Goal: Task Accomplishment & Management: Manage account settings

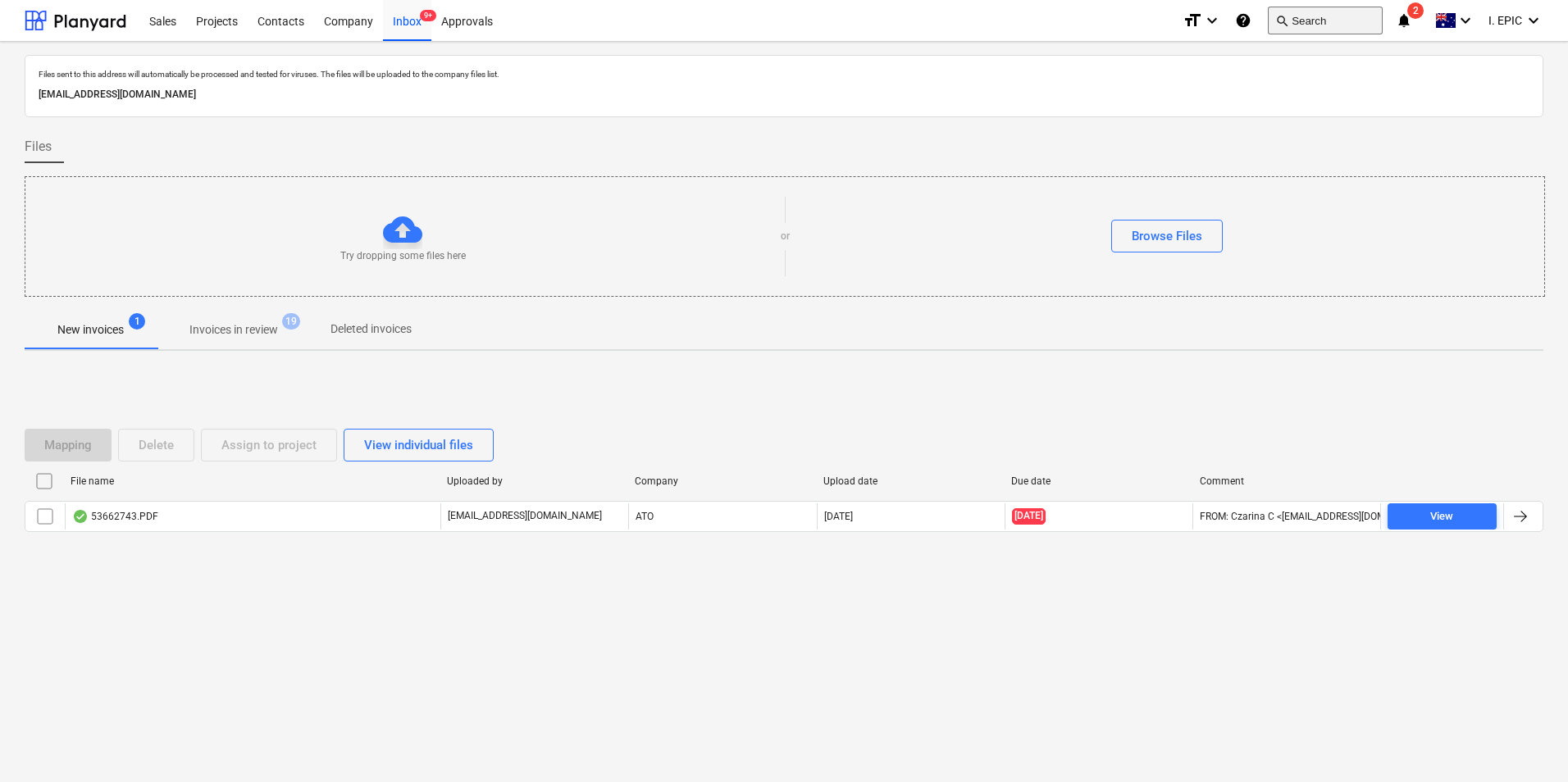
click at [1311, 13] on button "search Search" at bounding box center [1325, 21] width 115 height 27
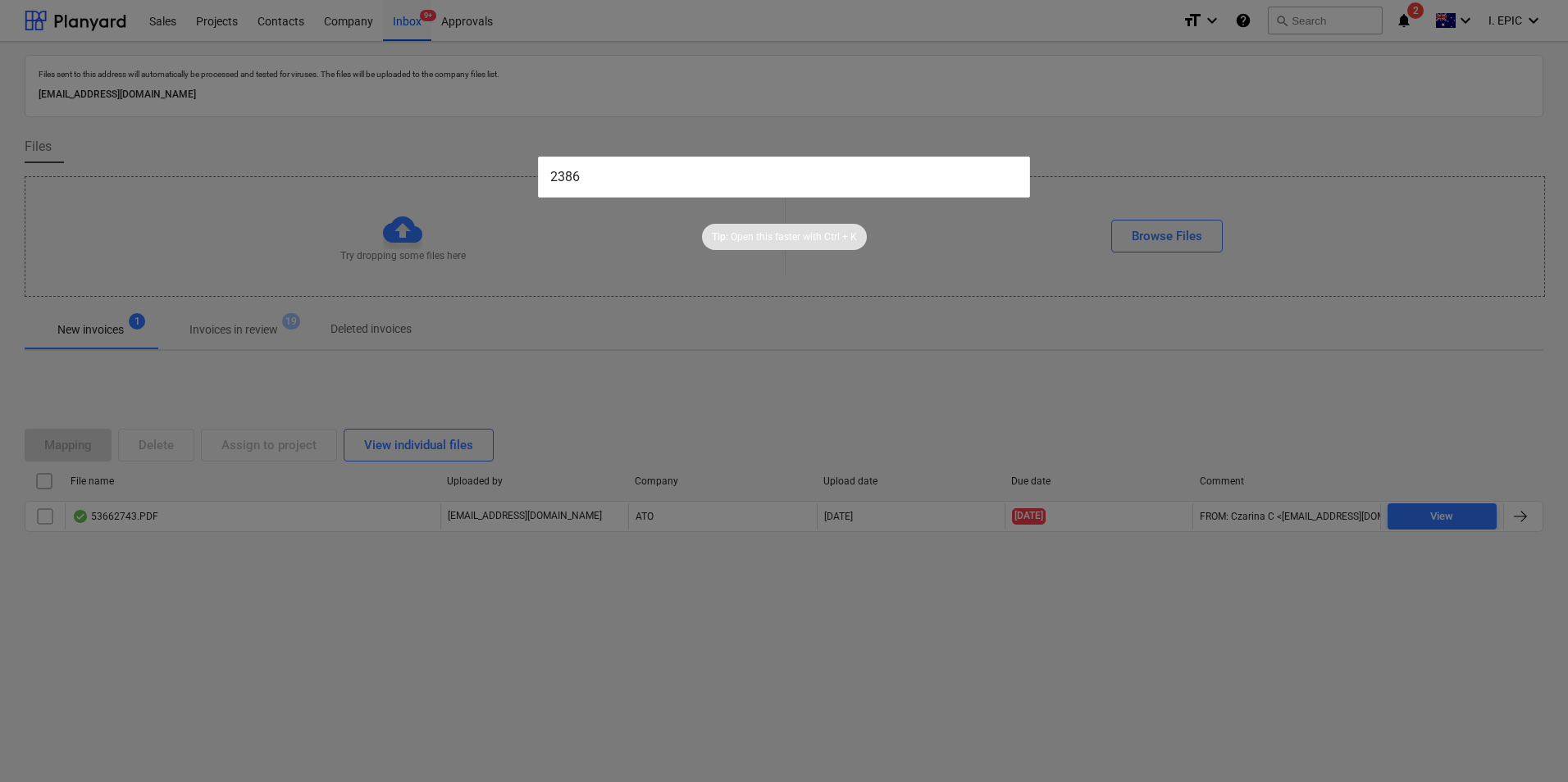
type input "2386"
click at [897, 176] on input "2386" at bounding box center [783, 177] width 492 height 41
click at [389, 101] on div at bounding box center [784, 391] width 1568 height 782
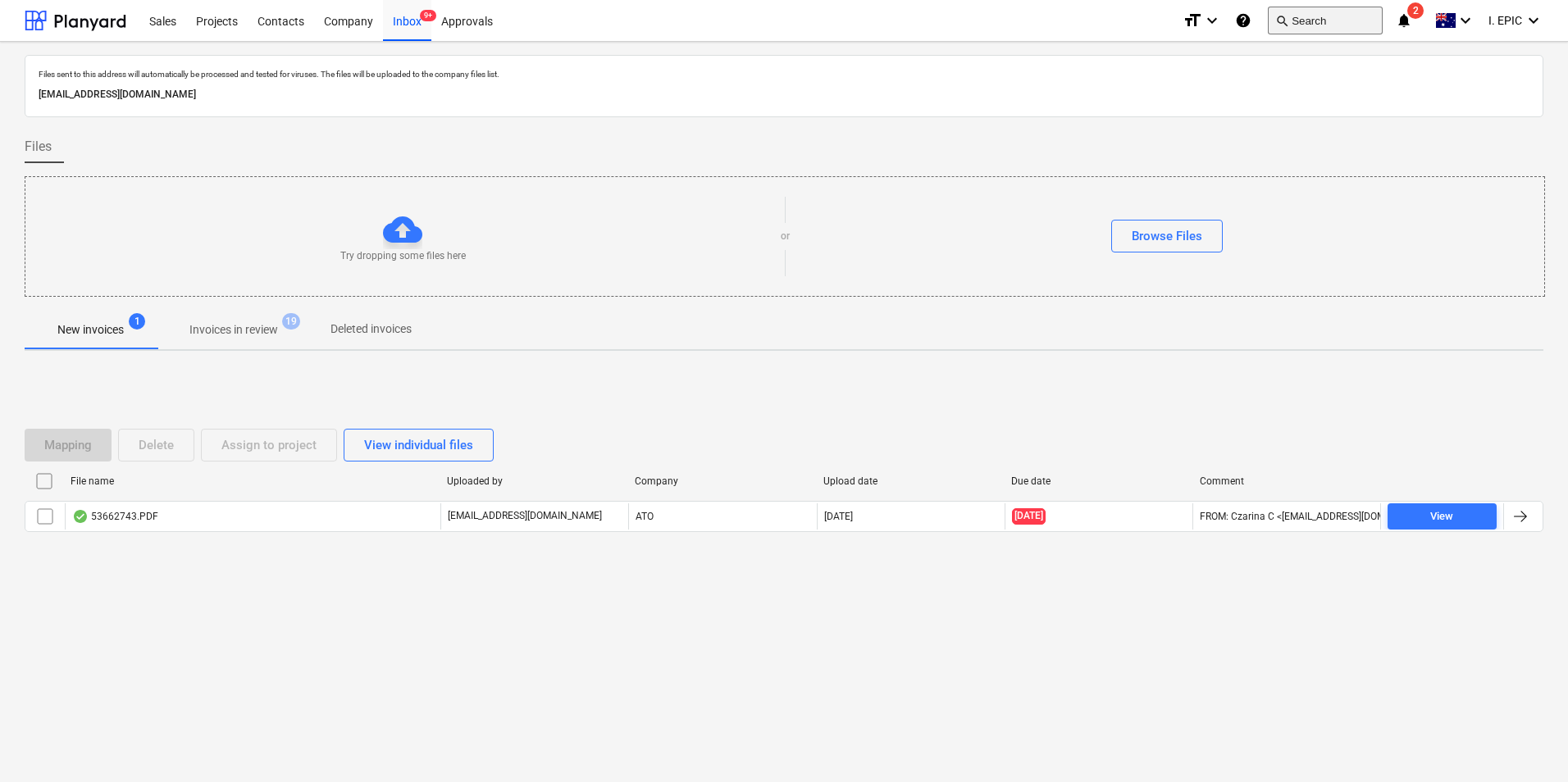
click at [1296, 20] on button "search Search" at bounding box center [1325, 21] width 115 height 27
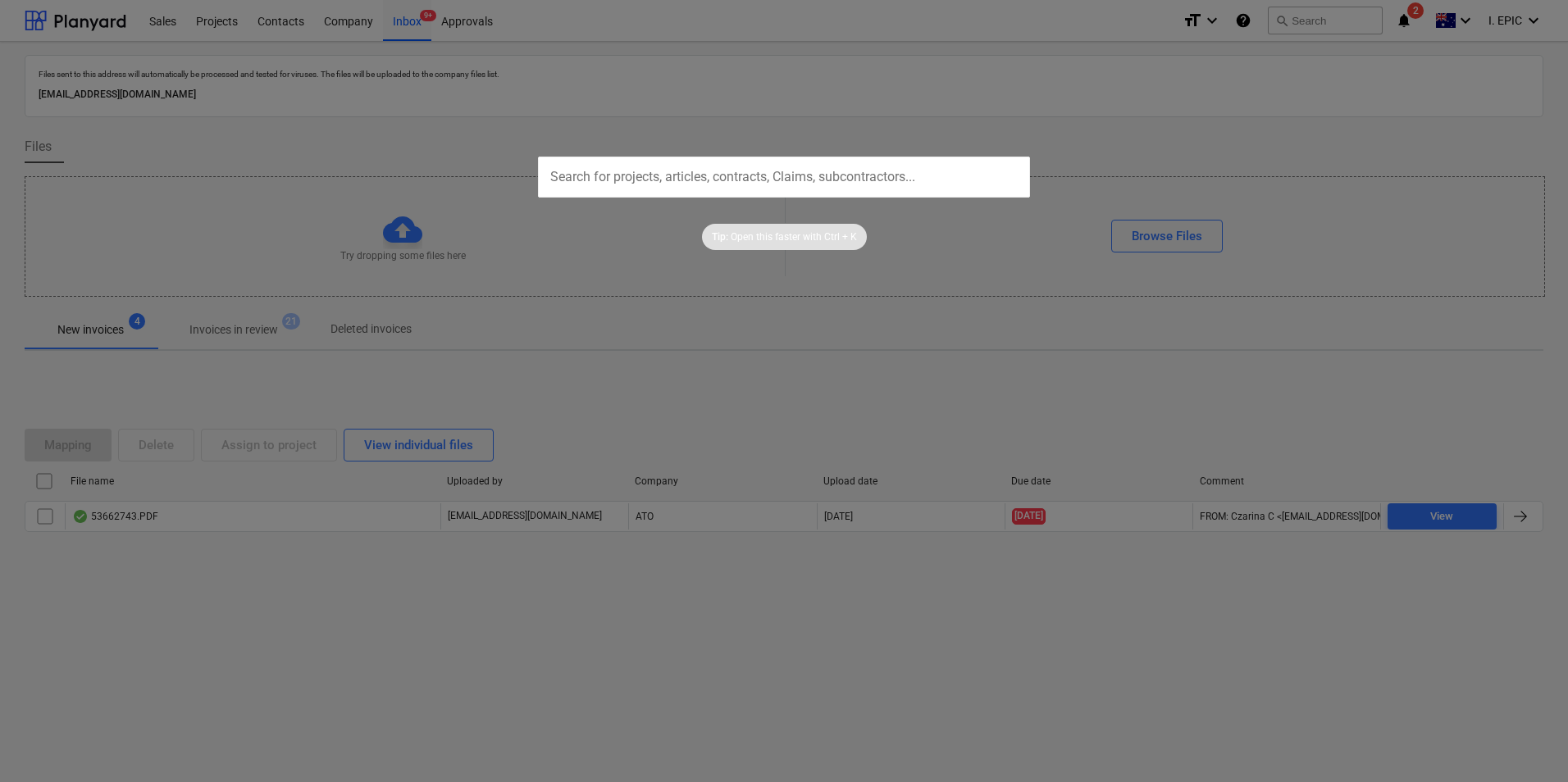
type input "4939808"
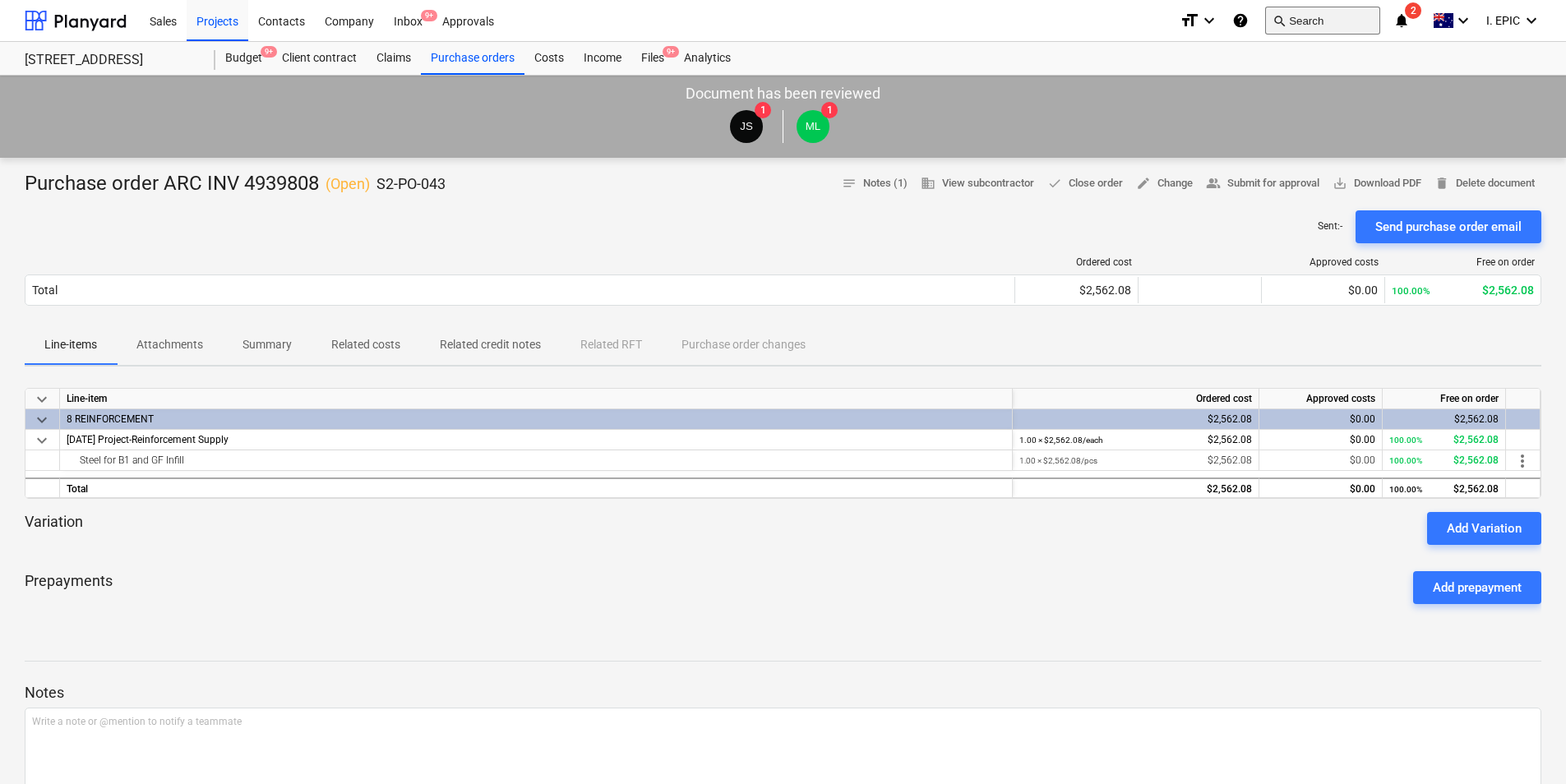
click at [1328, 17] on button "search Search" at bounding box center [1323, 21] width 115 height 28
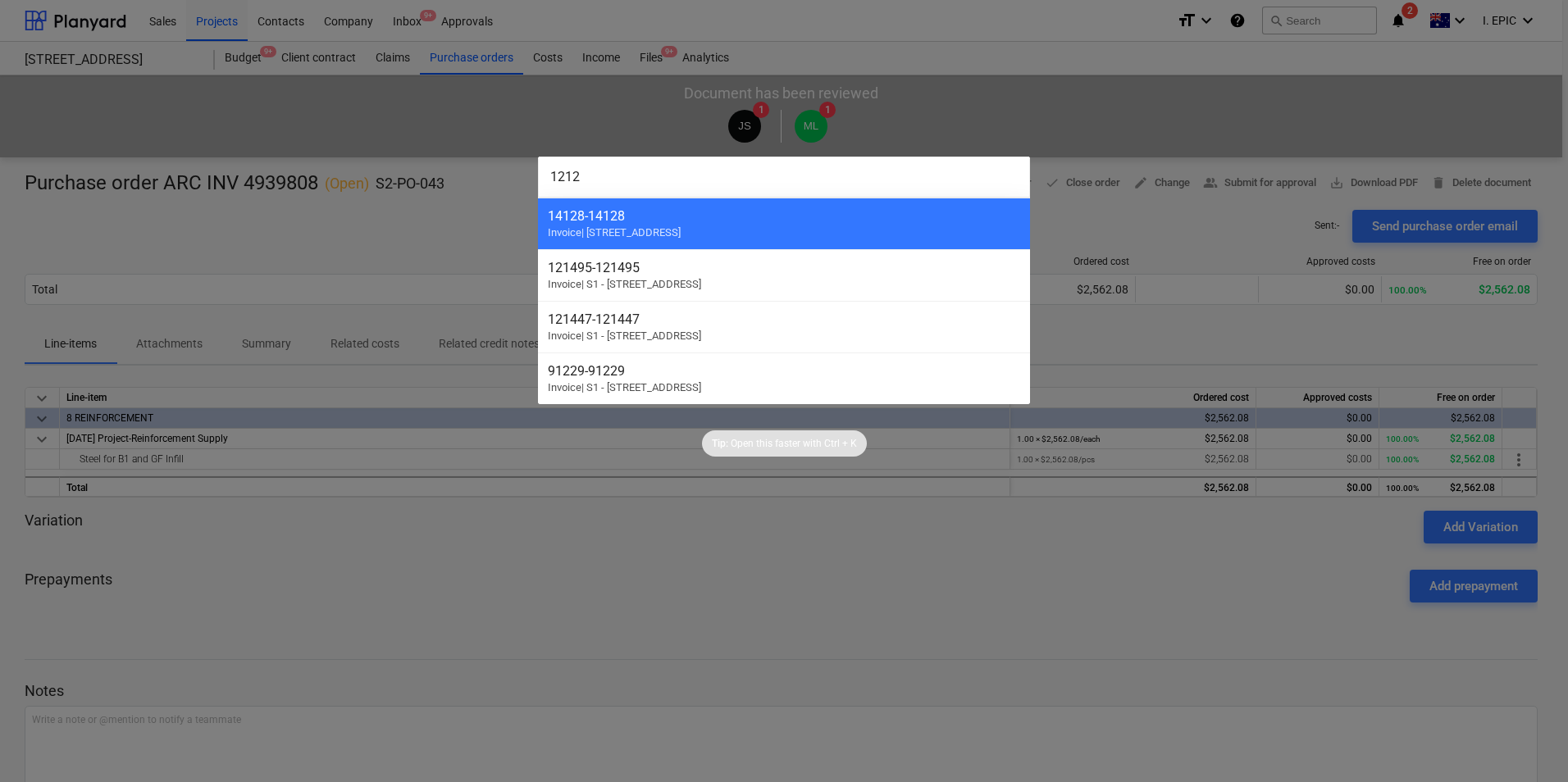
type input "12124"
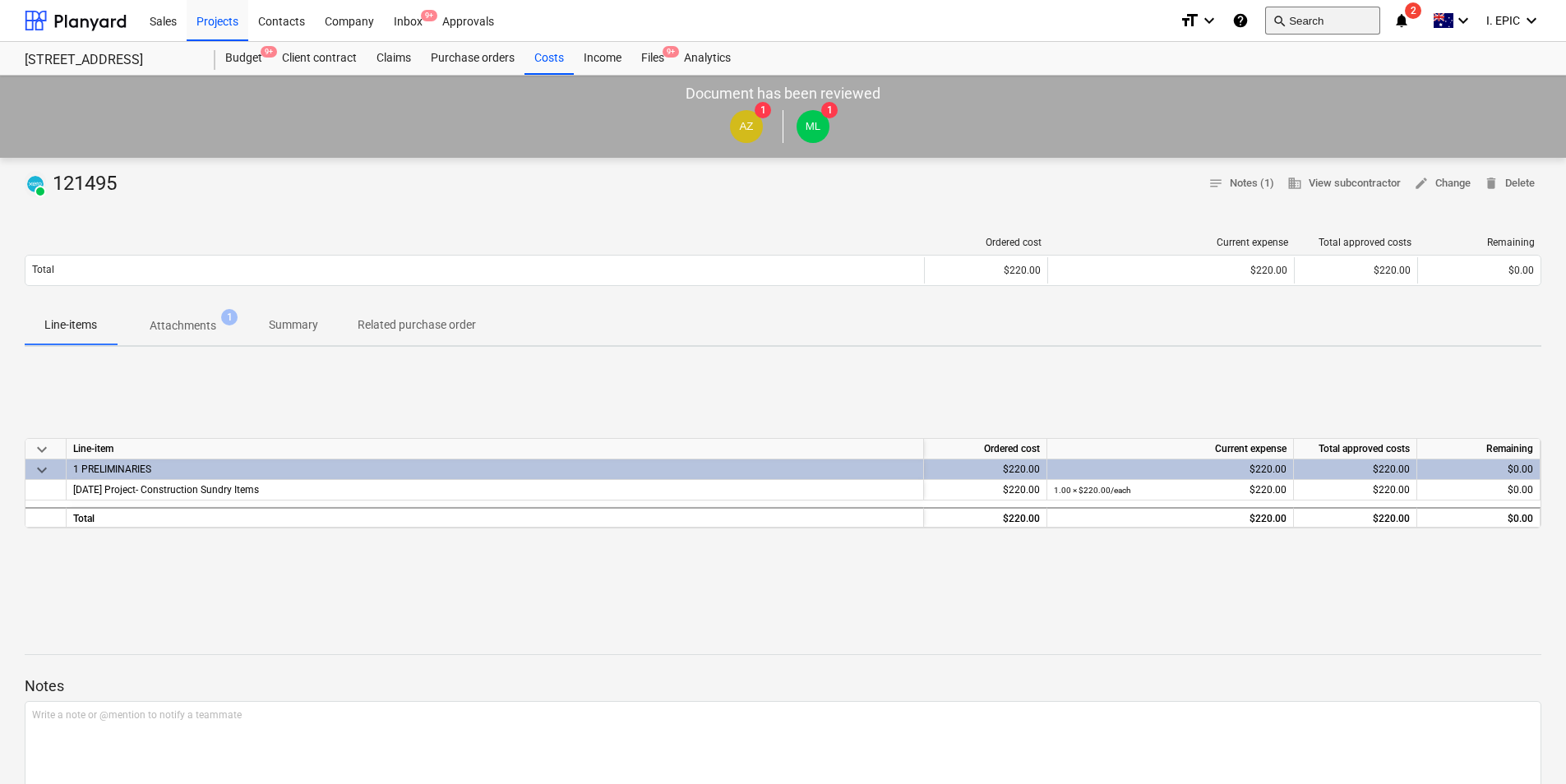
click at [1316, 28] on button "search Search" at bounding box center [1323, 21] width 115 height 28
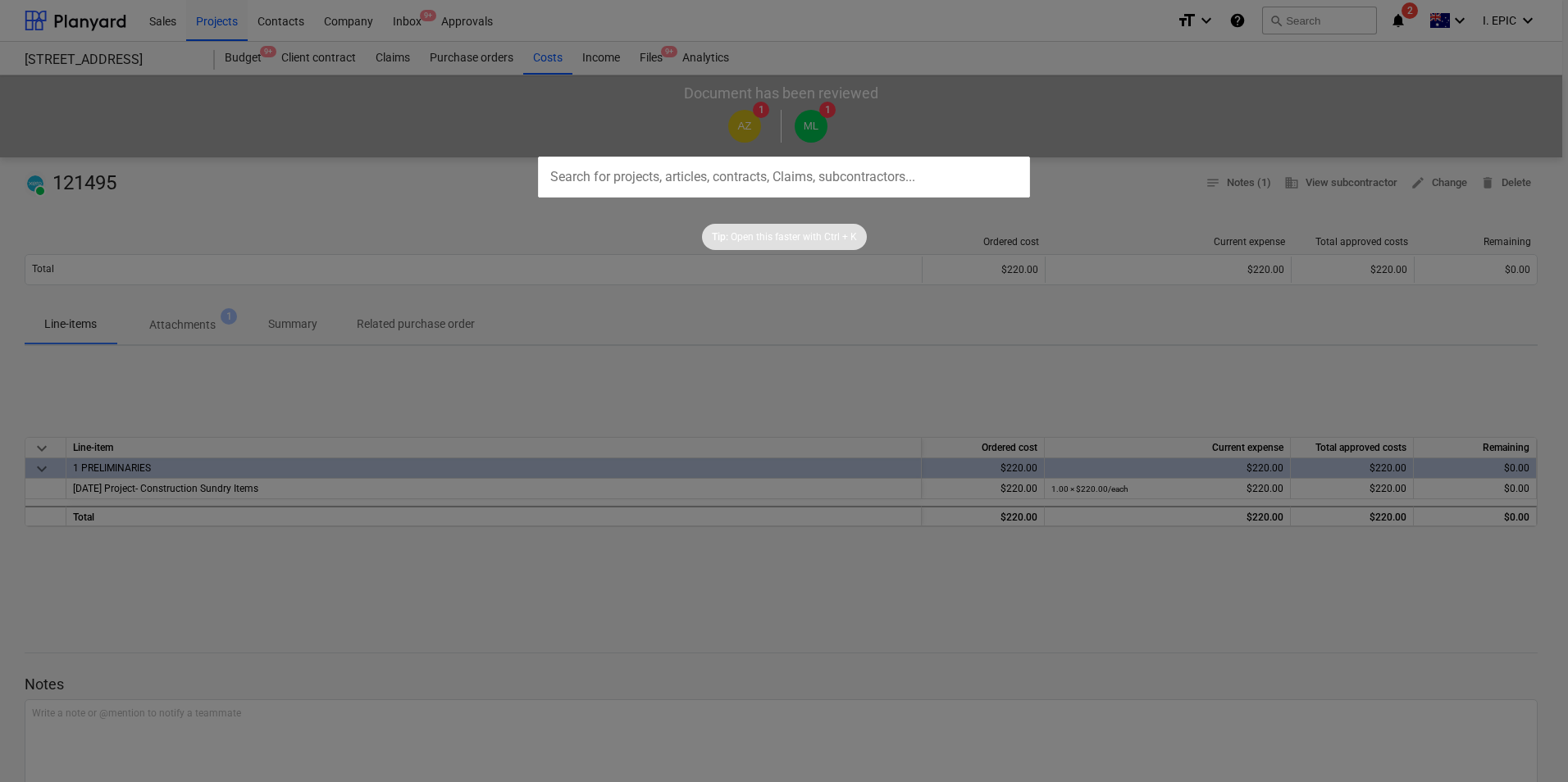
click at [1314, 25] on div at bounding box center [784, 391] width 1568 height 782
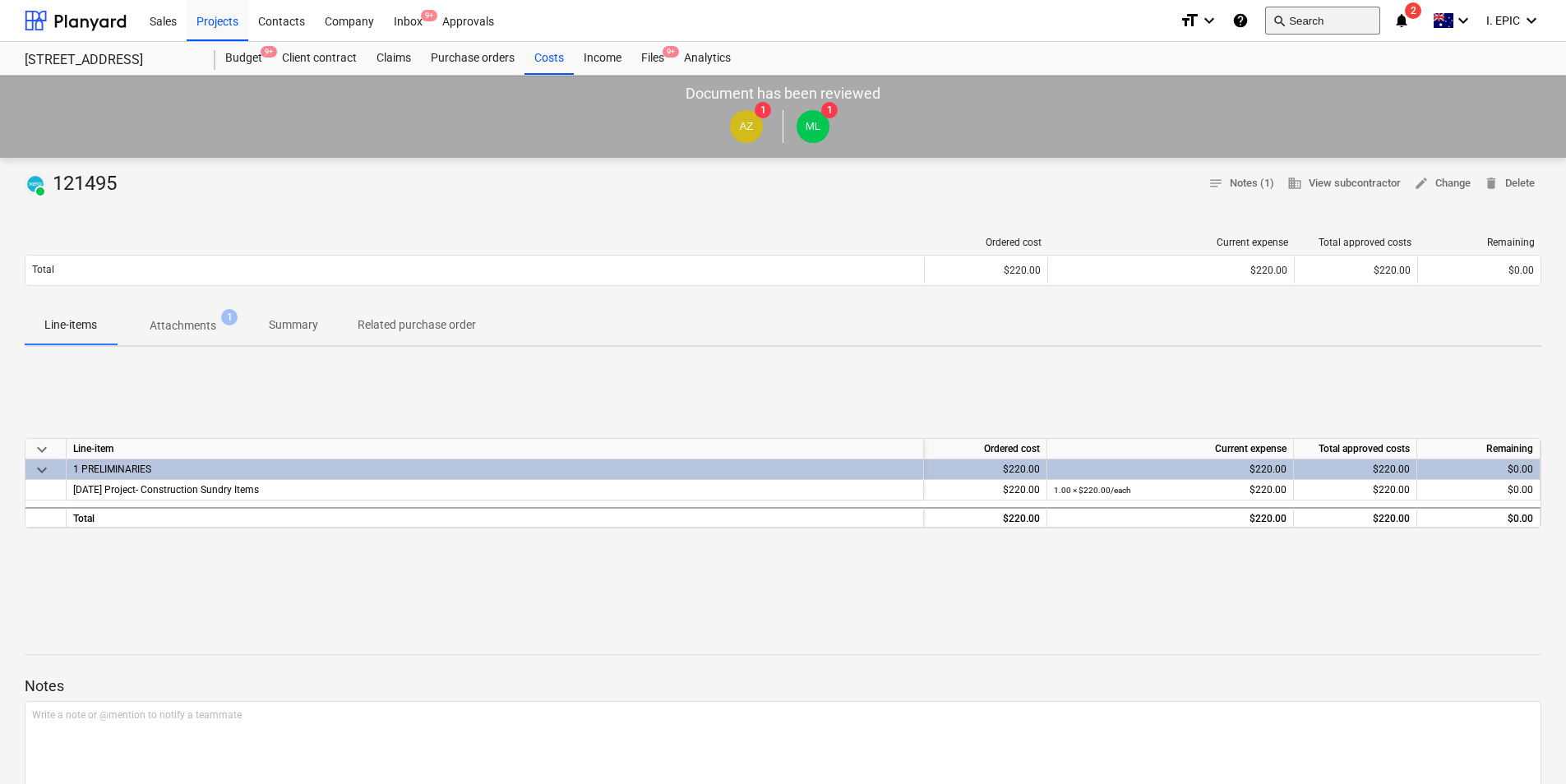
click at [1353, 18] on button "search Search" at bounding box center [1323, 21] width 115 height 28
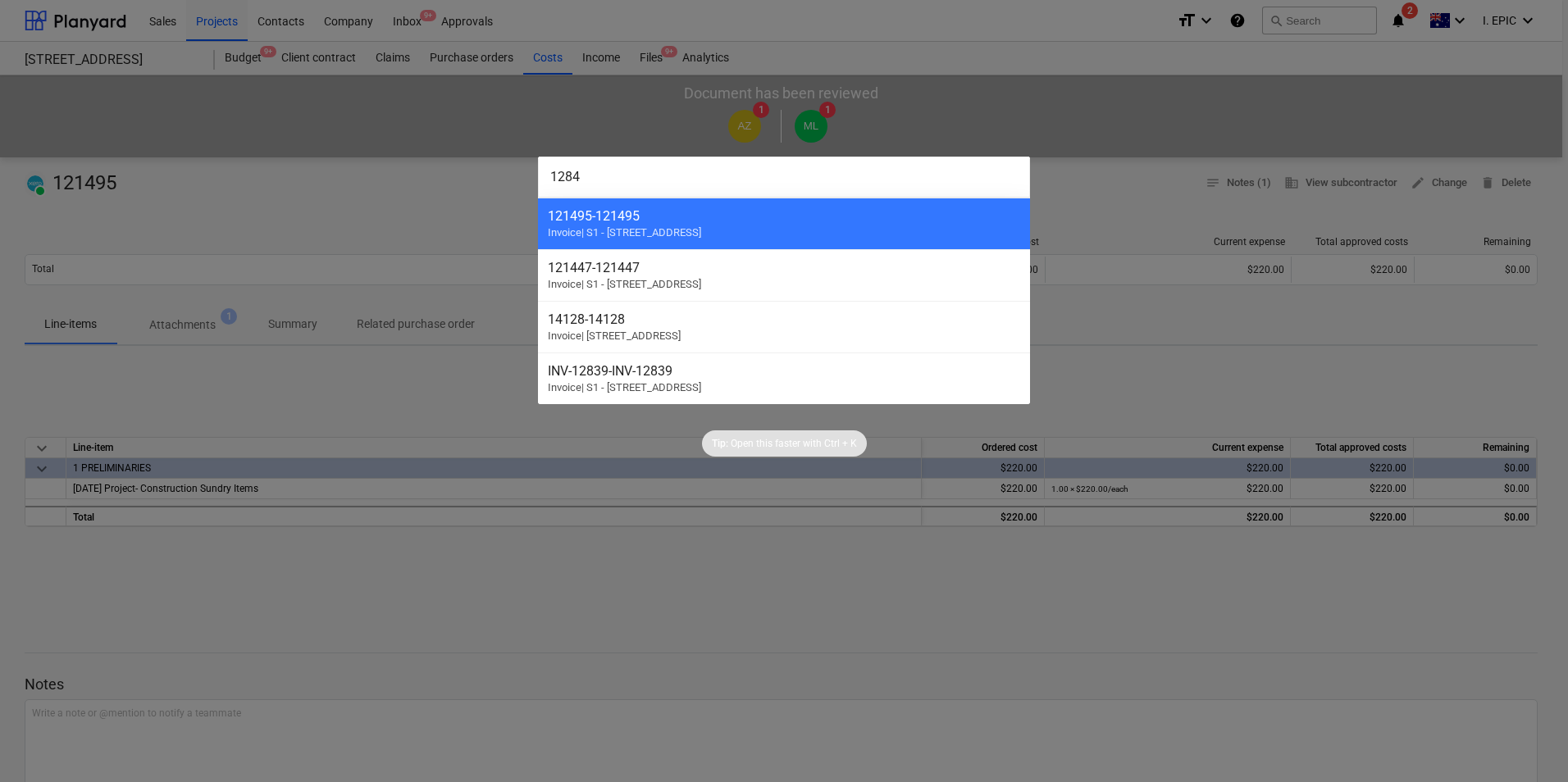
type input "12845"
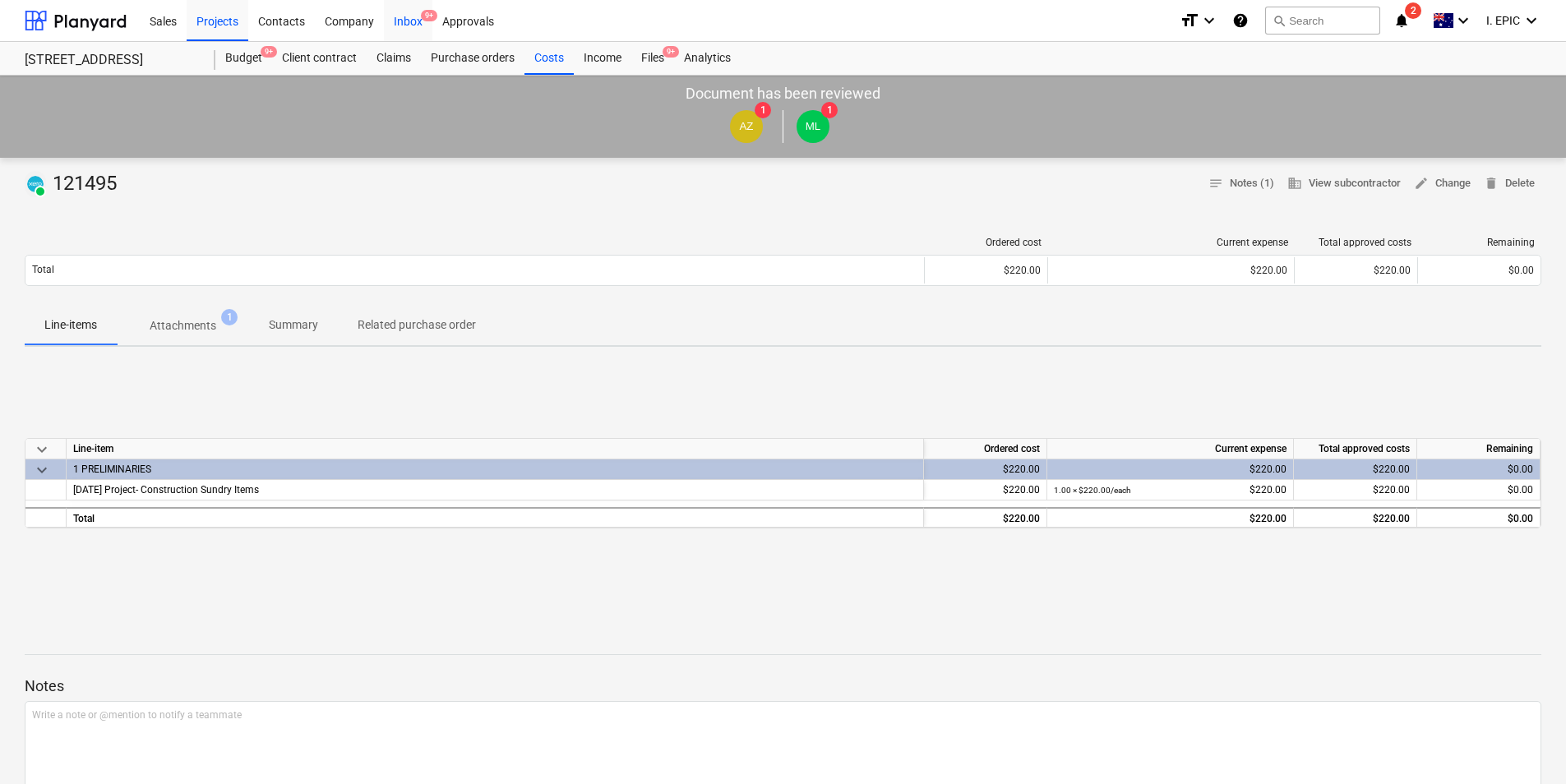
click at [412, 18] on div "Inbox 9+" at bounding box center [408, 20] width 48 height 42
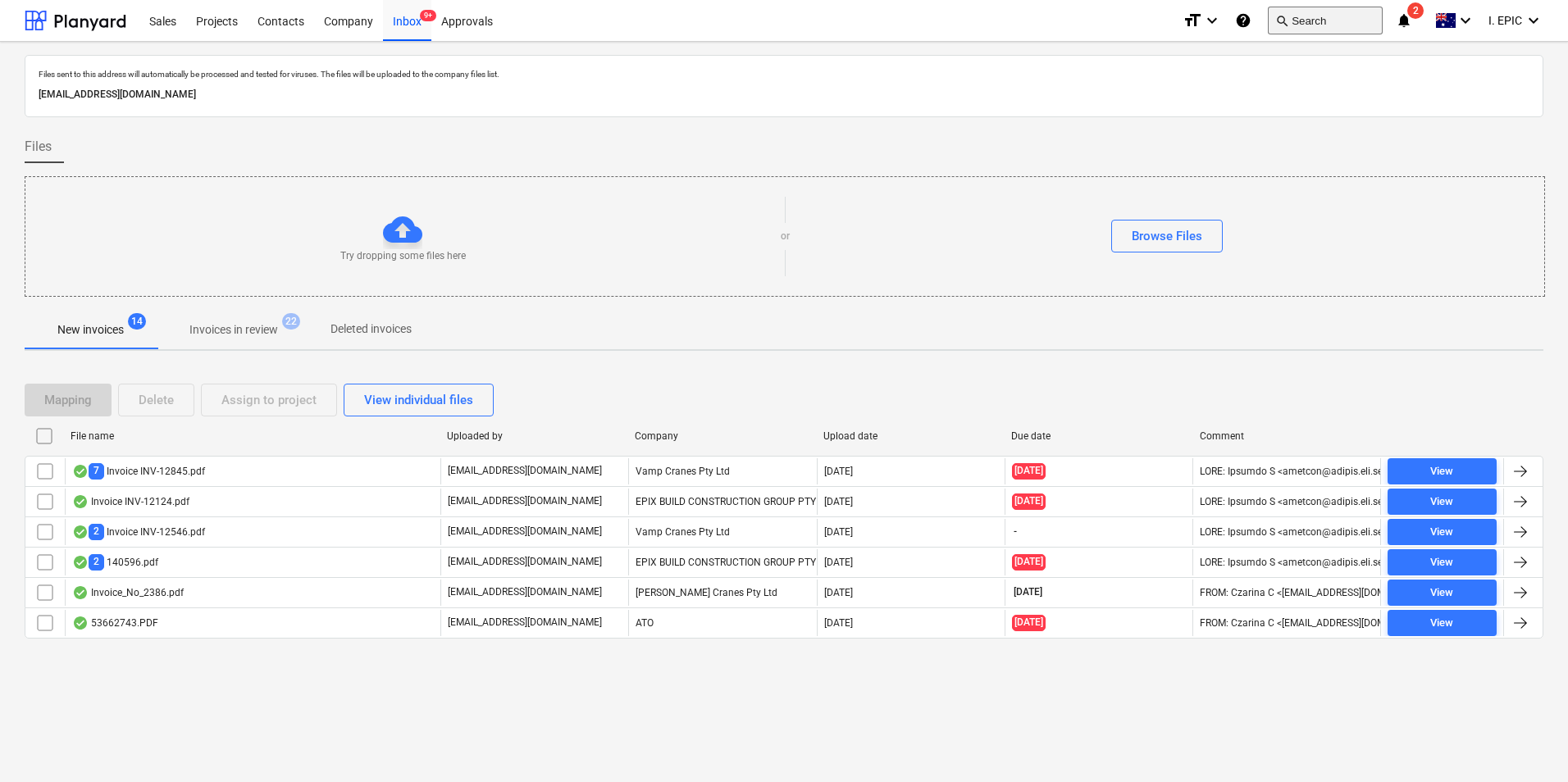
click at [1346, 10] on button "search Search" at bounding box center [1325, 21] width 115 height 27
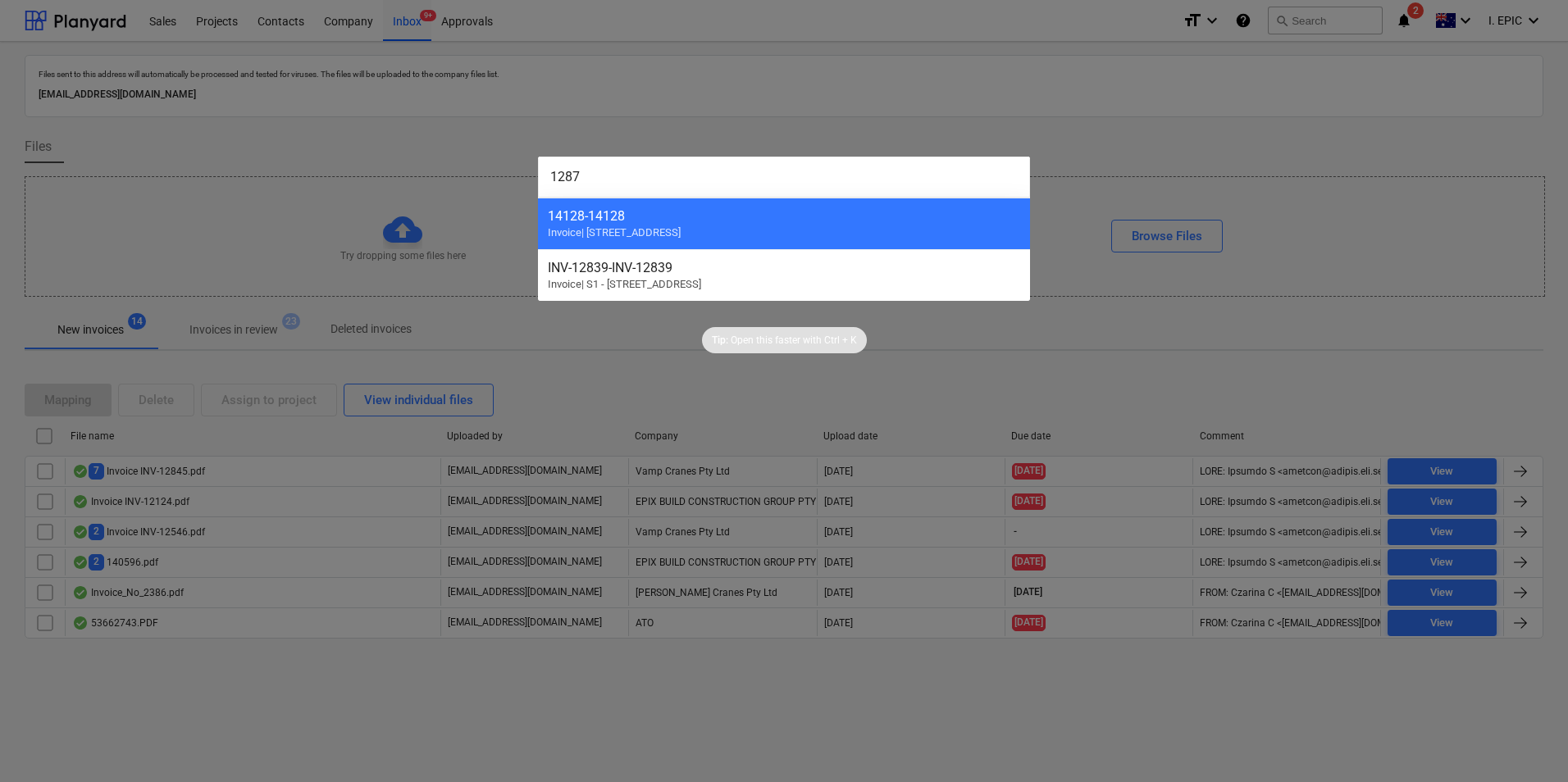
type input "12873"
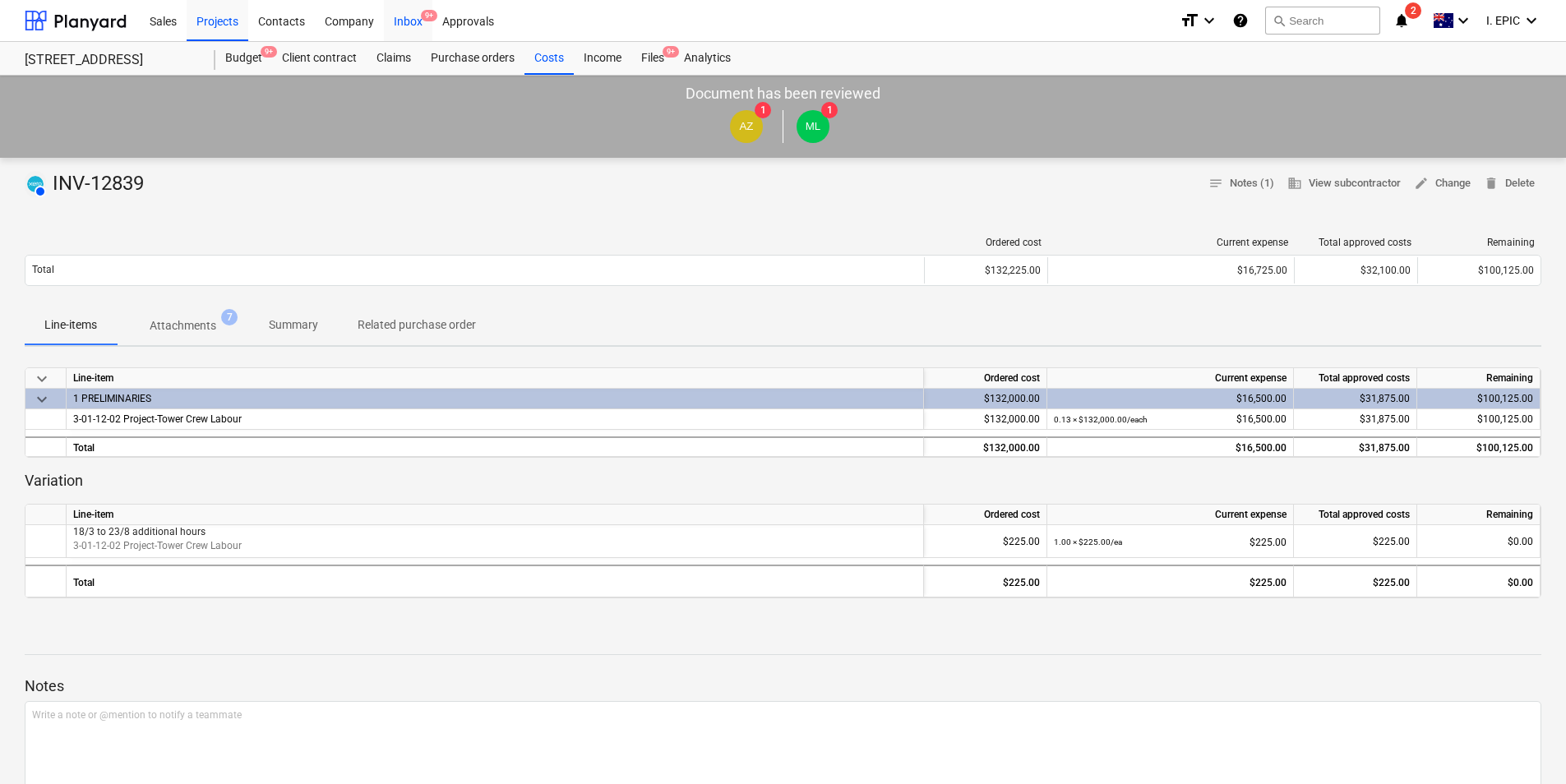
click at [401, 22] on div "Inbox 9+" at bounding box center [408, 20] width 48 height 42
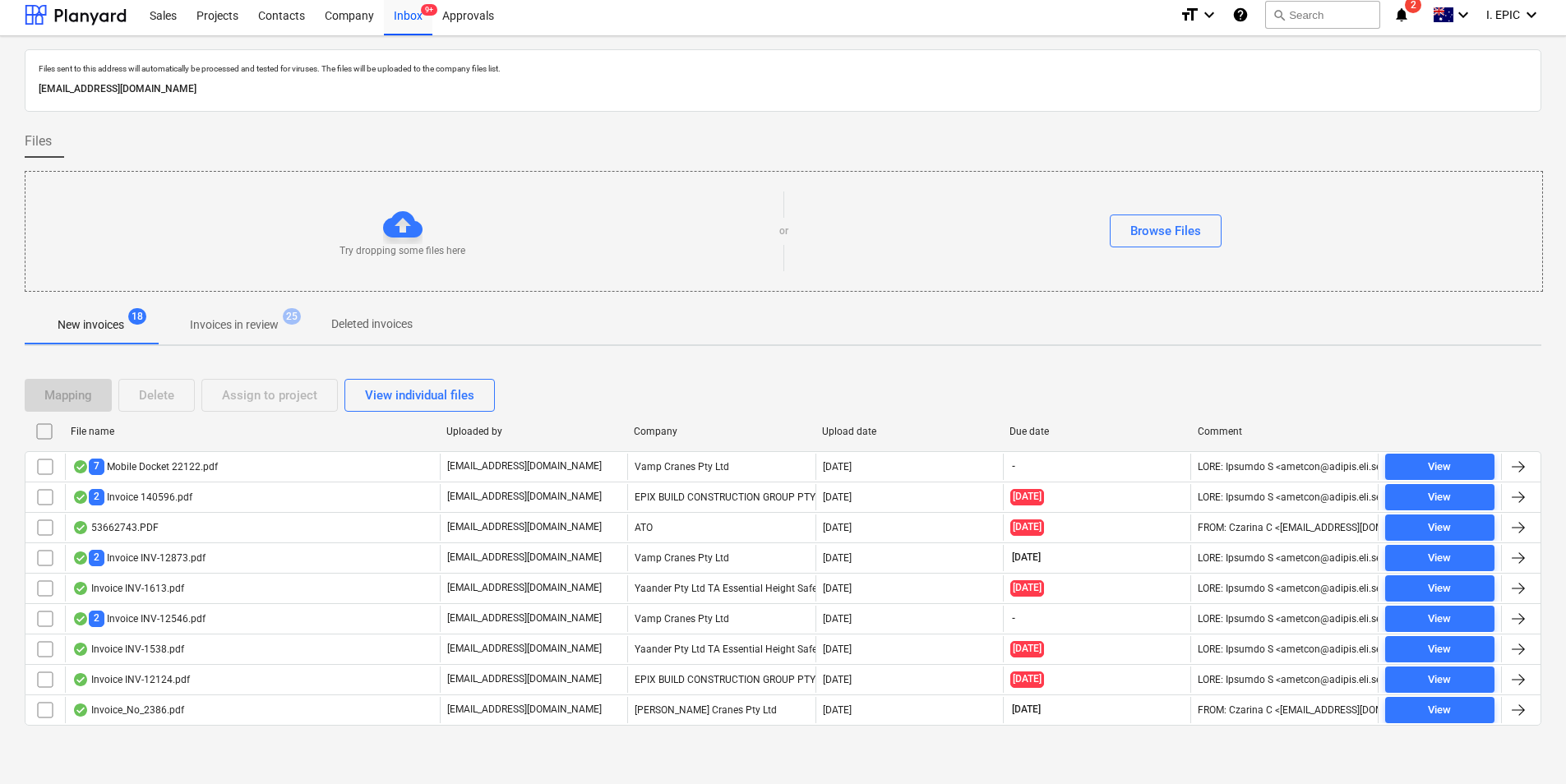
scroll to position [7, 0]
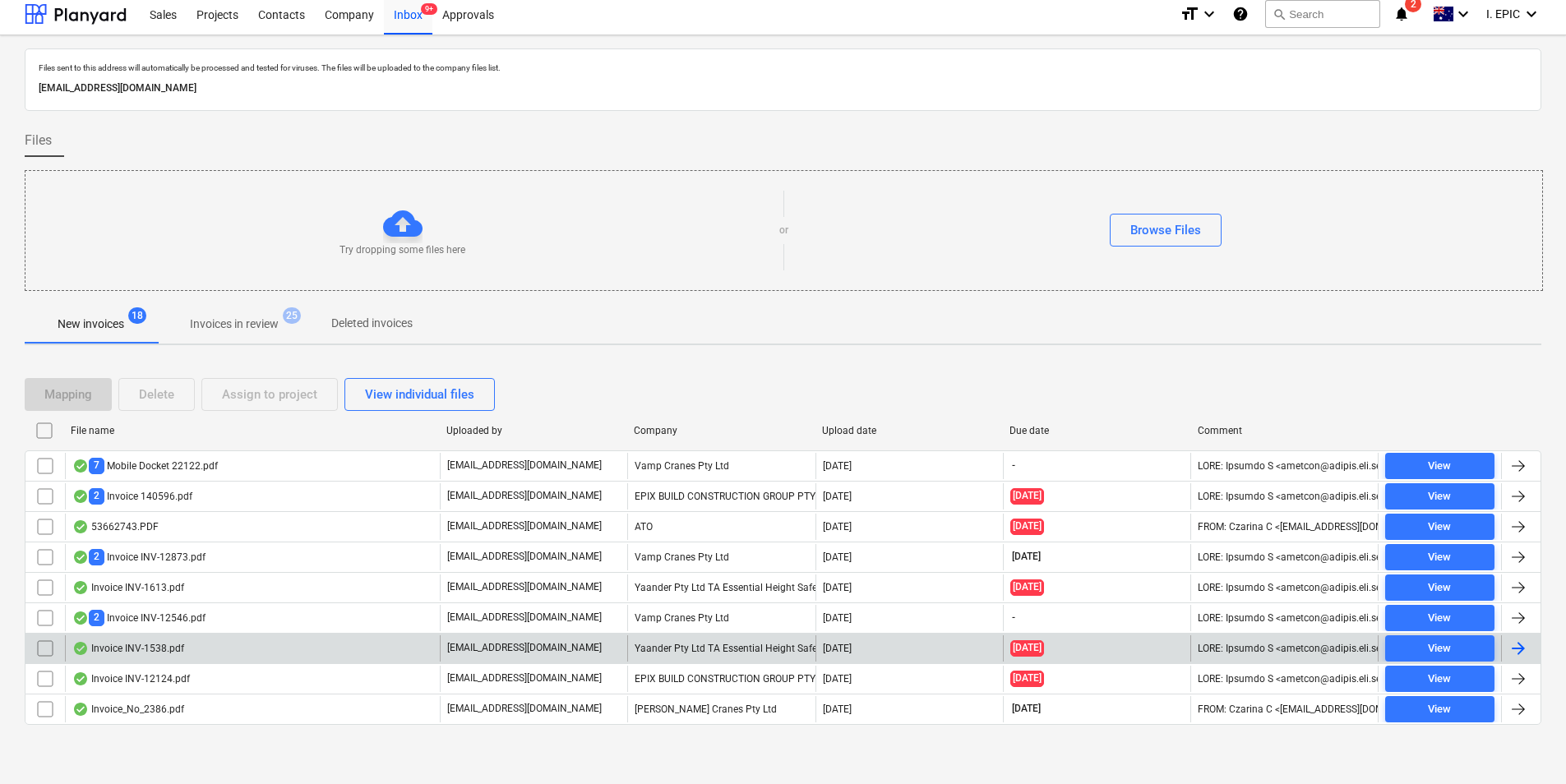
click at [197, 647] on div "Invoice INV-1538.pdf" at bounding box center [251, 648] width 374 height 27
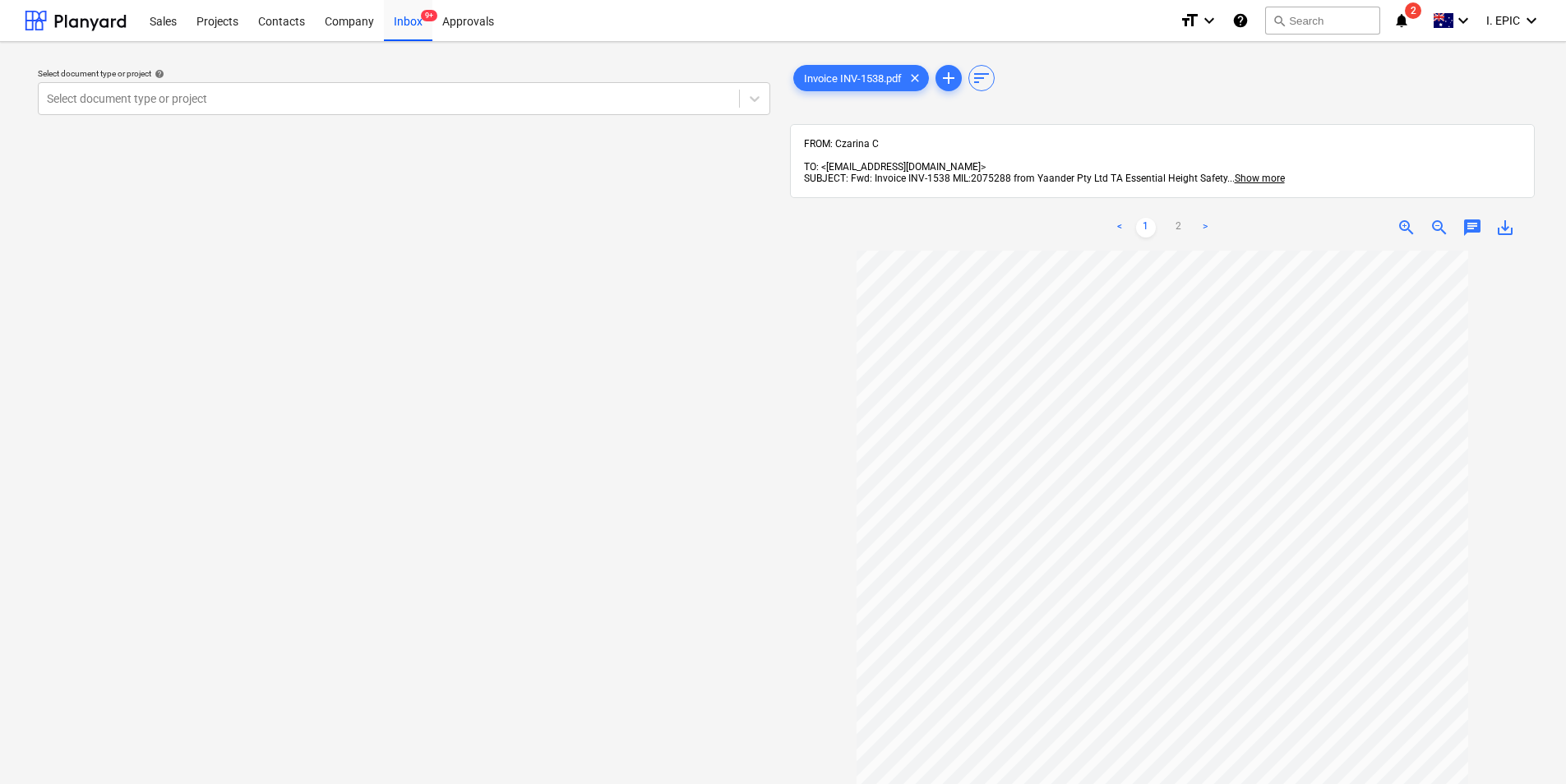
scroll to position [130, 0]
click at [391, 26] on div "Inbox 9+" at bounding box center [408, 20] width 48 height 42
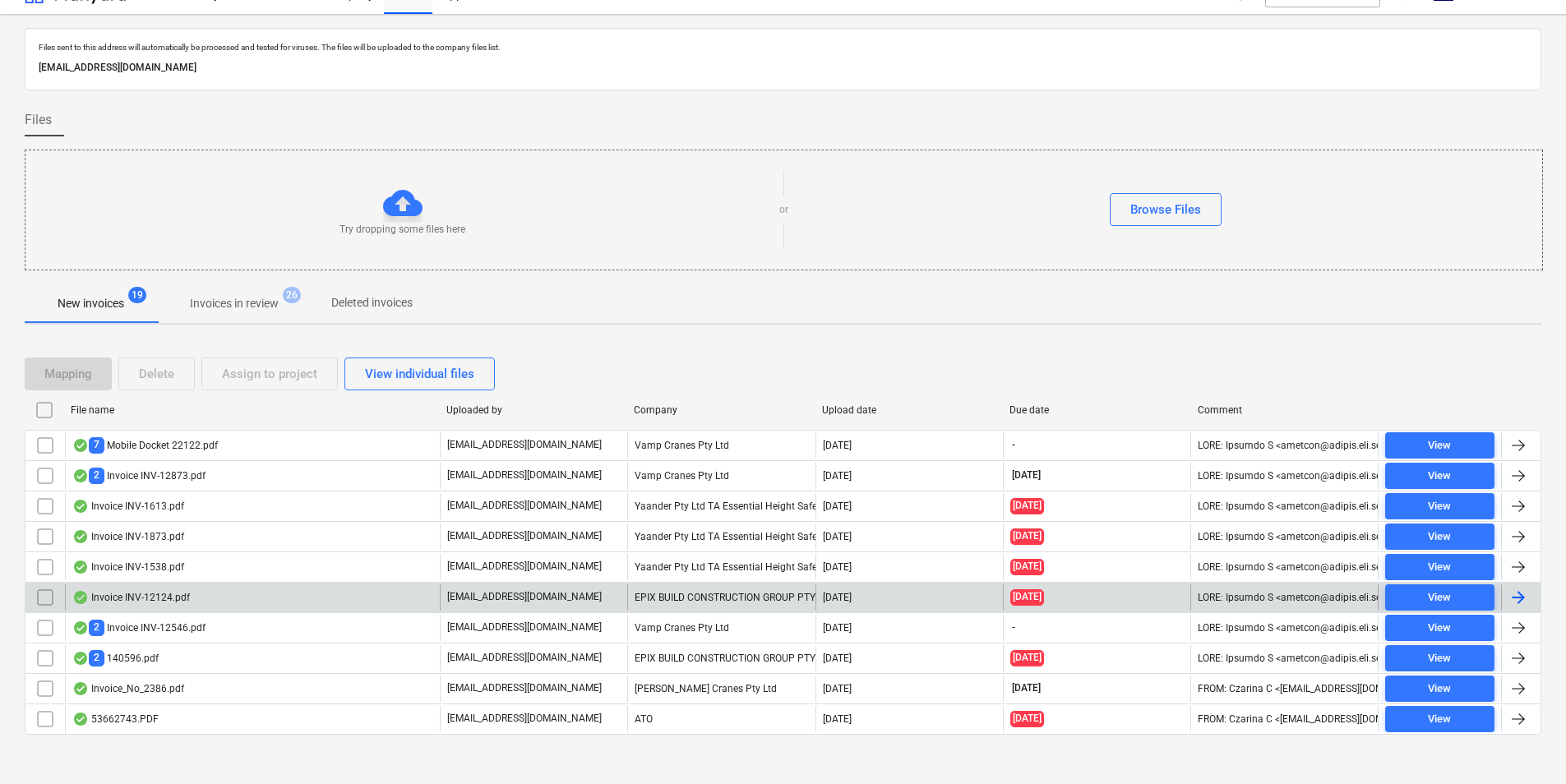
scroll to position [37, 0]
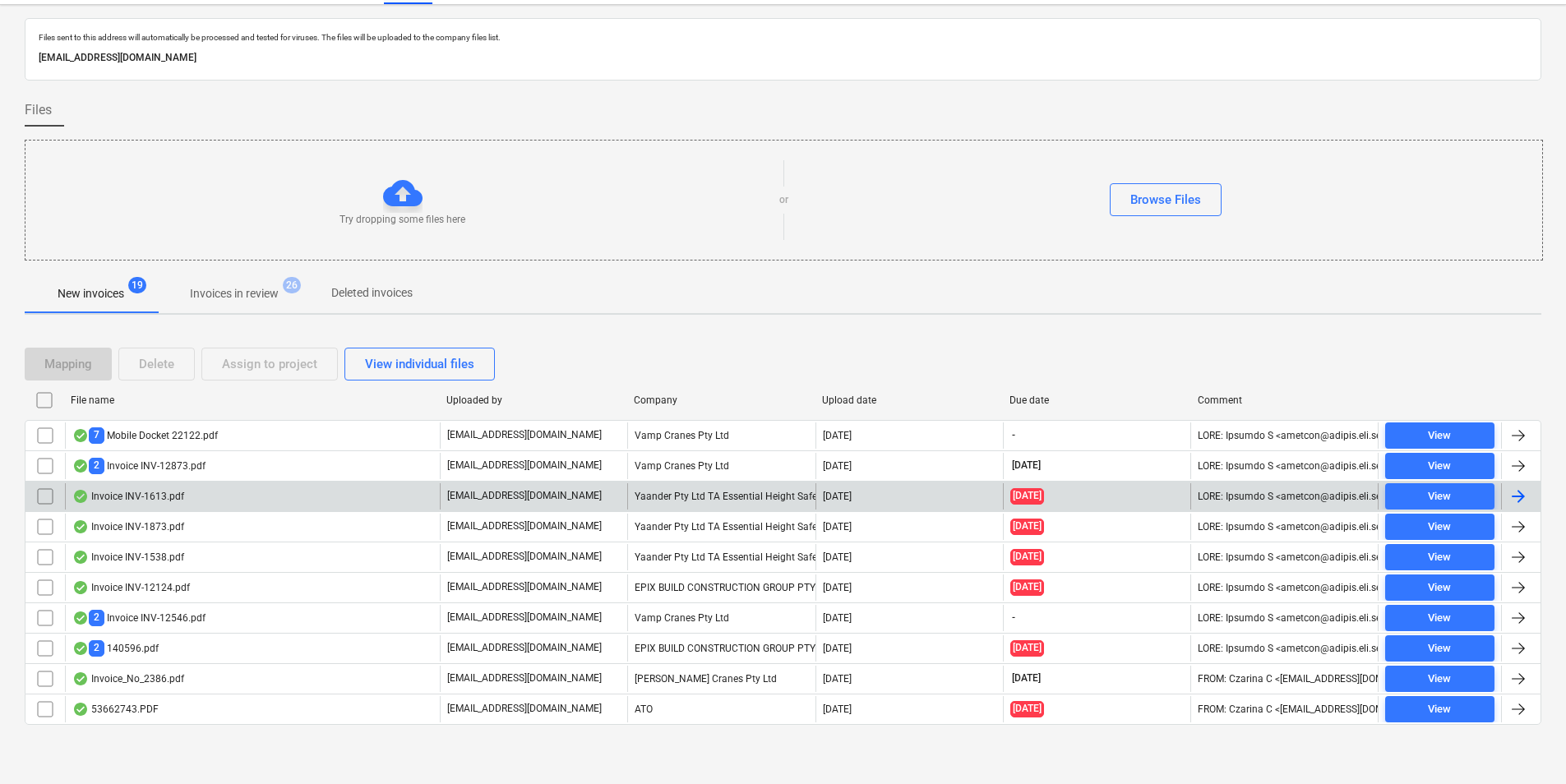
click at [43, 493] on input "checkbox" at bounding box center [45, 496] width 27 height 27
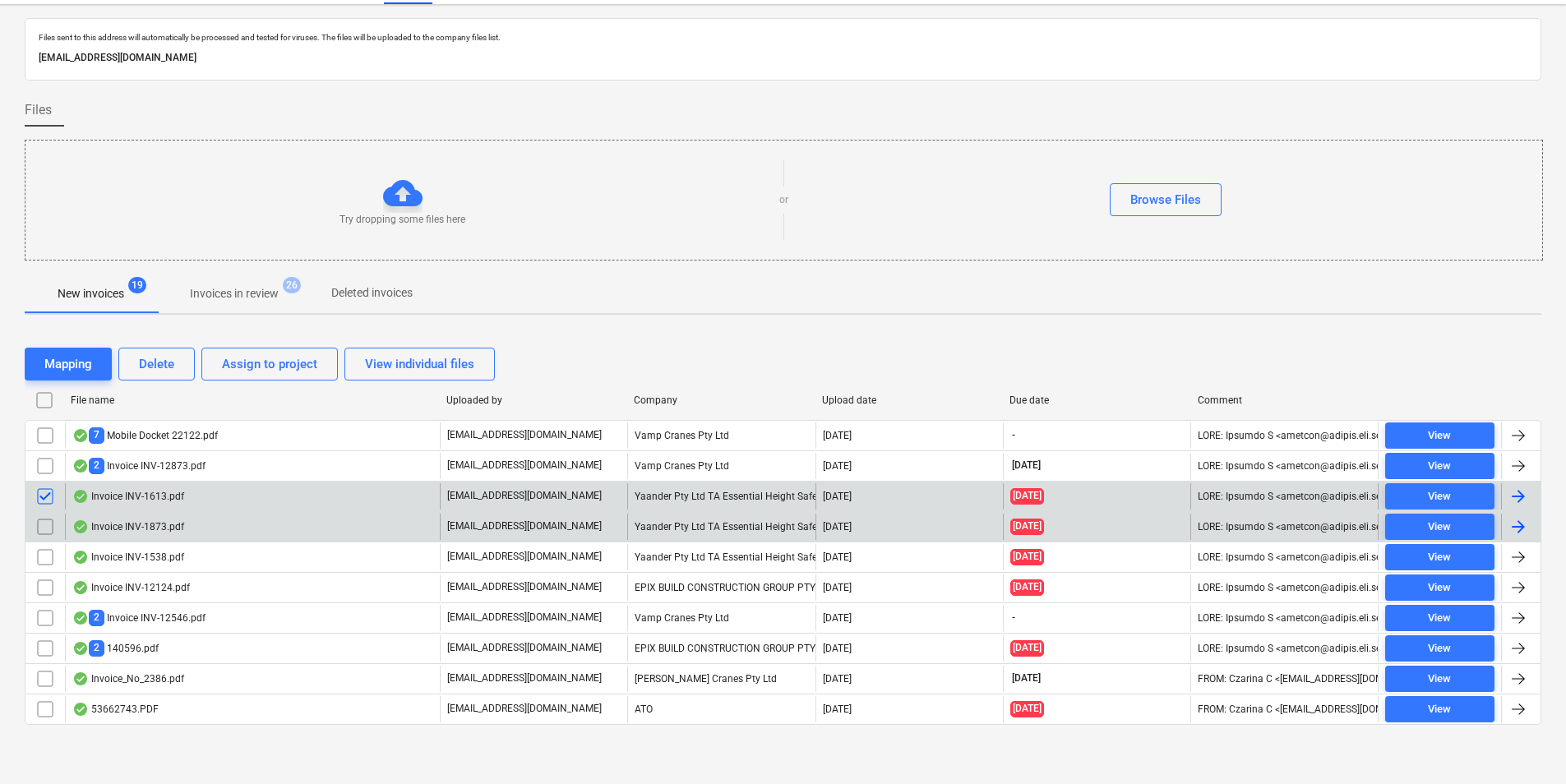
click at [46, 532] on input "checkbox" at bounding box center [45, 527] width 27 height 27
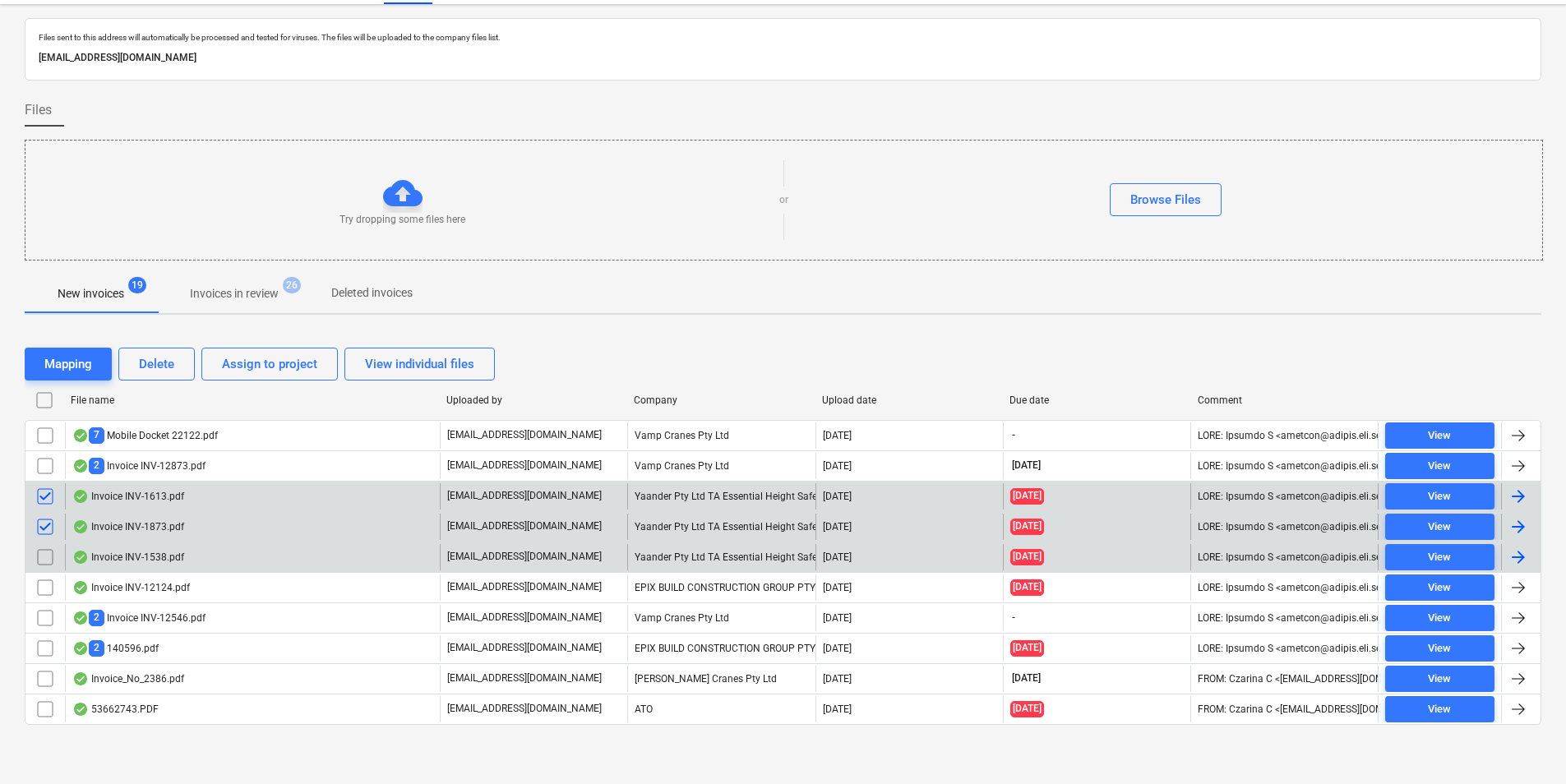
click at [46, 559] on input "checkbox" at bounding box center [45, 557] width 27 height 27
click at [154, 367] on div "Delete" at bounding box center [156, 364] width 35 height 22
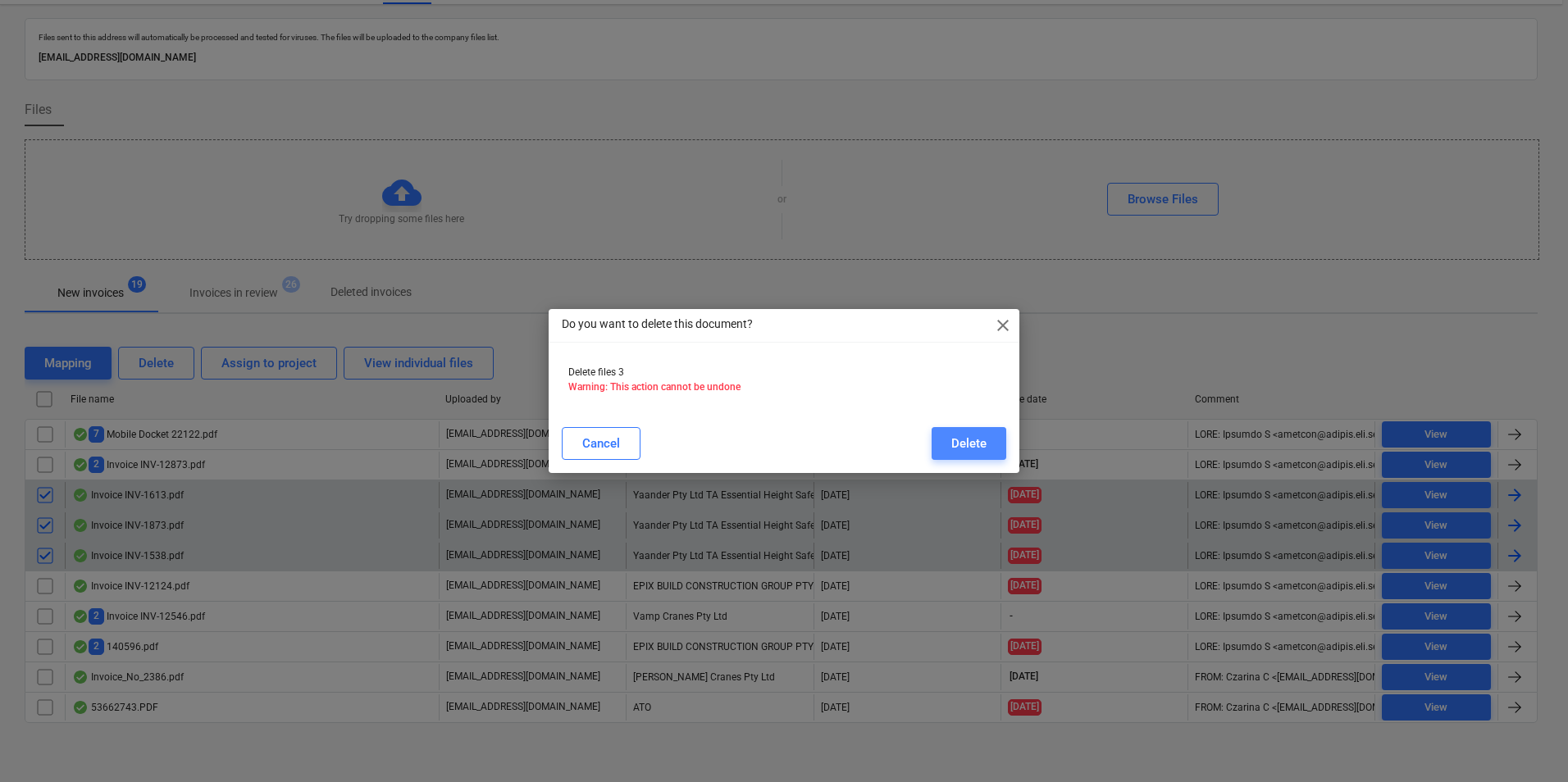
click at [974, 442] on div "Delete" at bounding box center [969, 443] width 35 height 21
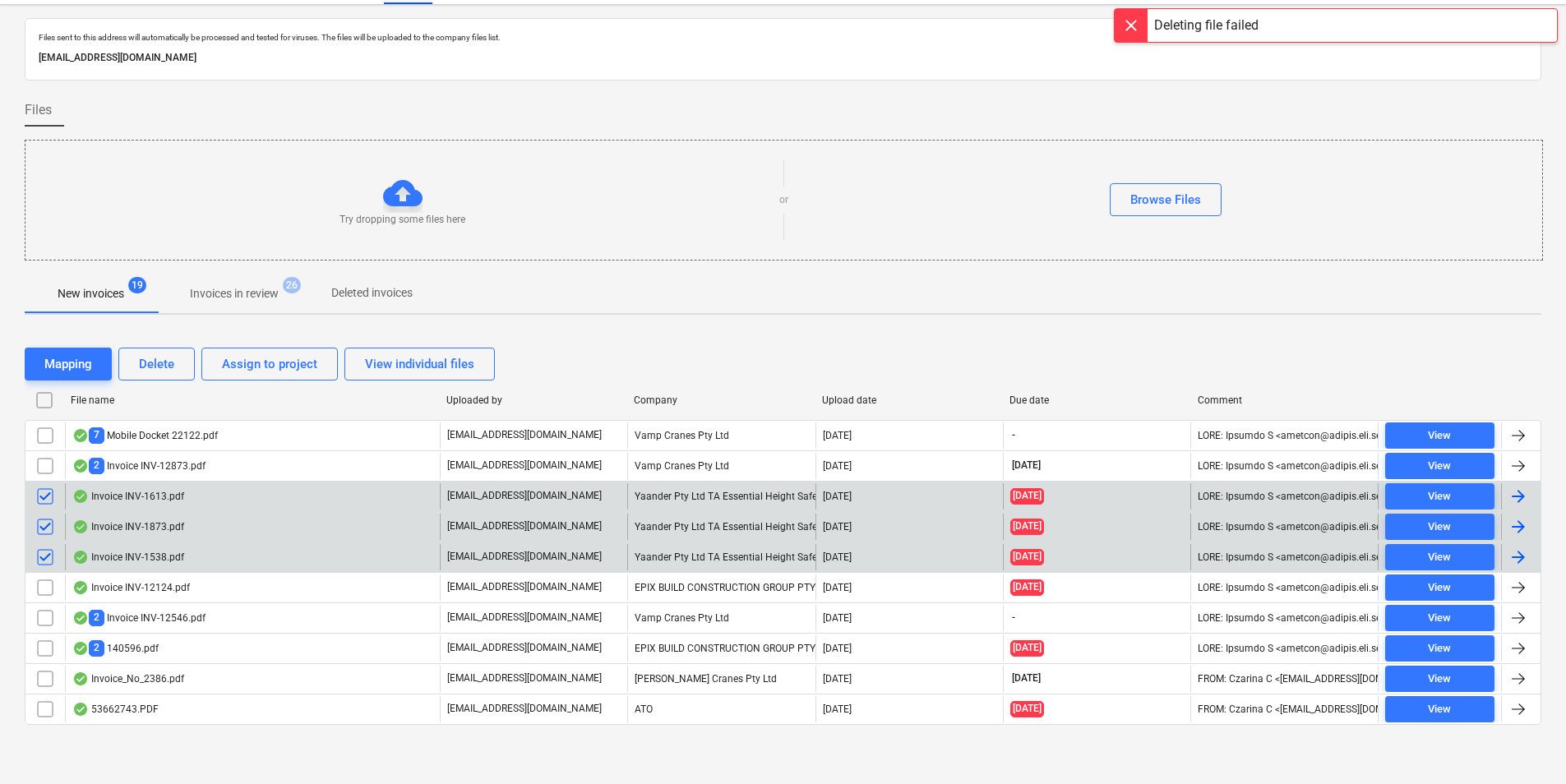
click at [45, 497] on input "checkbox" at bounding box center [45, 496] width 27 height 27
click at [46, 526] on input "checkbox" at bounding box center [45, 527] width 27 height 27
click at [44, 553] on input "checkbox" at bounding box center [45, 557] width 27 height 27
click at [46, 493] on input "checkbox" at bounding box center [45, 496] width 27 height 27
click at [173, 365] on div "Delete" at bounding box center [156, 364] width 35 height 22
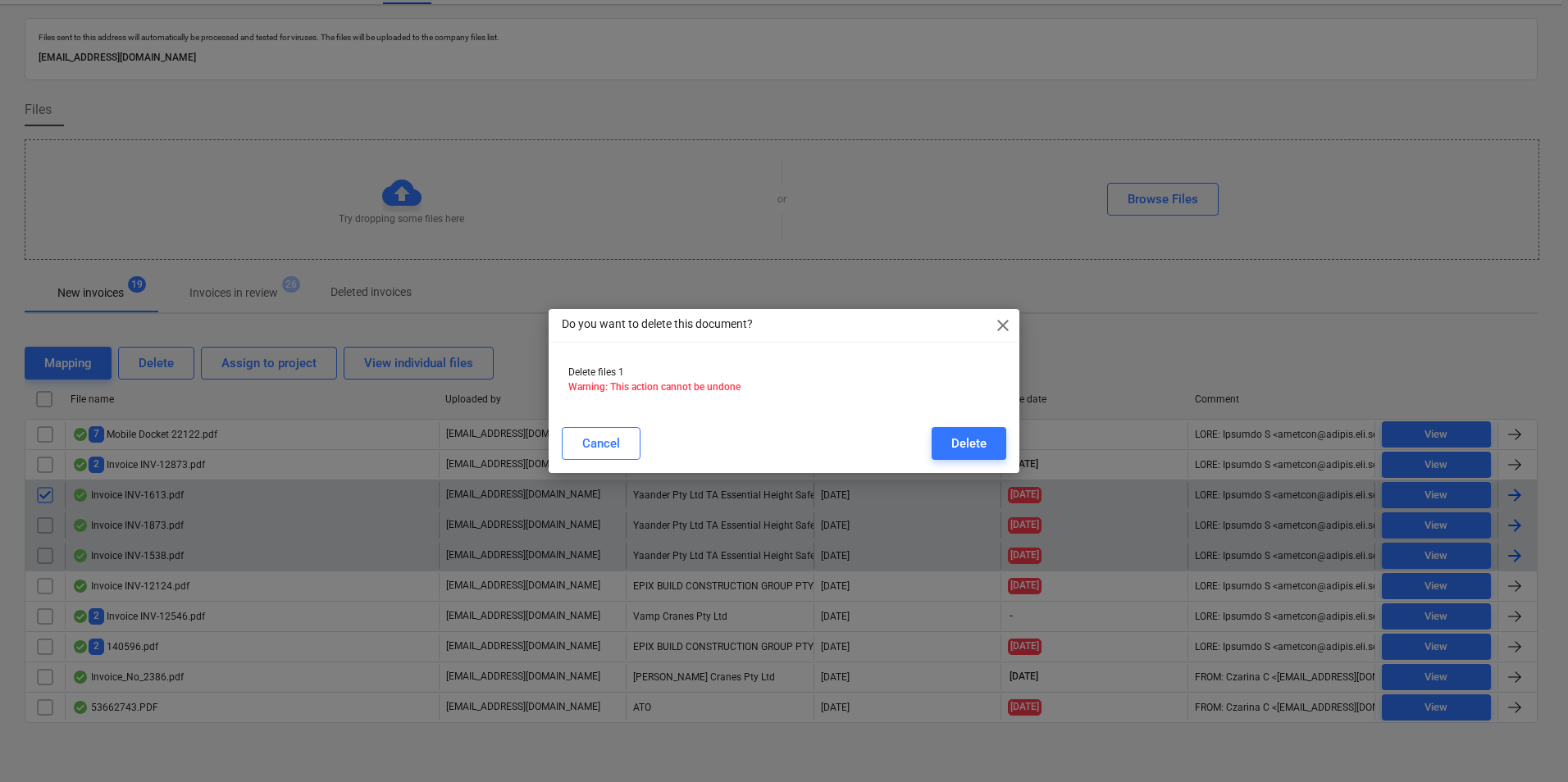
click at [997, 326] on span "close" at bounding box center [1002, 325] width 20 height 20
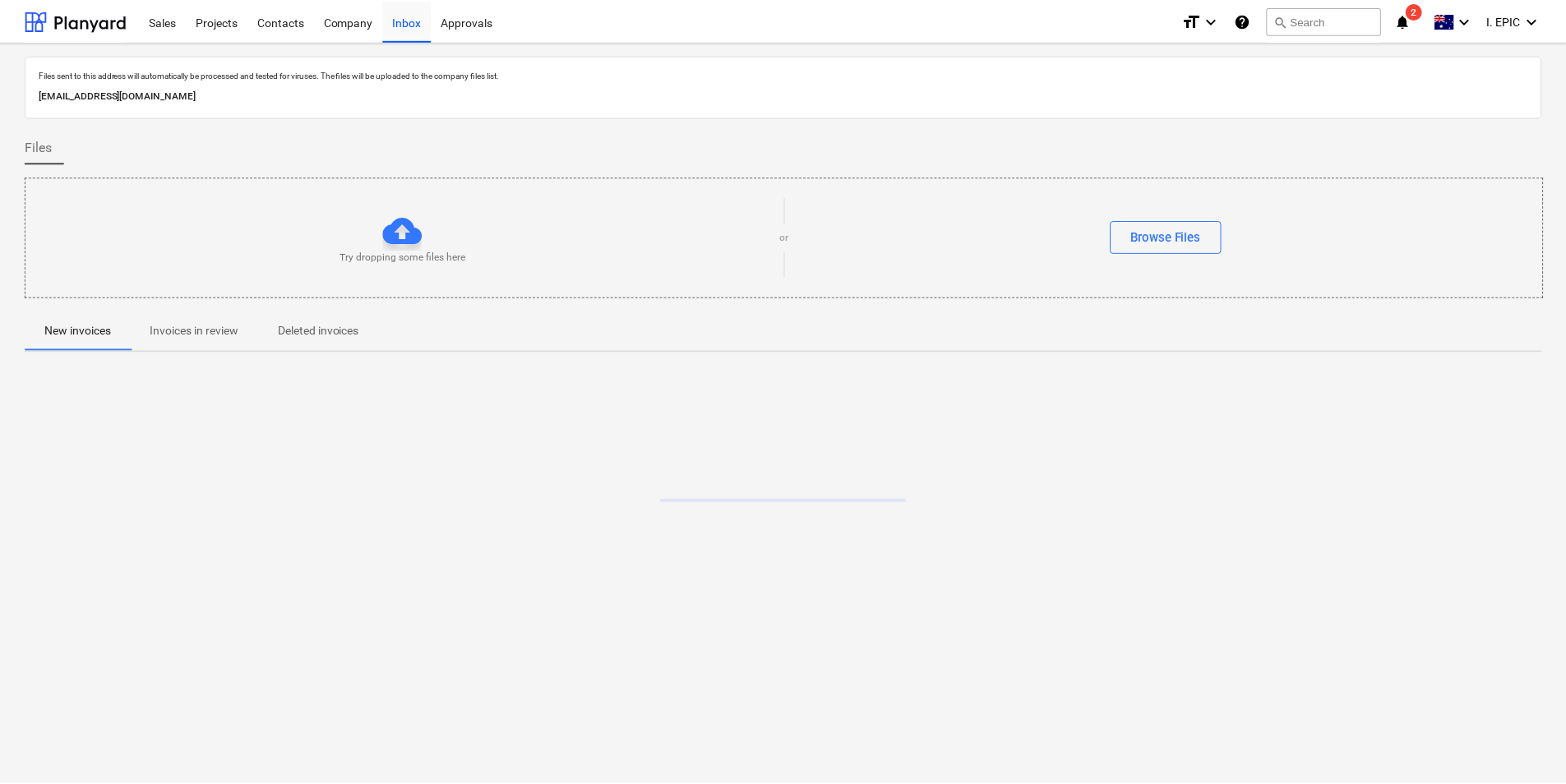
scroll to position [37, 0]
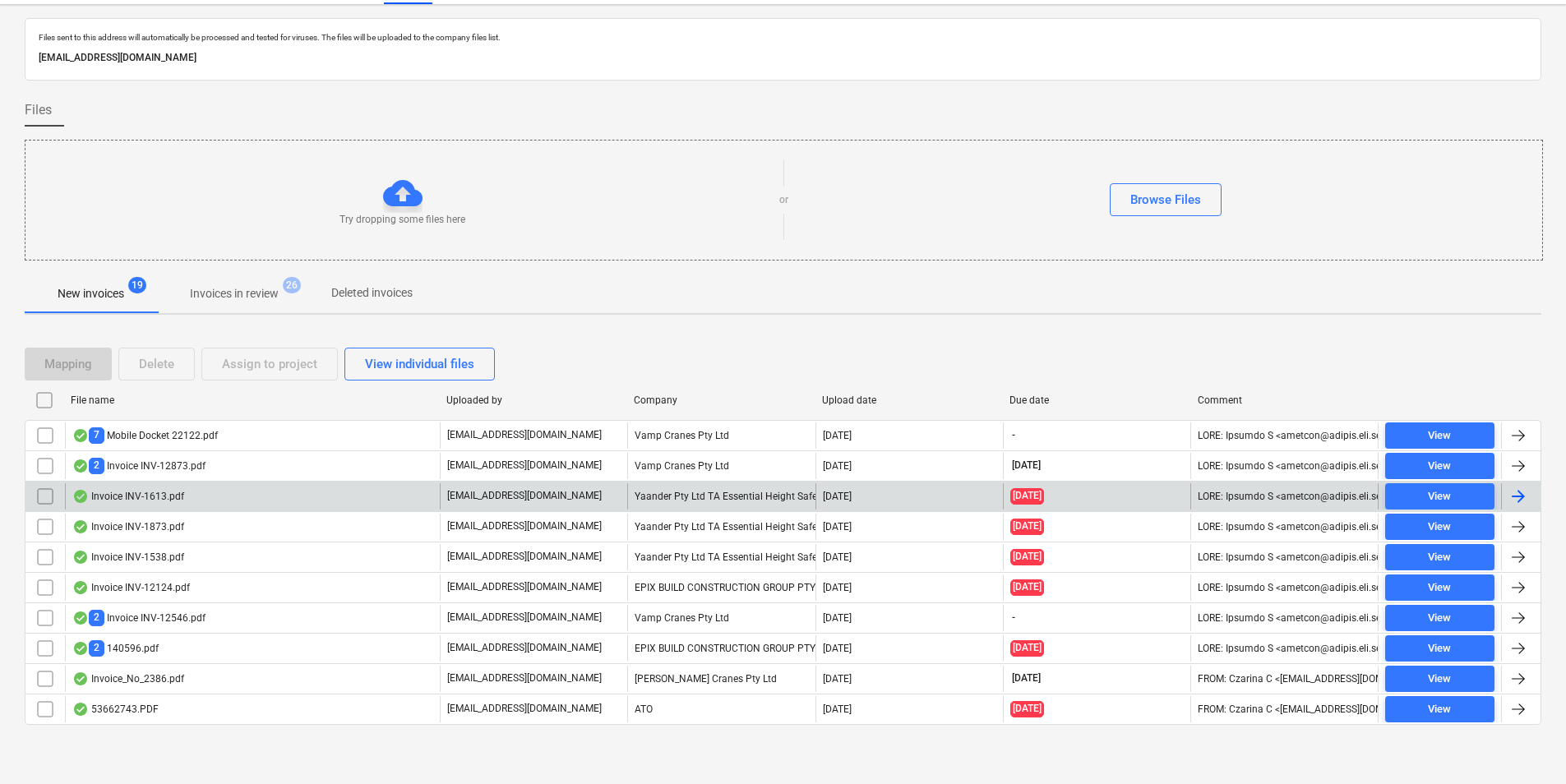
click at [48, 494] on input "checkbox" at bounding box center [45, 496] width 27 height 27
click at [140, 368] on div "Delete" at bounding box center [156, 364] width 35 height 22
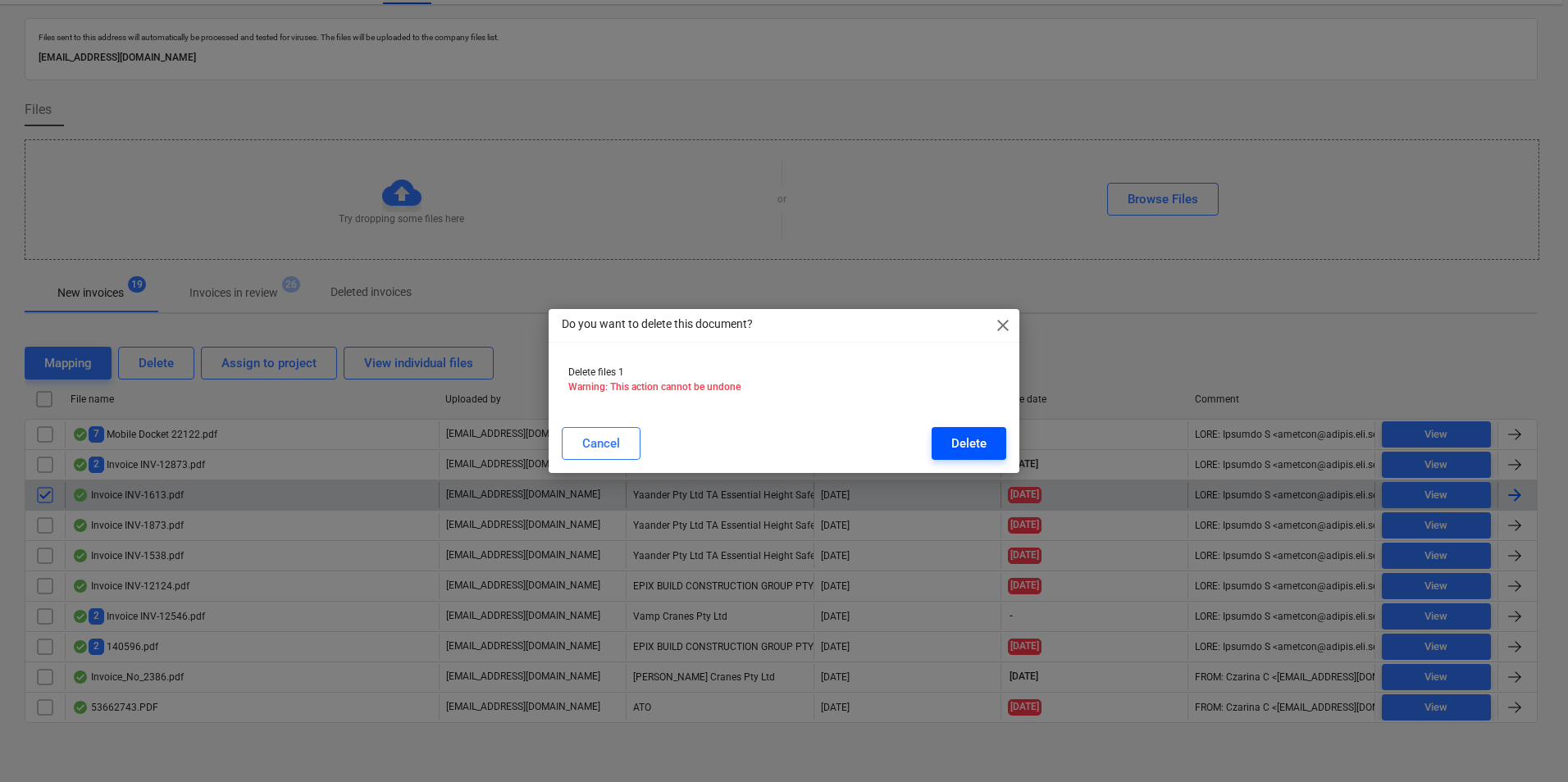
click at [962, 441] on div "Delete" at bounding box center [969, 443] width 35 height 21
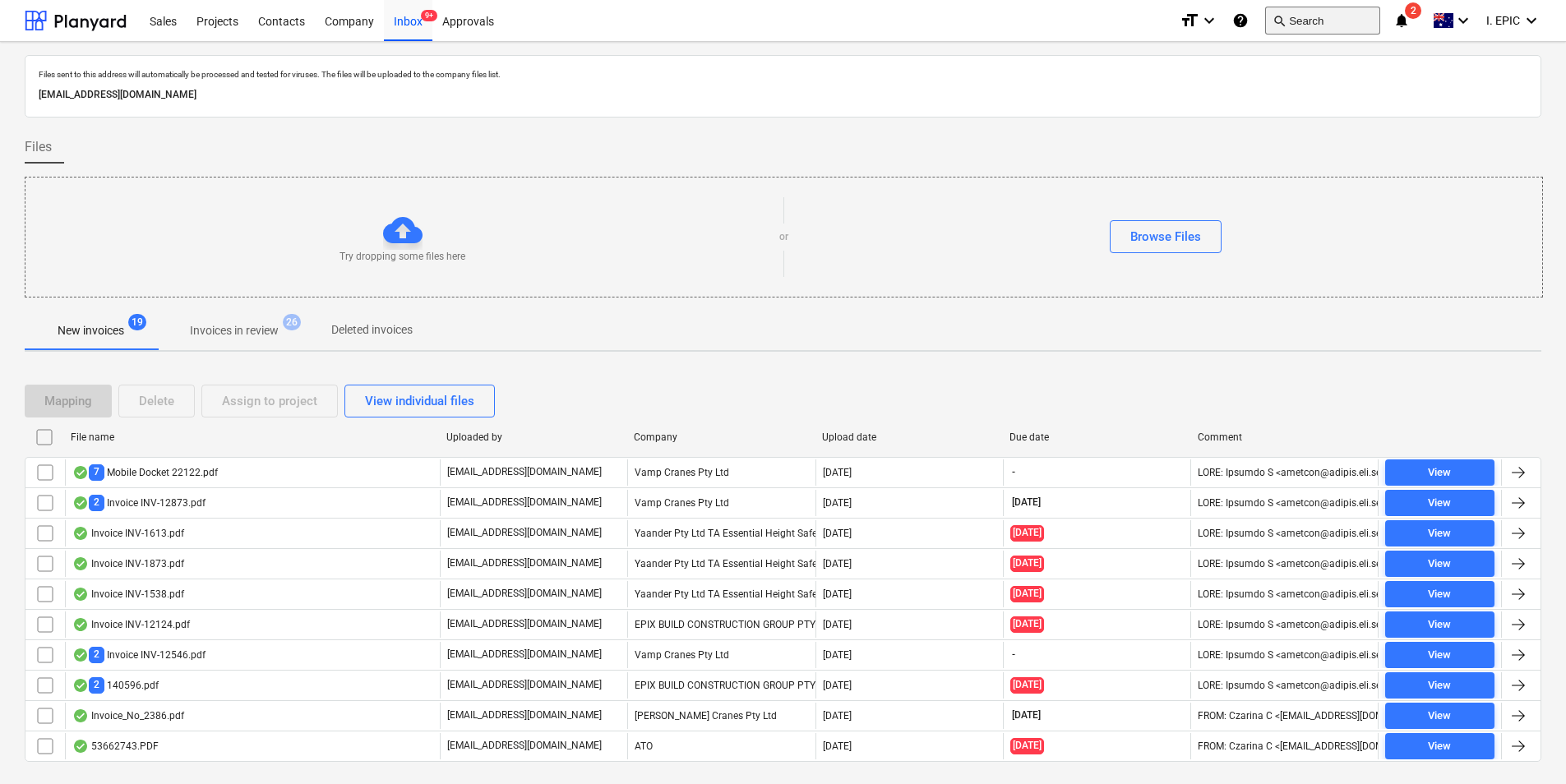
click at [1279, 21] on span "search" at bounding box center [1278, 20] width 13 height 13
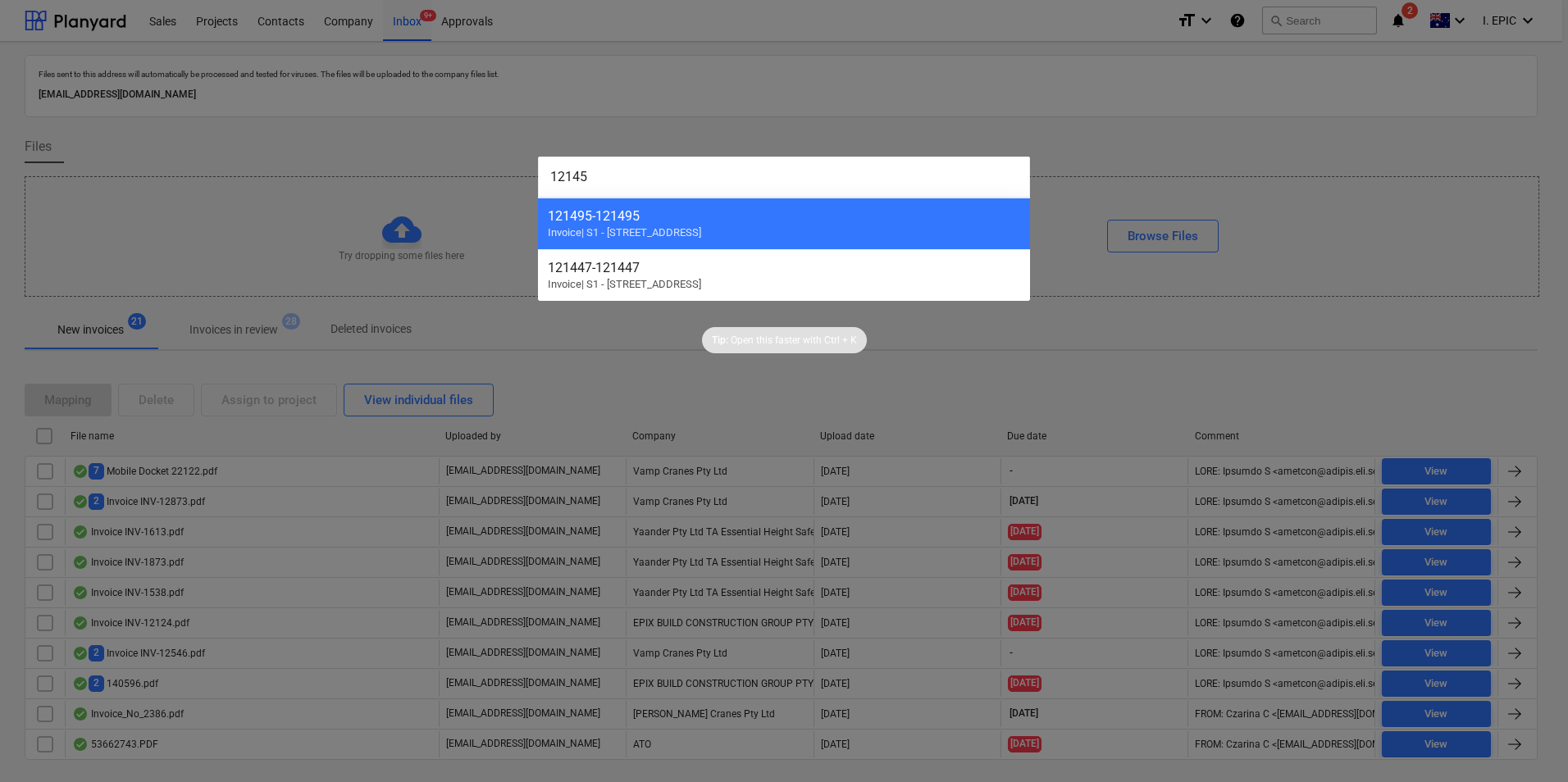
type input "121457"
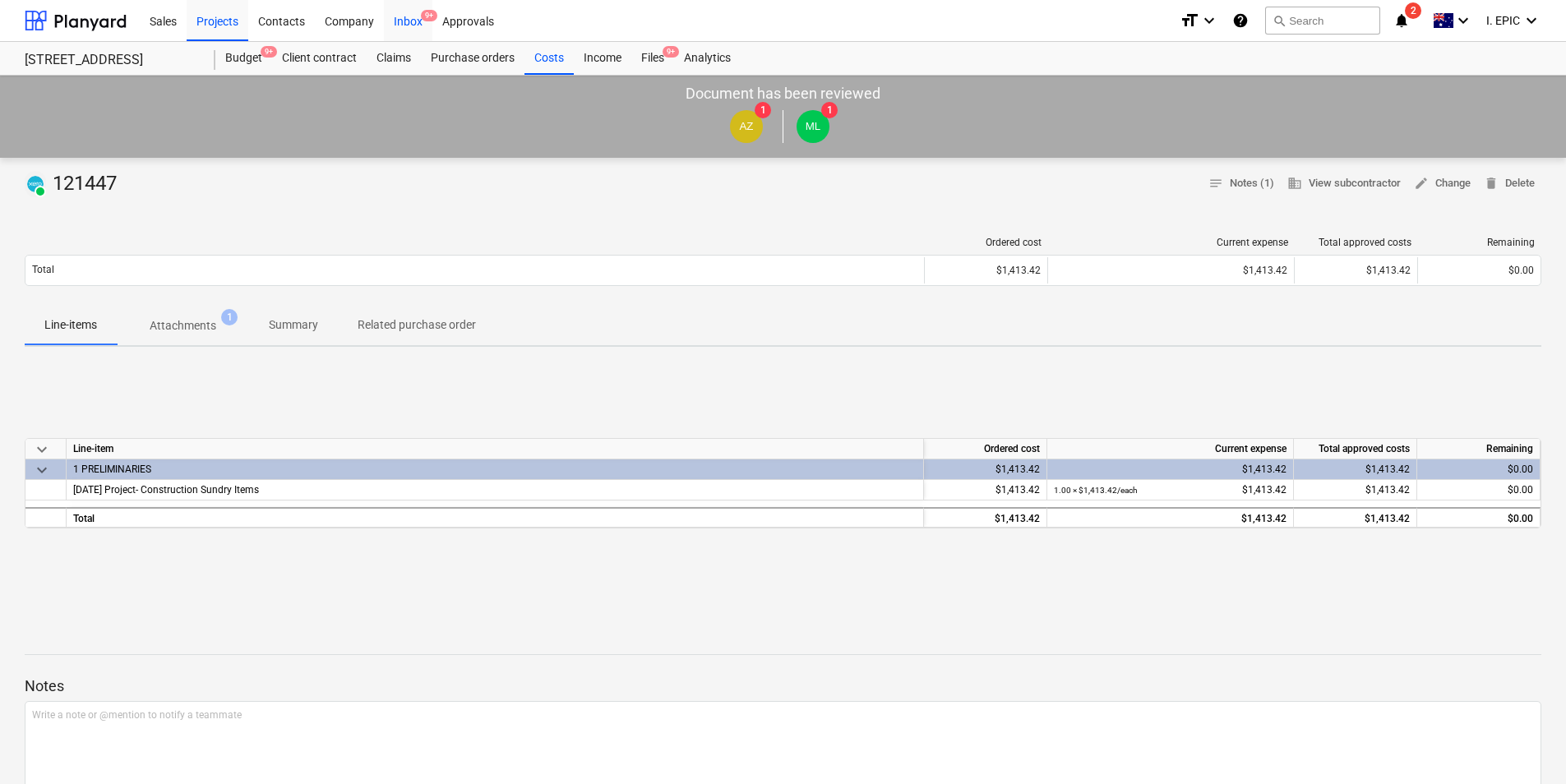
click at [399, 23] on div "Inbox 9+" at bounding box center [408, 20] width 48 height 42
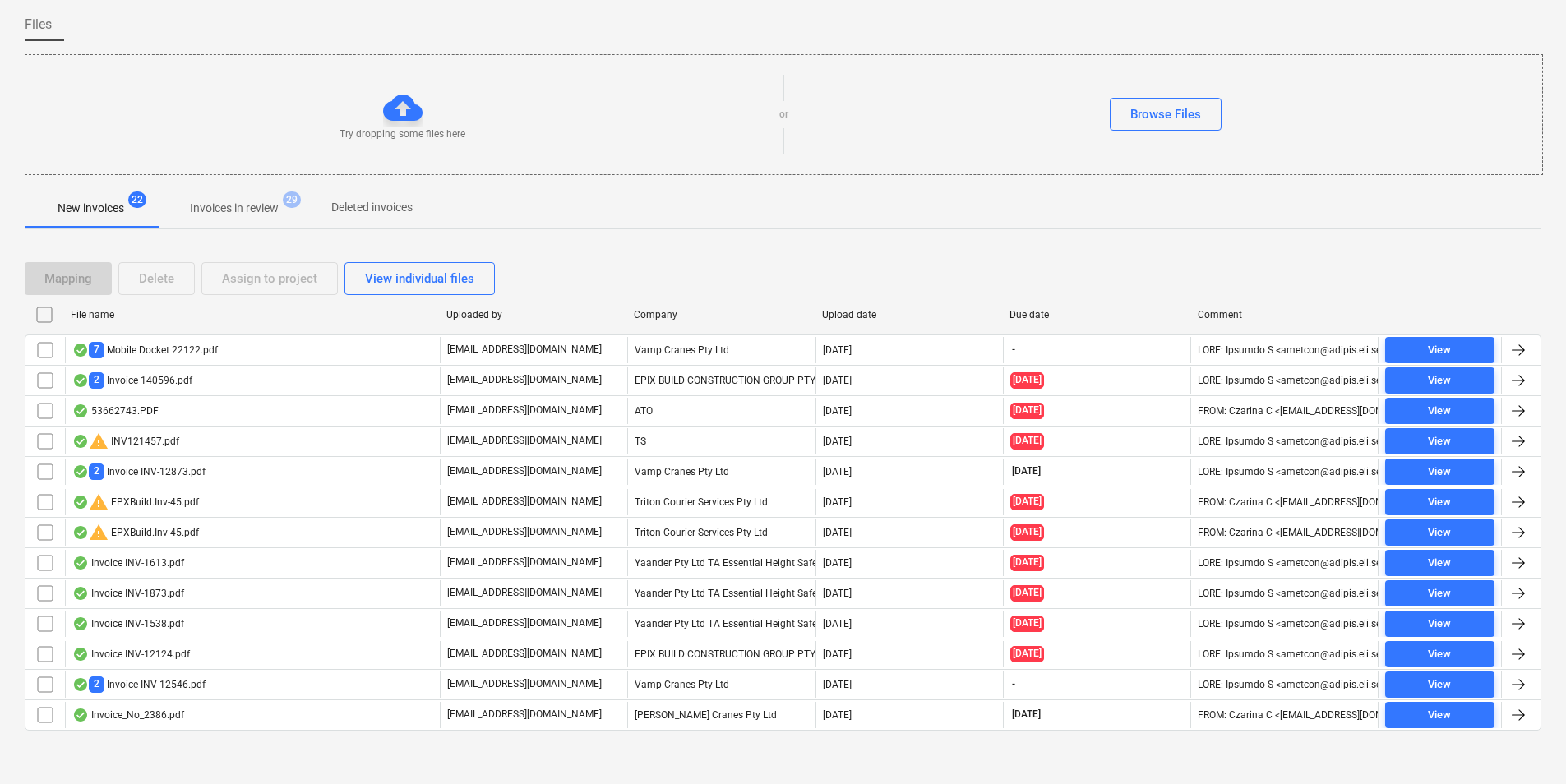
scroll to position [128, 0]
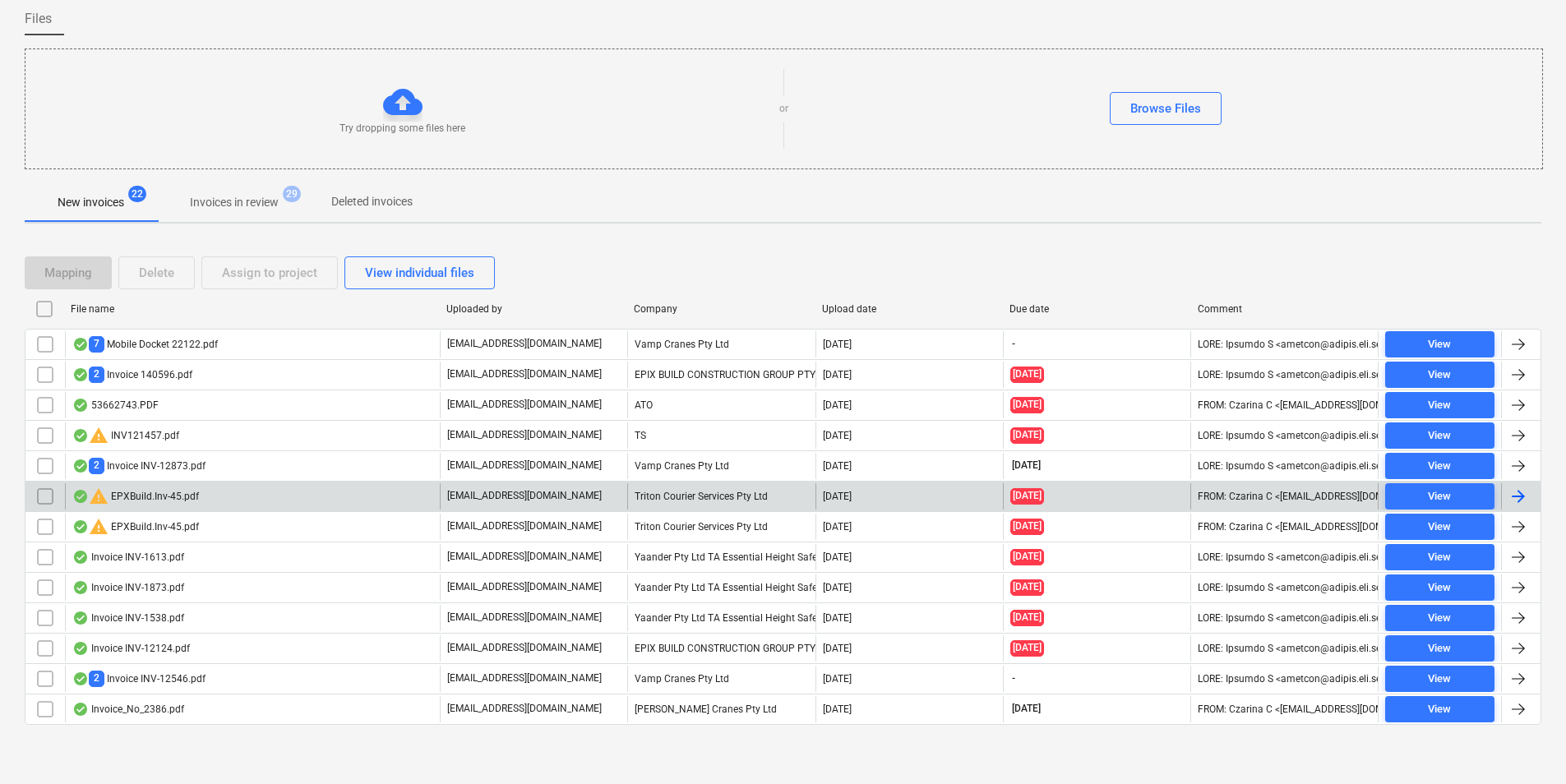
click at [46, 498] on input "checkbox" at bounding box center [45, 496] width 27 height 27
click at [156, 270] on div "Delete" at bounding box center [156, 273] width 35 height 22
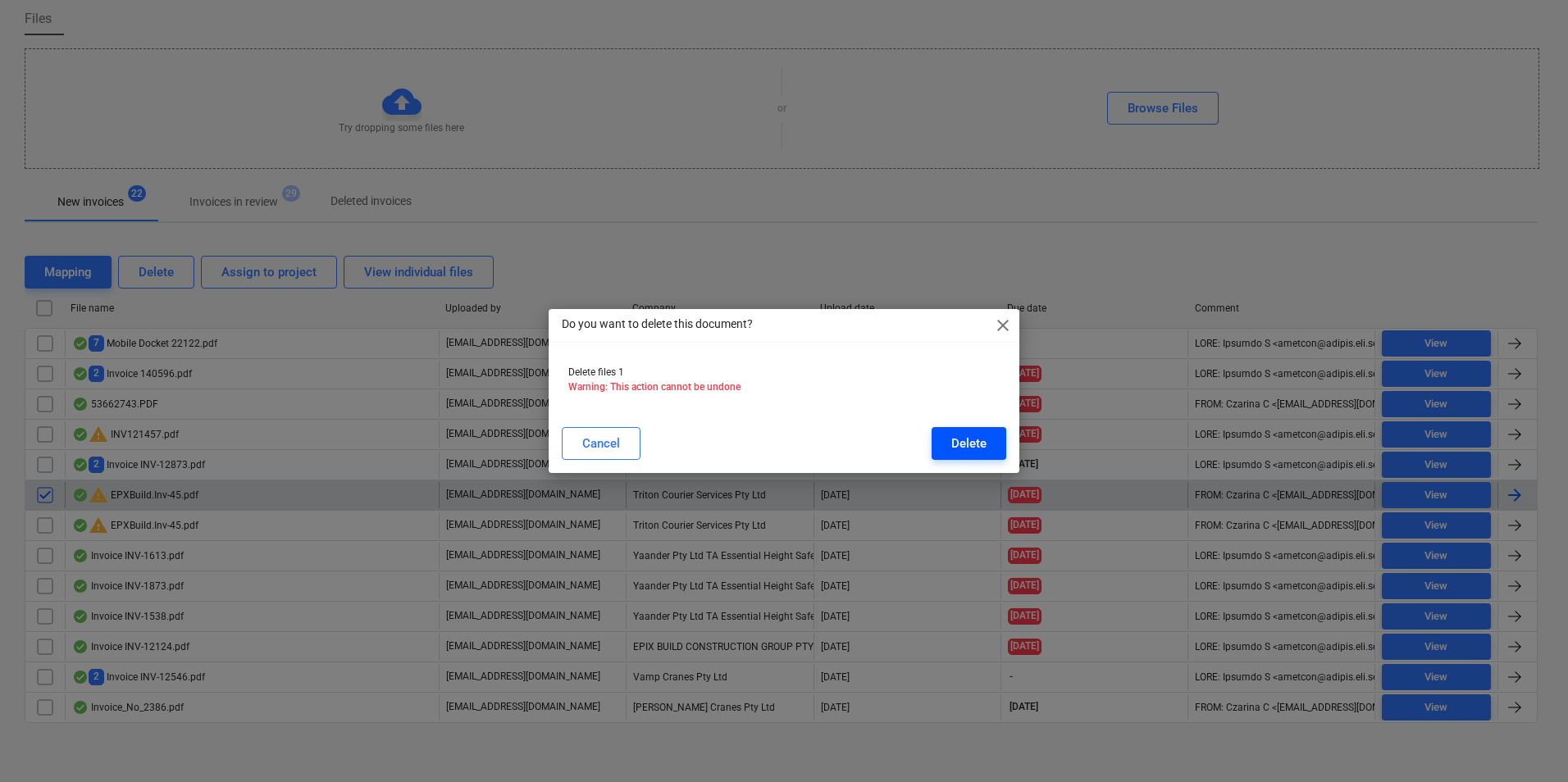
click at [960, 440] on div "Delete" at bounding box center [969, 443] width 35 height 21
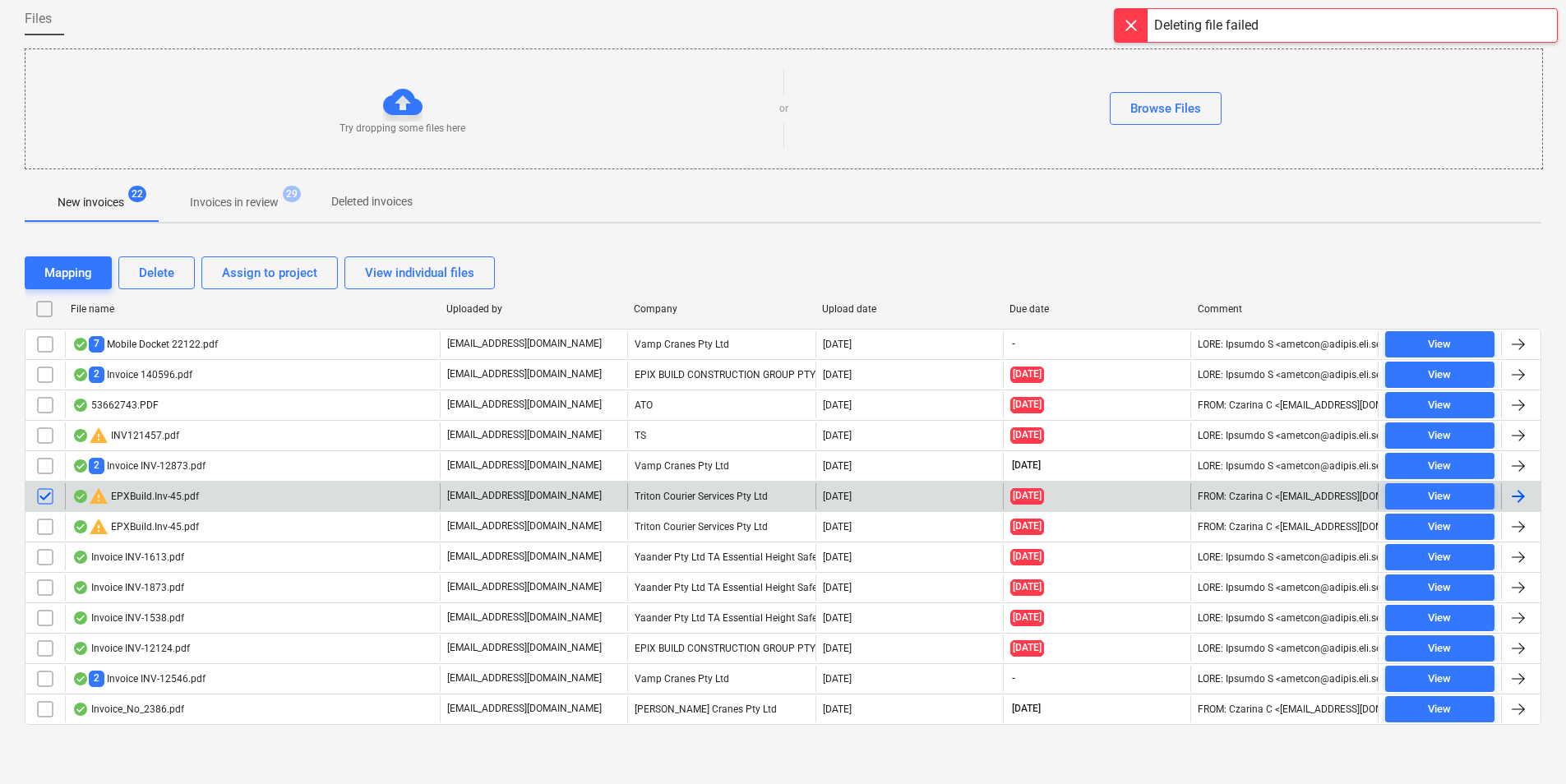
click at [1130, 23] on div at bounding box center [1131, 26] width 33 height 33
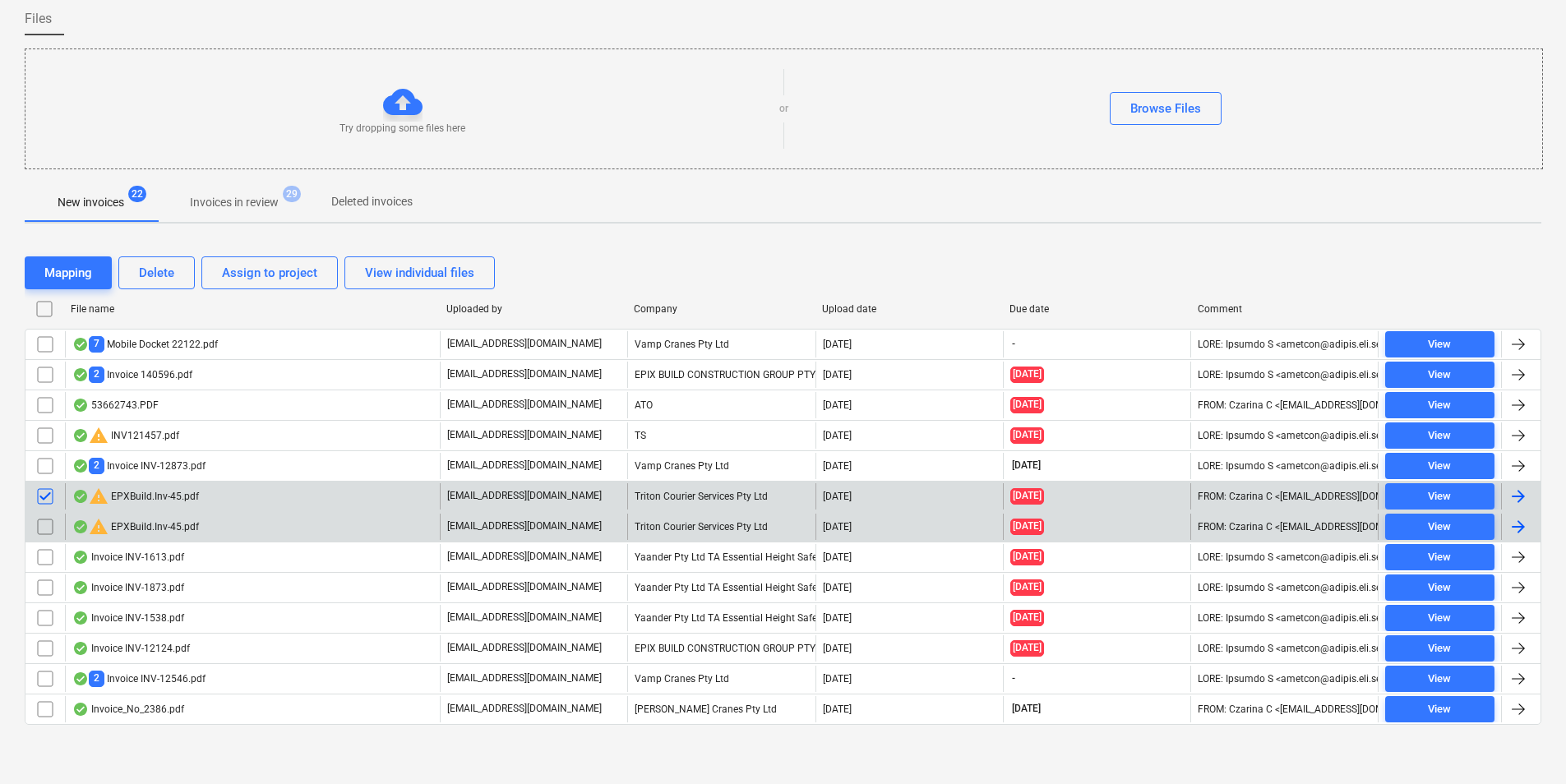
click at [248, 525] on div "warning EPXBuild.Inv-45.pdf" at bounding box center [251, 527] width 374 height 27
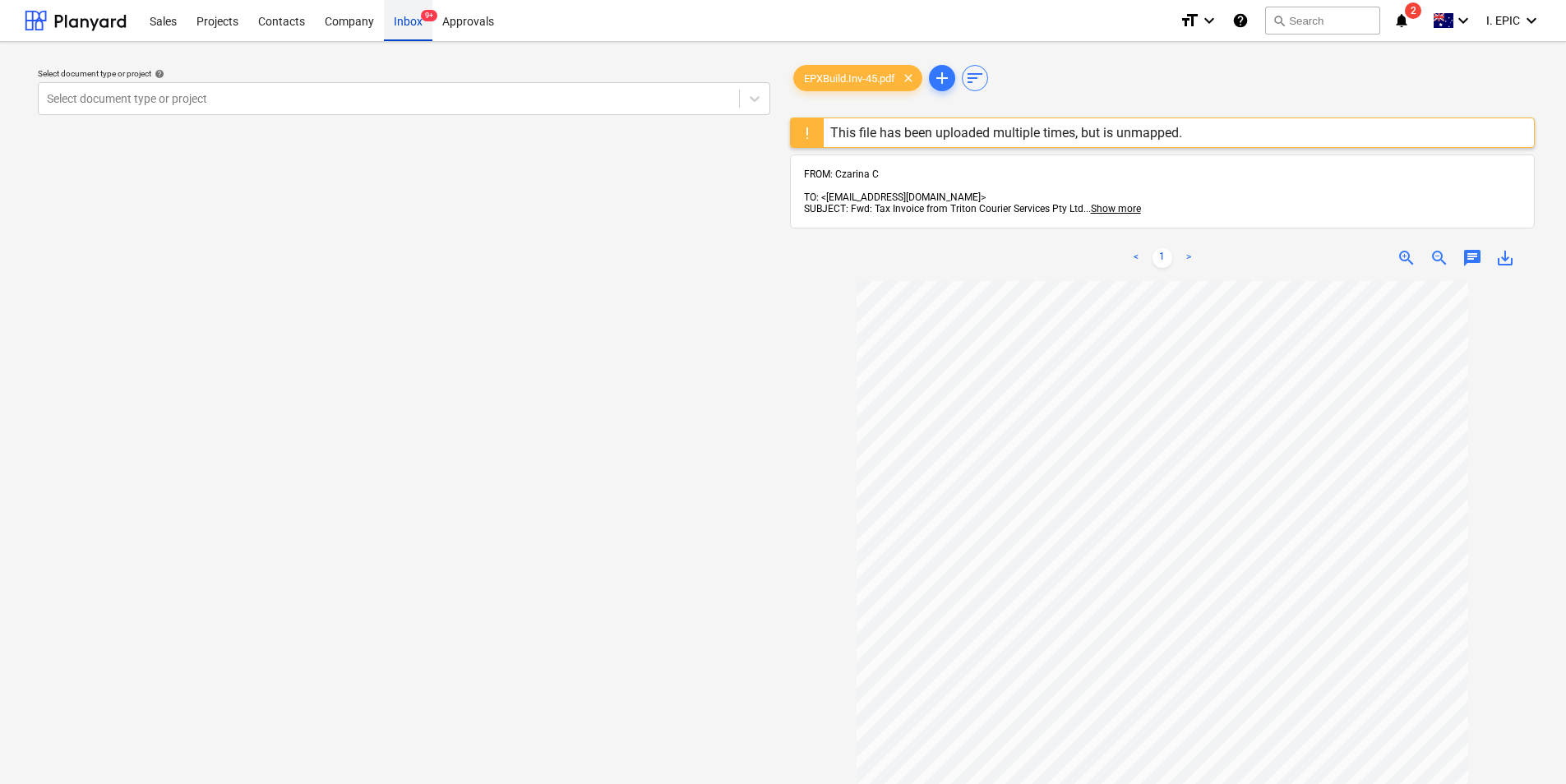
drag, startPoint x: 393, startPoint y: 13, endPoint x: 403, endPoint y: 19, distance: 11.7
click at [393, 13] on div "Inbox 9+" at bounding box center [408, 20] width 48 height 42
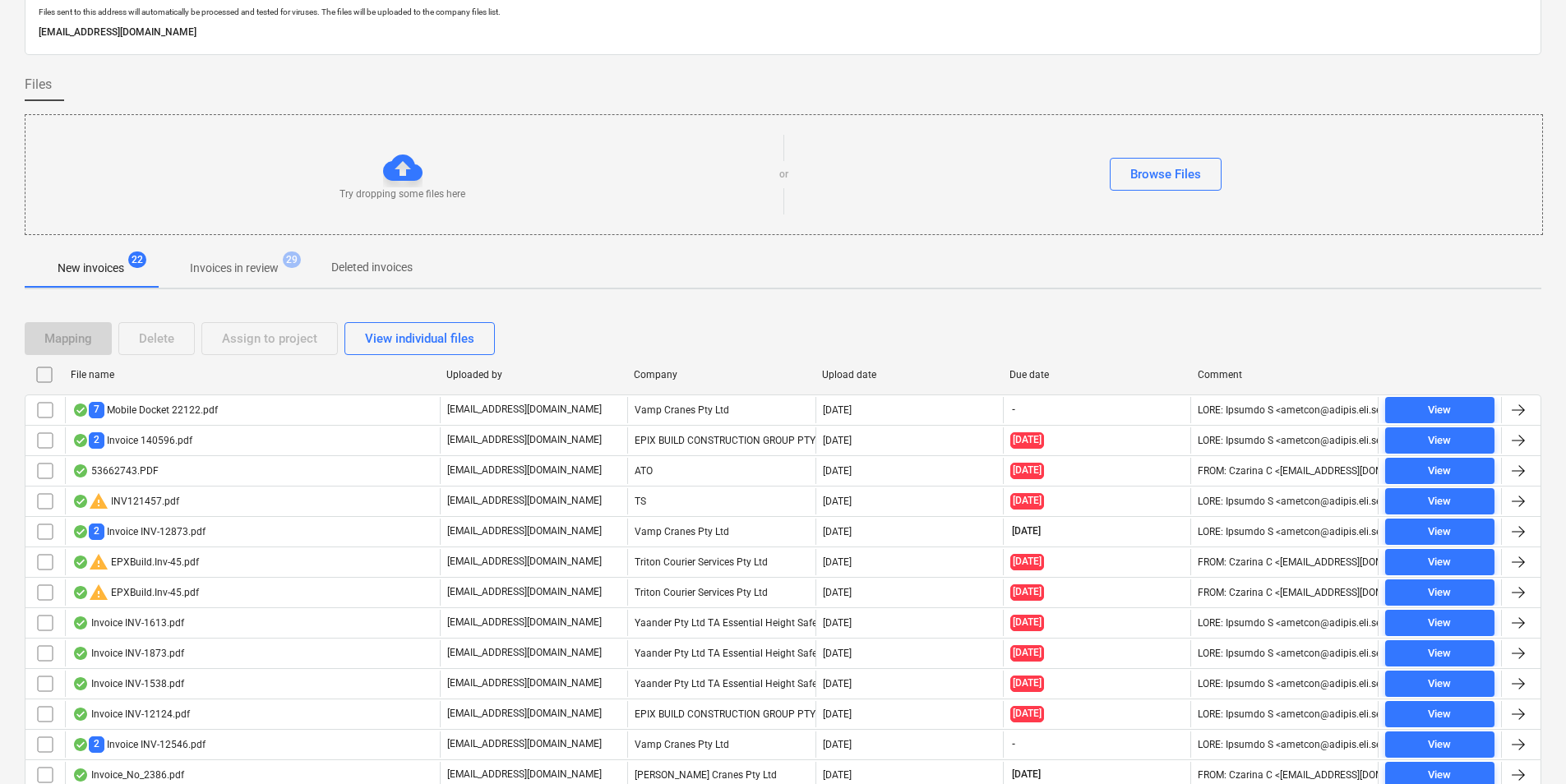
scroll to position [128, 0]
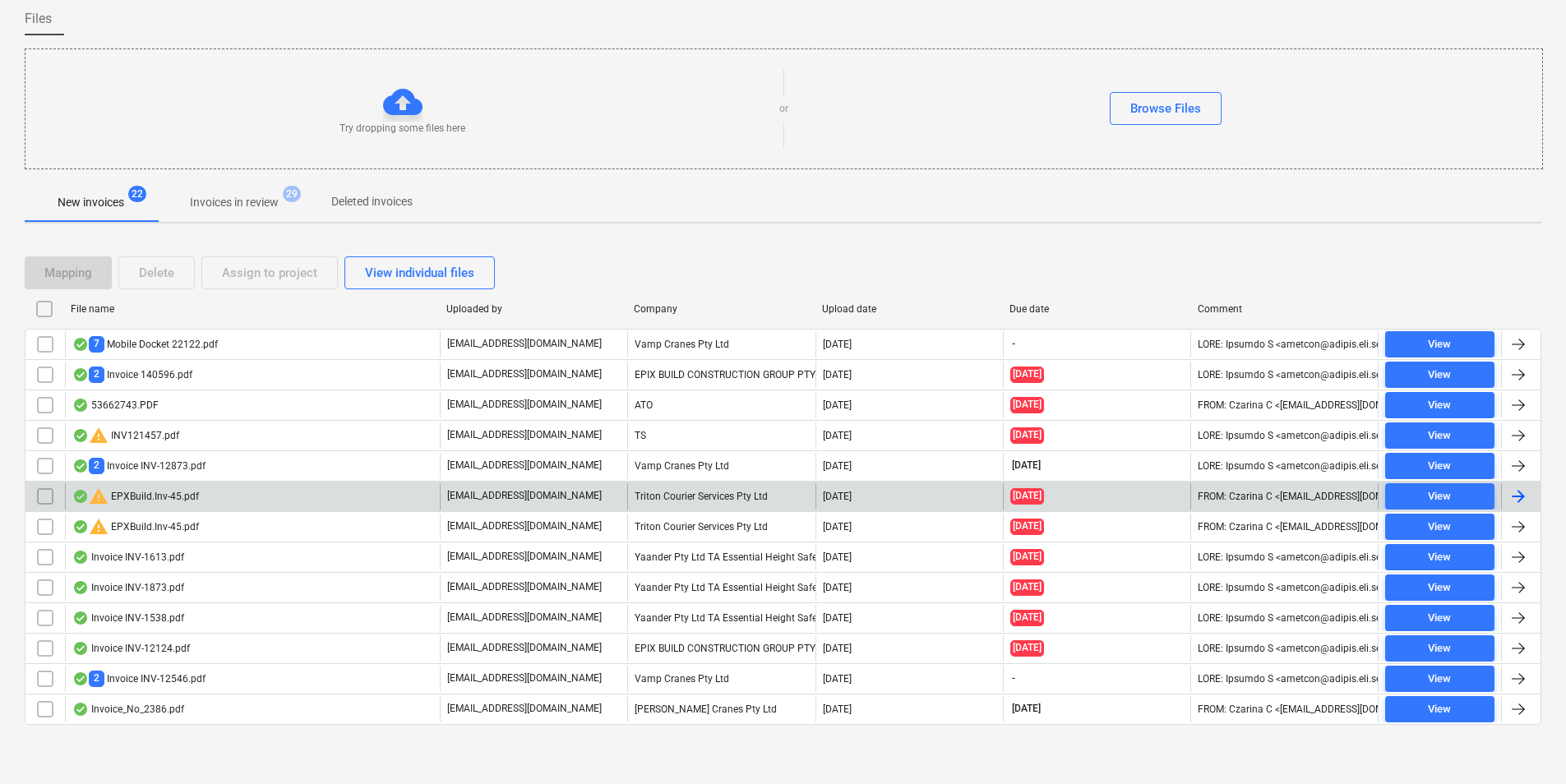
click at [41, 498] on input "checkbox" at bounding box center [45, 496] width 27 height 27
click at [157, 267] on div "Delete" at bounding box center [156, 273] width 35 height 22
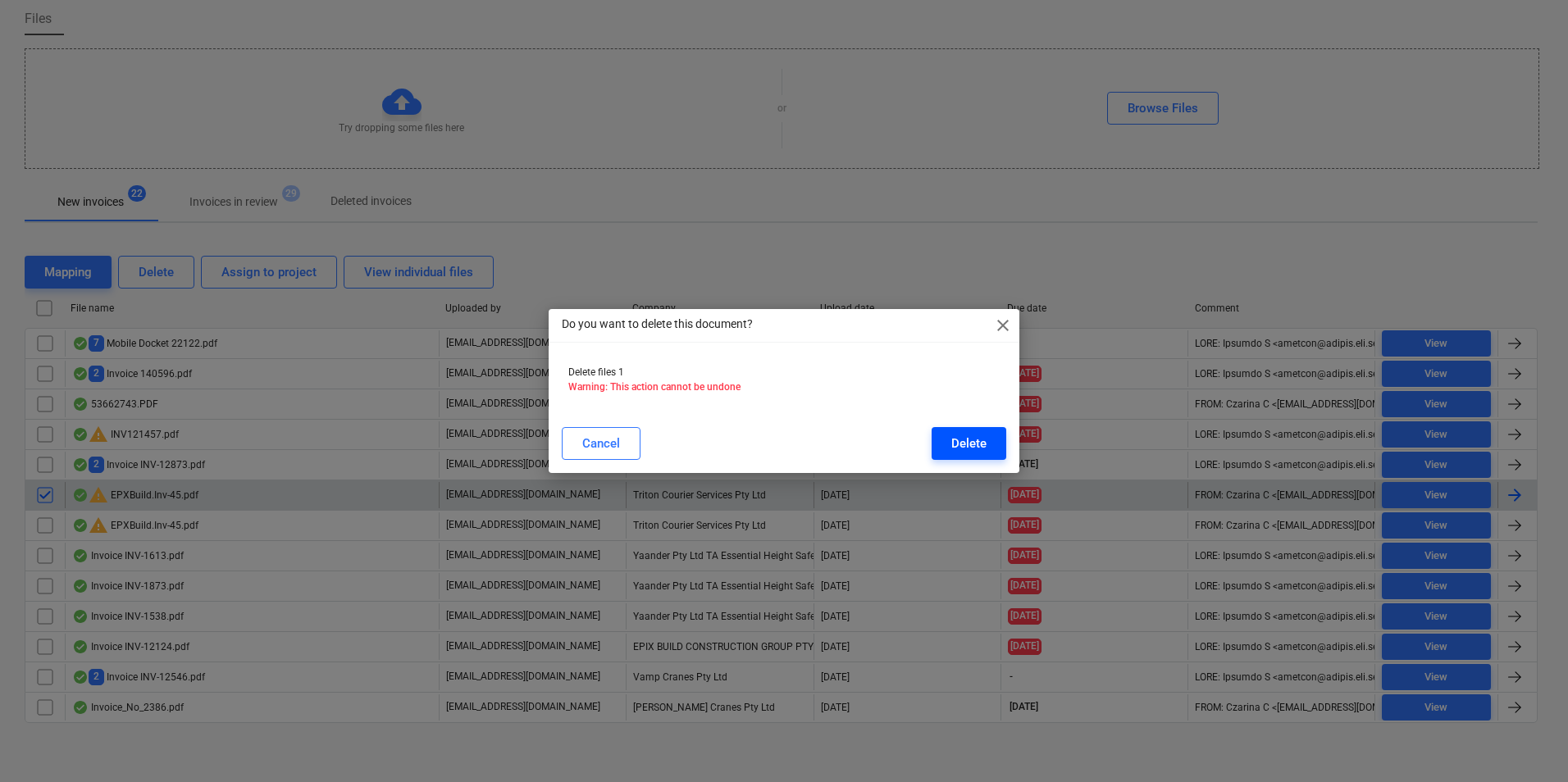
click at [958, 445] on div "Delete" at bounding box center [969, 443] width 35 height 21
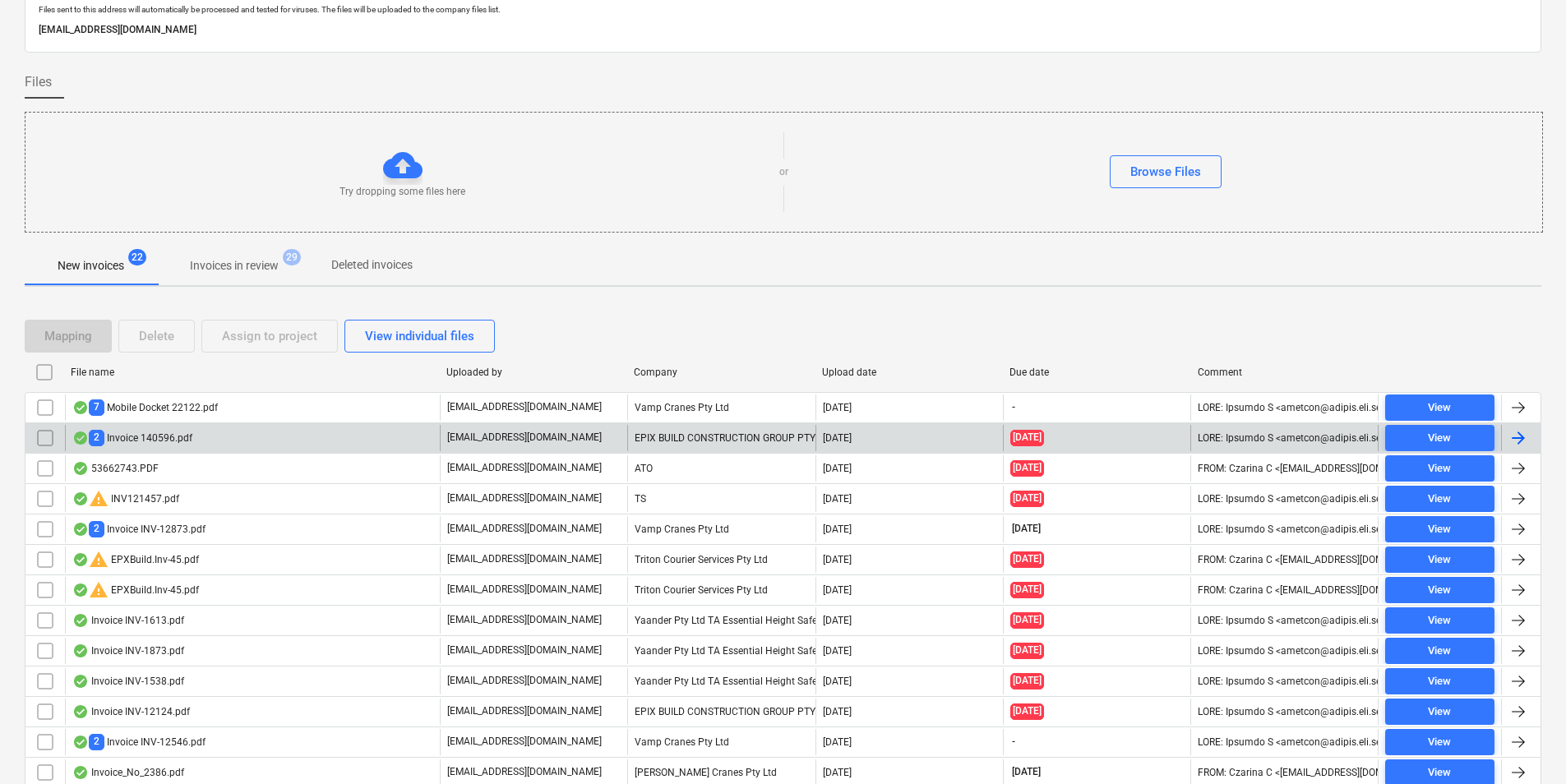
scroll to position [128, 0]
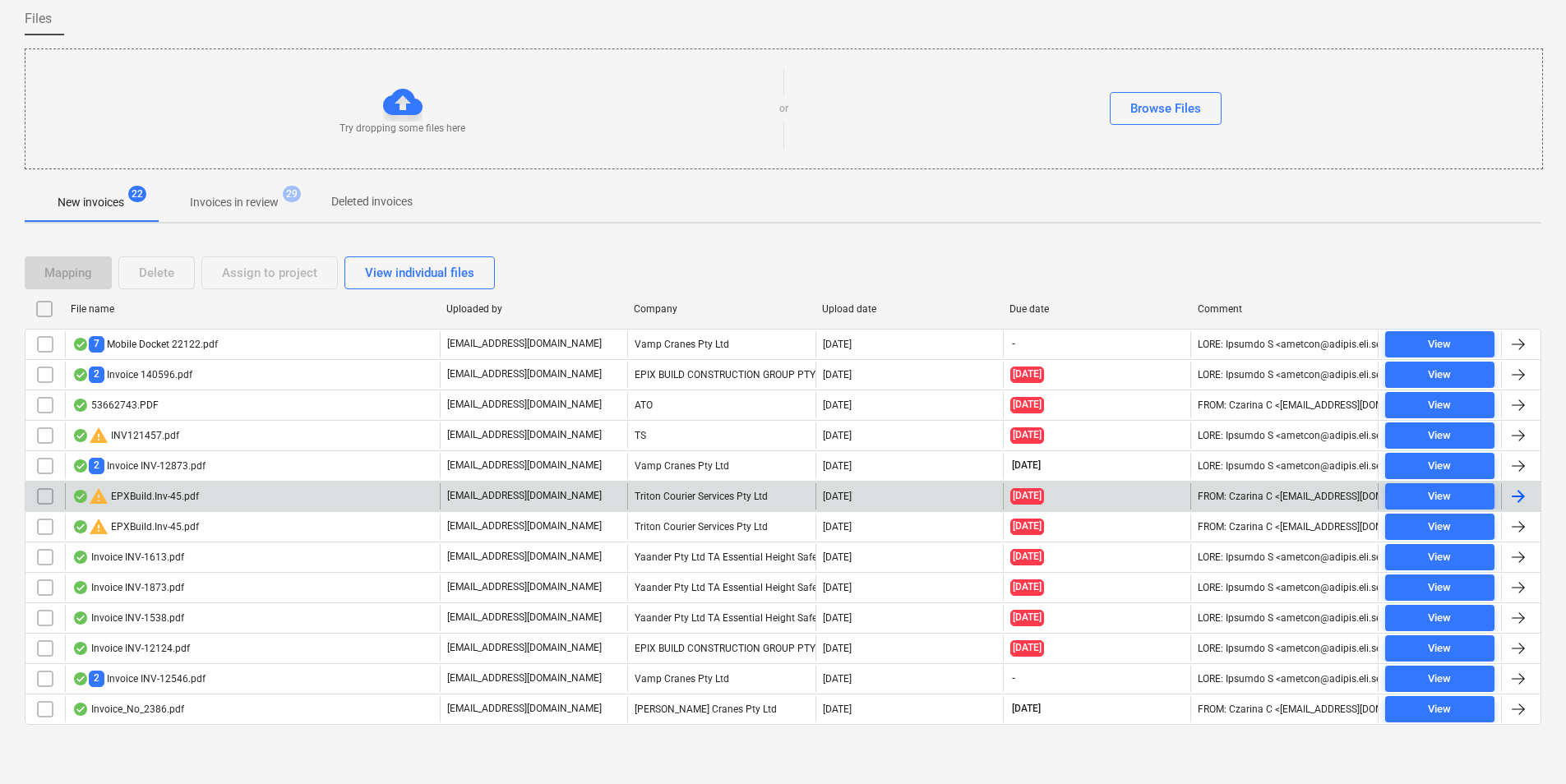
click at [44, 502] on input "checkbox" at bounding box center [45, 496] width 27 height 27
click at [164, 269] on div "Delete" at bounding box center [156, 273] width 35 height 22
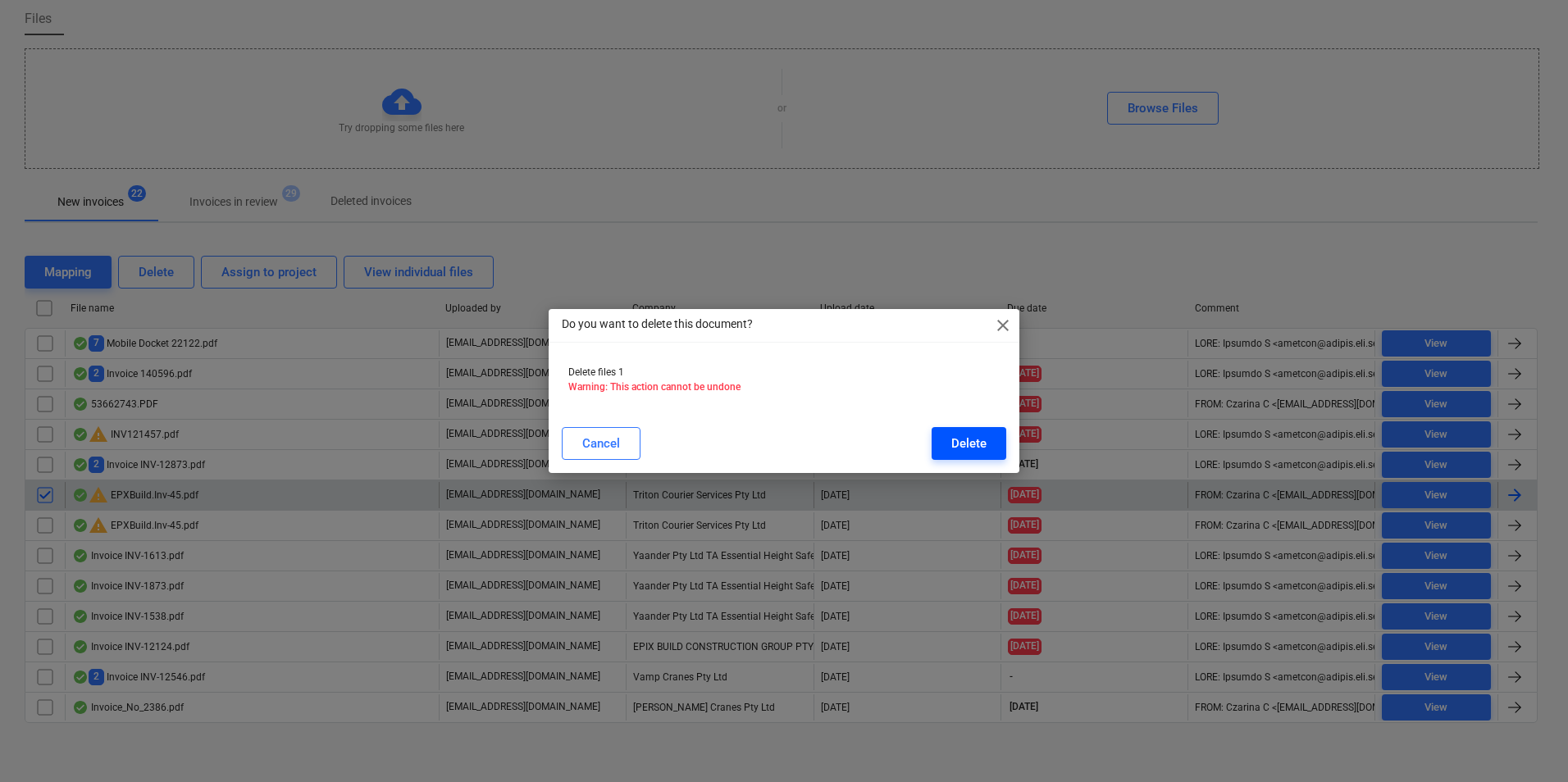
click at [963, 440] on div "Delete" at bounding box center [969, 443] width 35 height 21
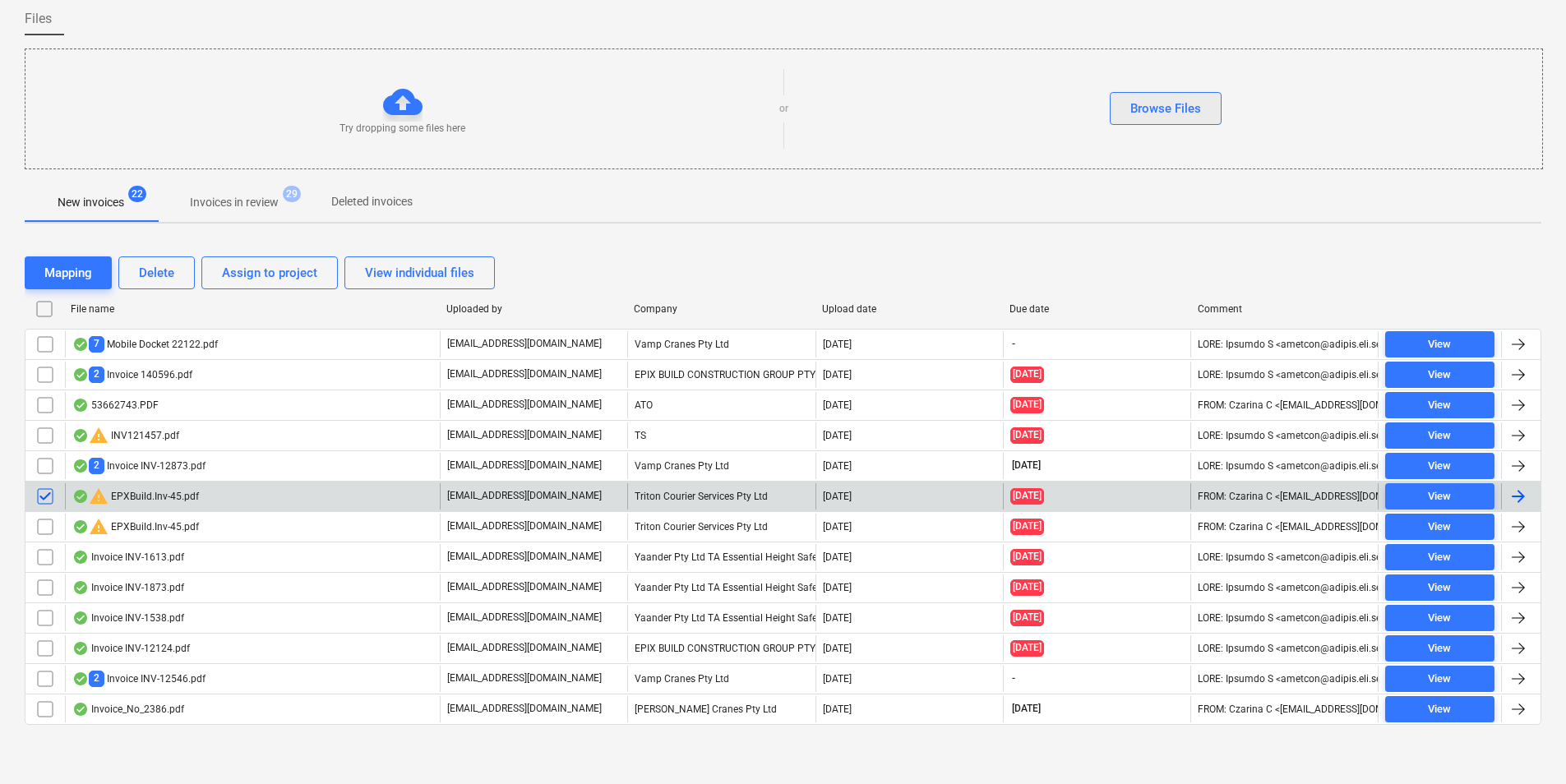
click at [1165, 109] on div "Browse Files" at bounding box center [1166, 108] width 71 height 22
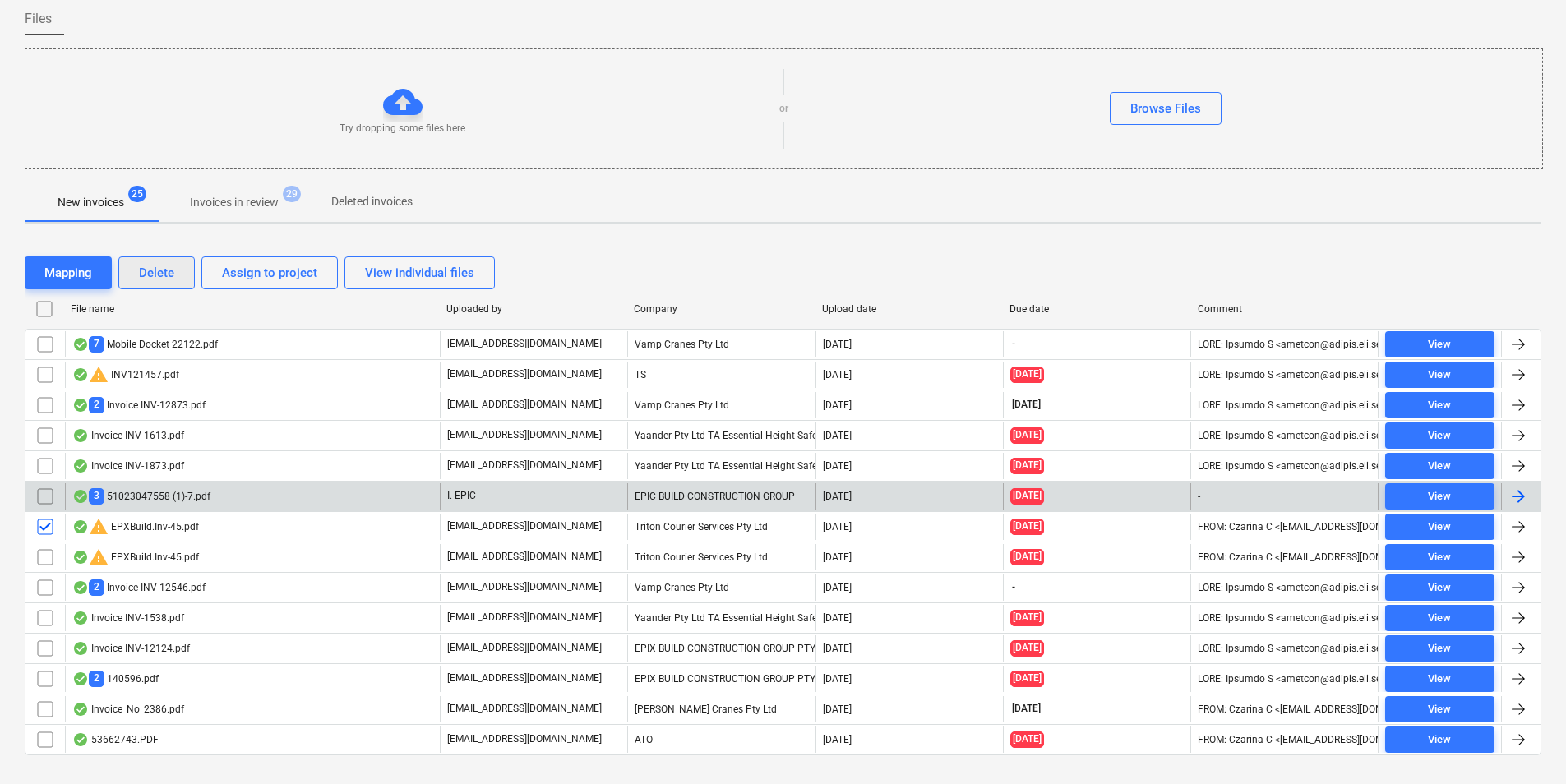
click at [173, 279] on div "Delete" at bounding box center [156, 273] width 35 height 22
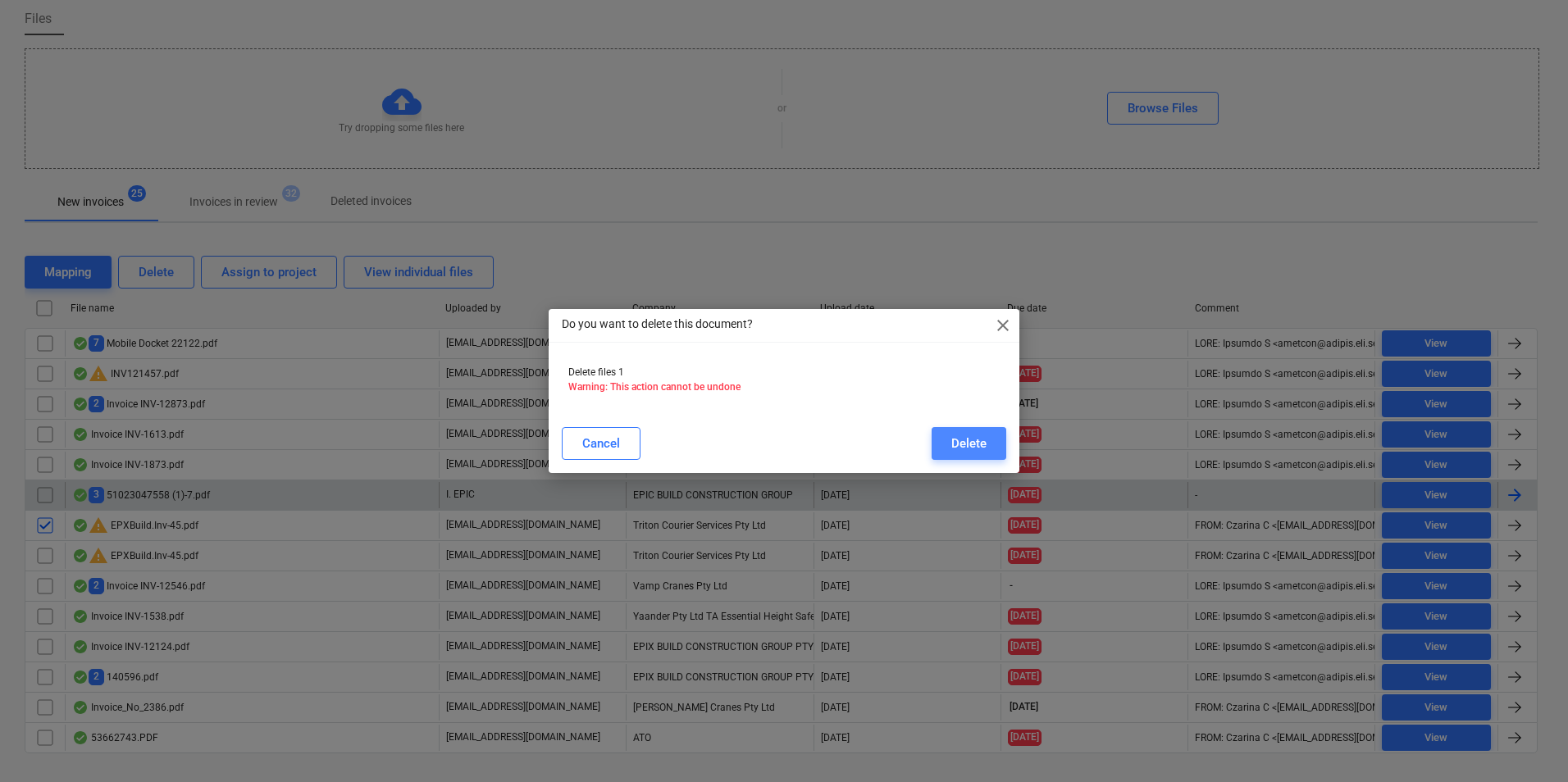
click at [963, 451] on div "Delete" at bounding box center [969, 443] width 35 height 21
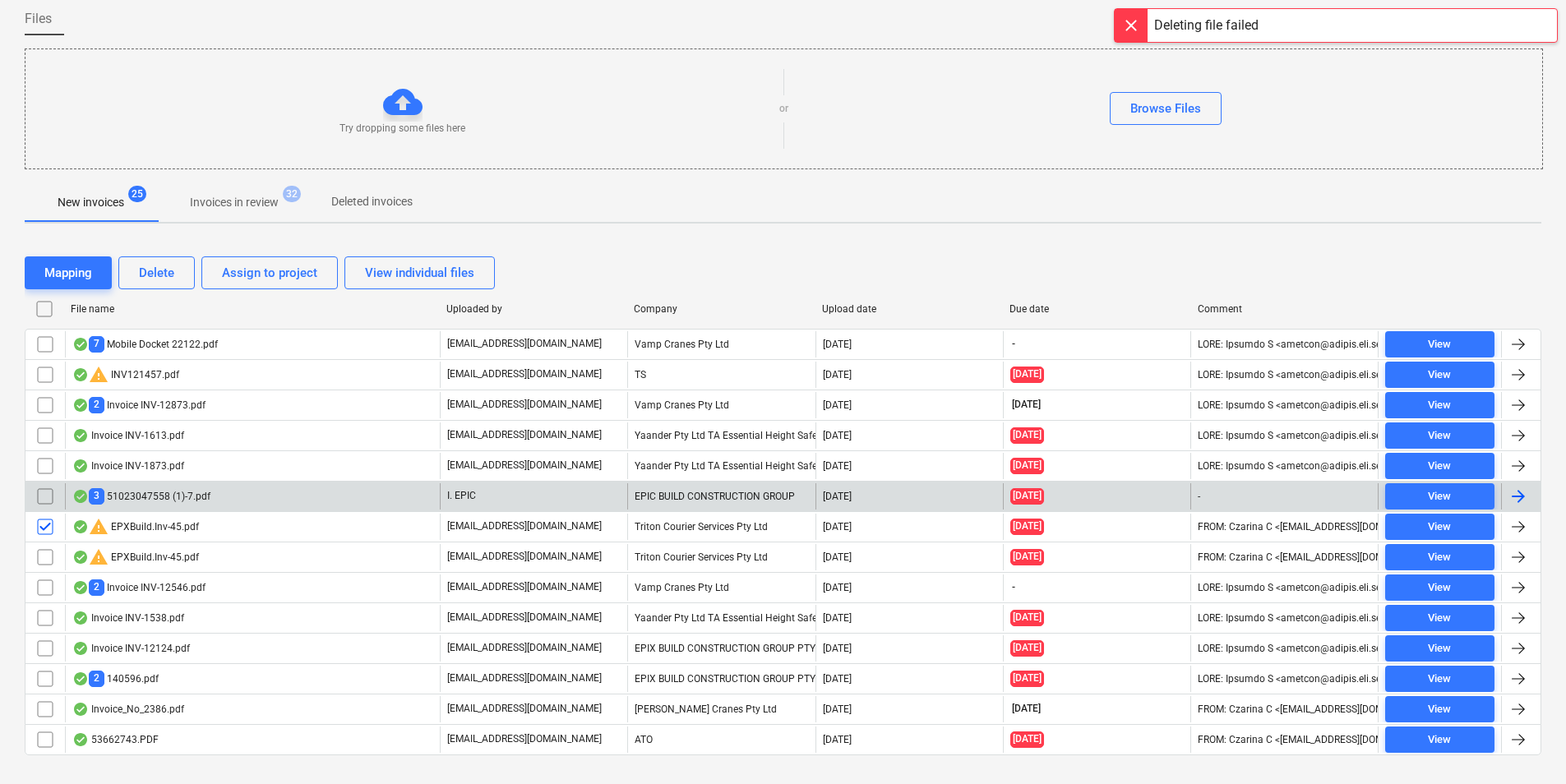
click at [1131, 28] on div at bounding box center [1131, 26] width 33 height 33
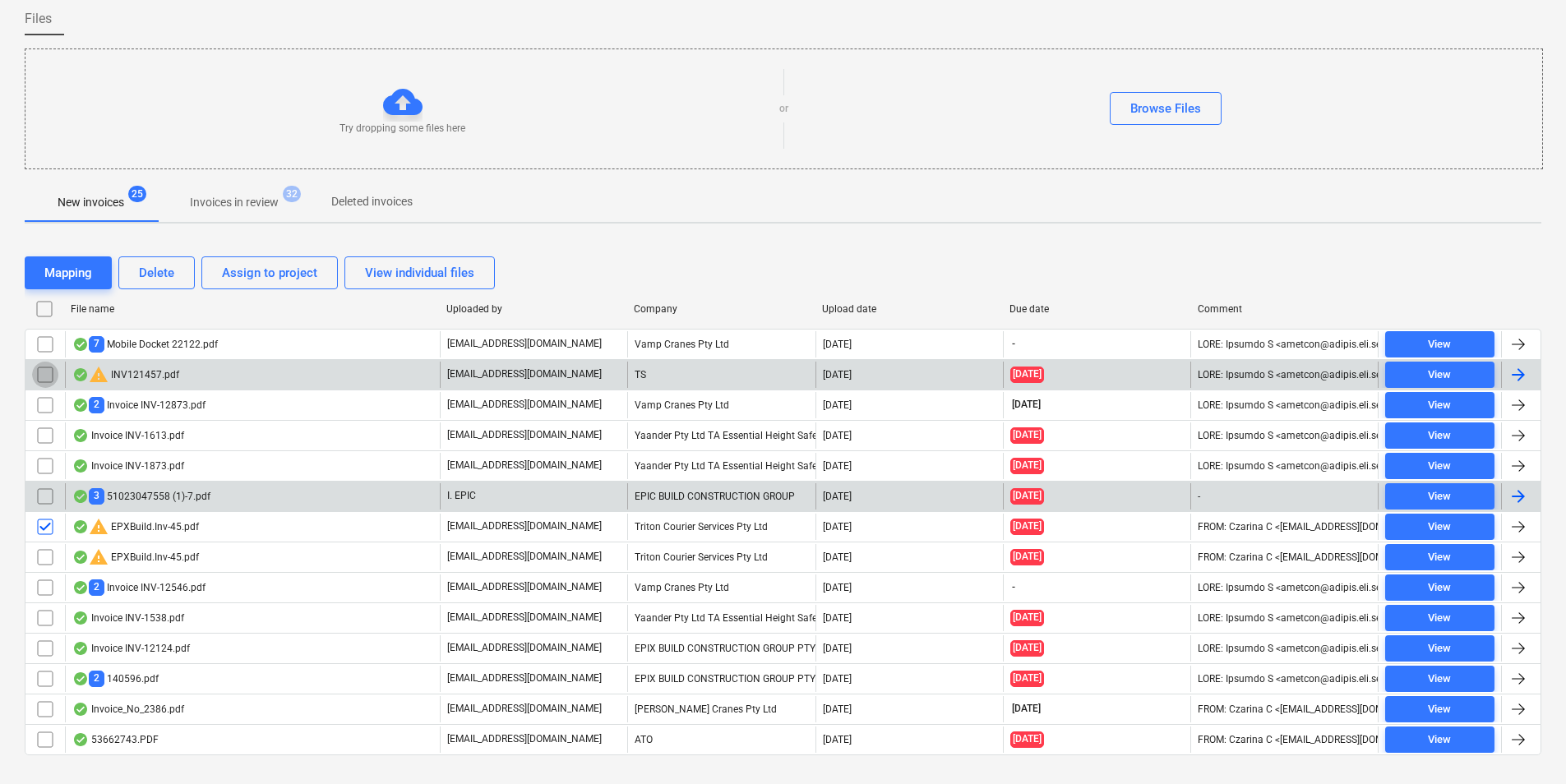
click at [40, 373] on input "checkbox" at bounding box center [45, 374] width 27 height 27
click at [40, 378] on input "checkbox" at bounding box center [45, 374] width 27 height 27
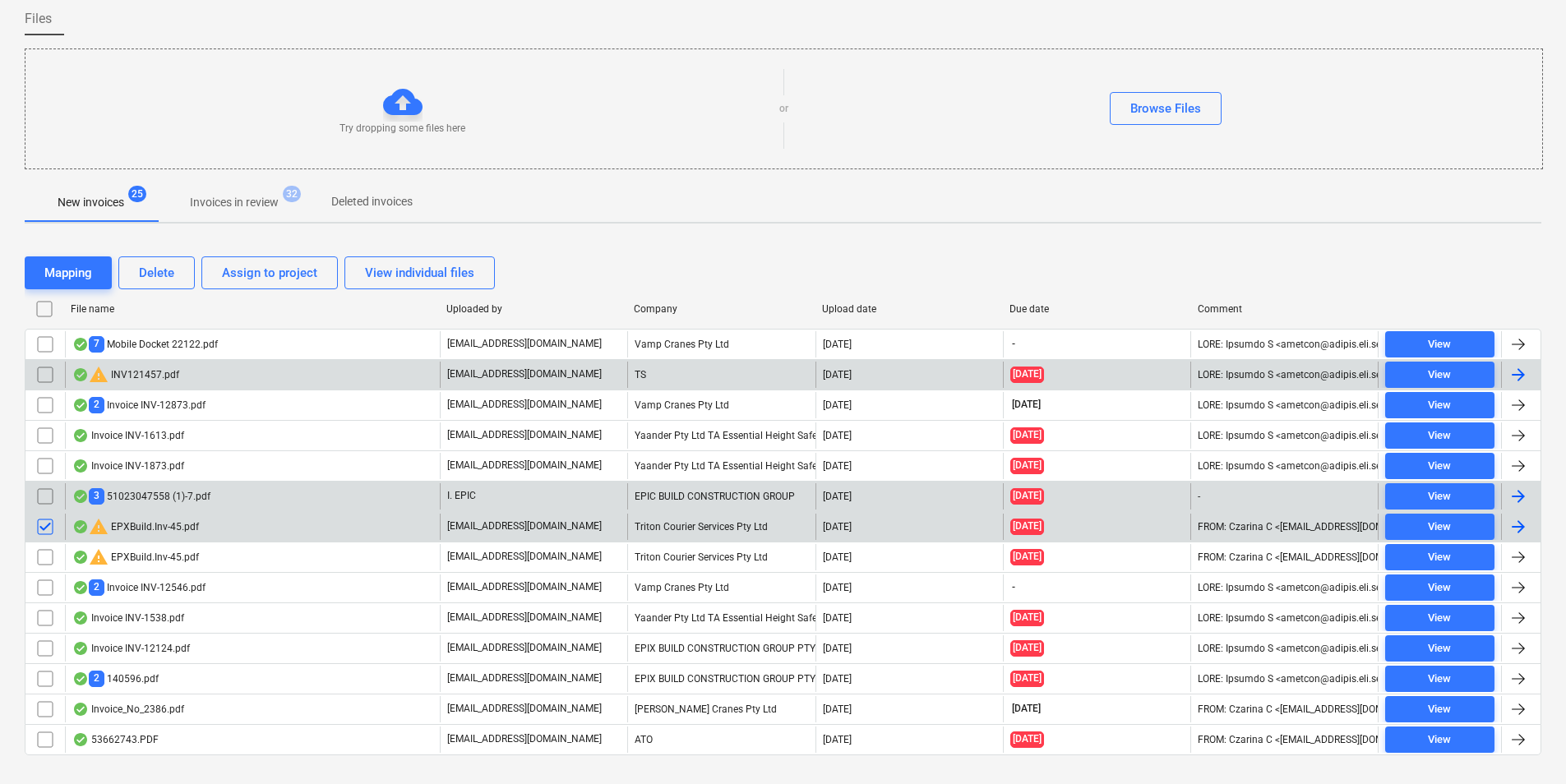
click at [43, 525] on input "checkbox" at bounding box center [45, 527] width 27 height 27
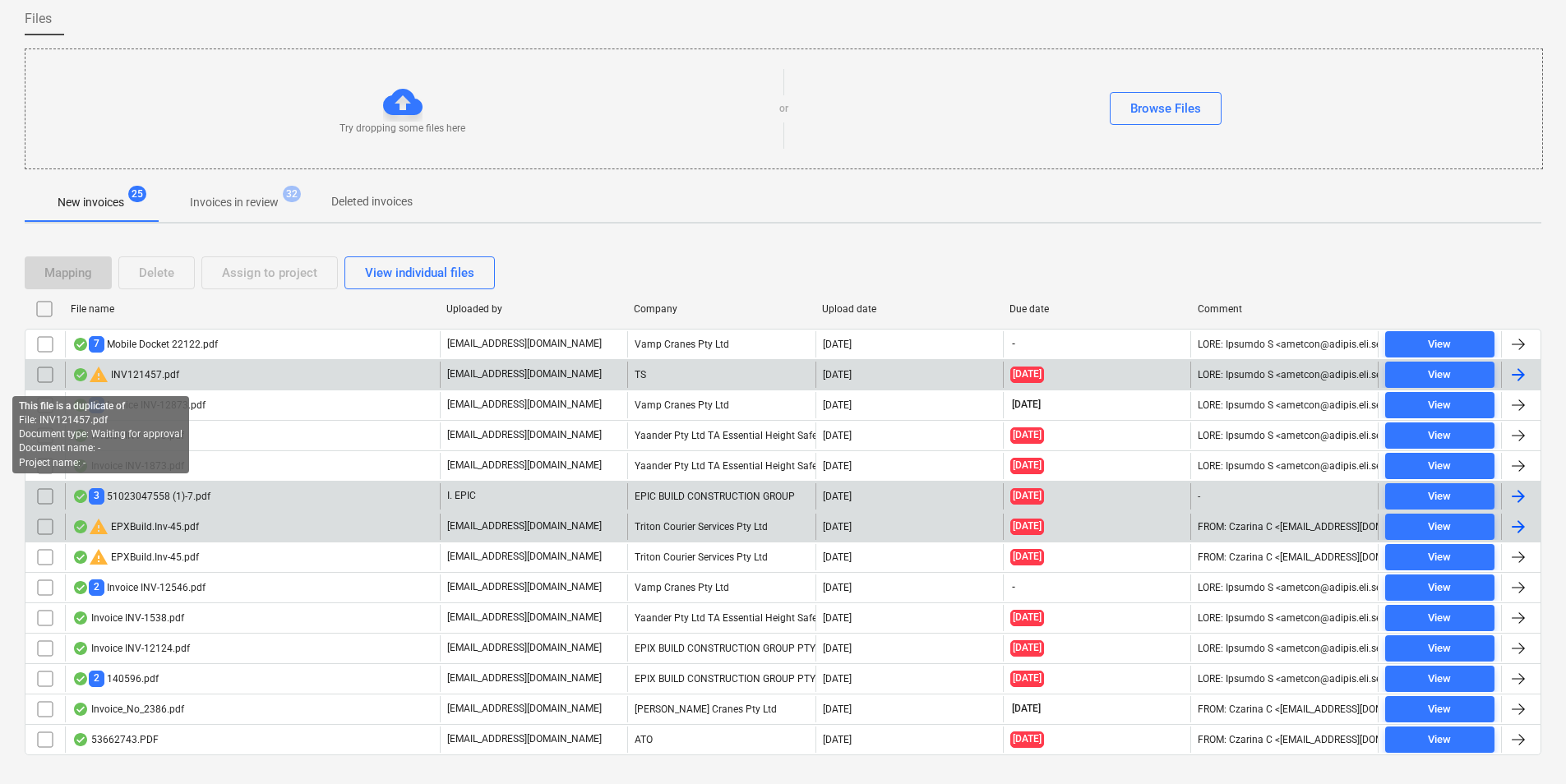
click at [106, 375] on span "warning" at bounding box center [98, 374] width 20 height 20
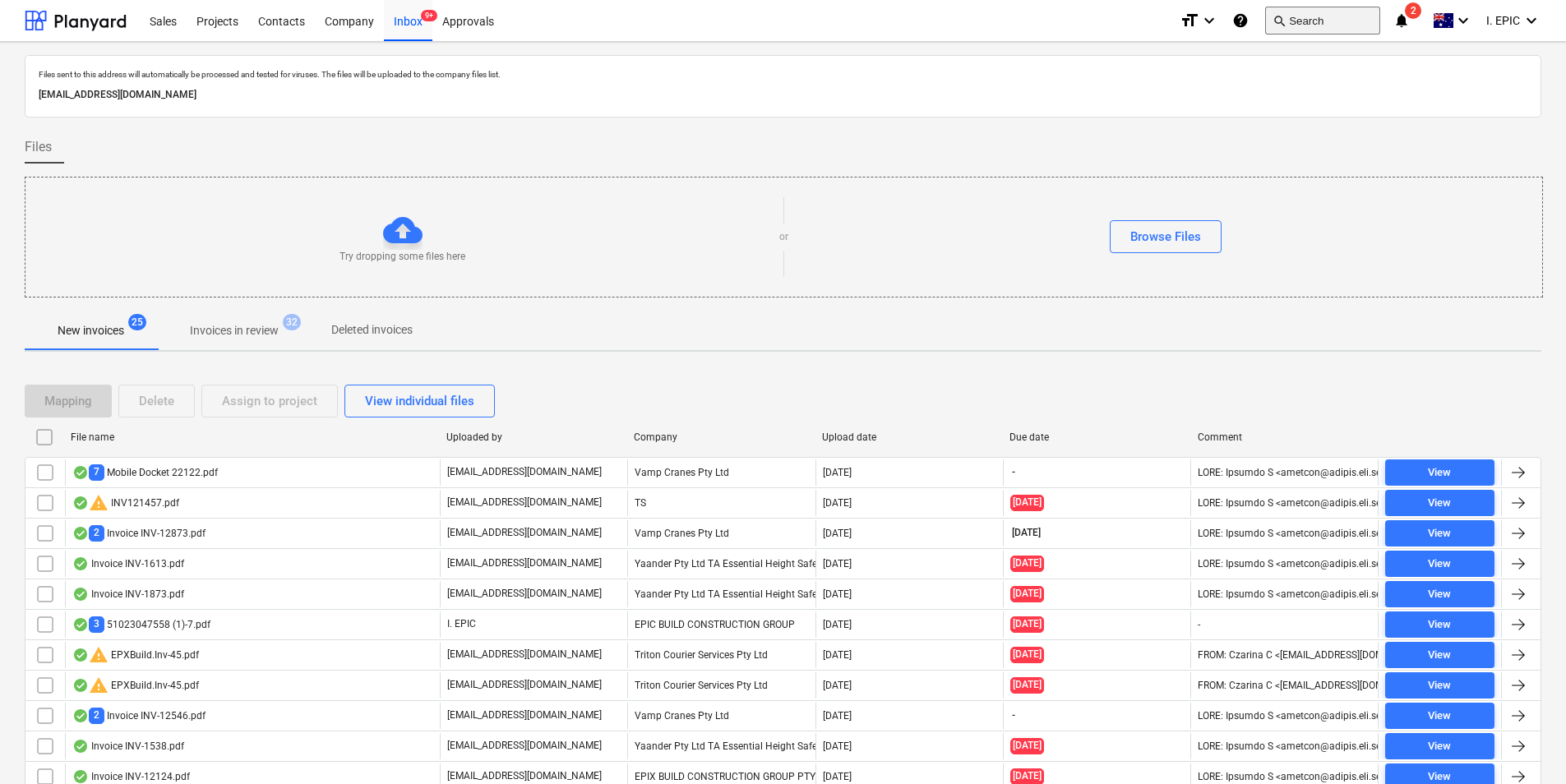
click at [1309, 22] on button "search Search" at bounding box center [1323, 21] width 115 height 28
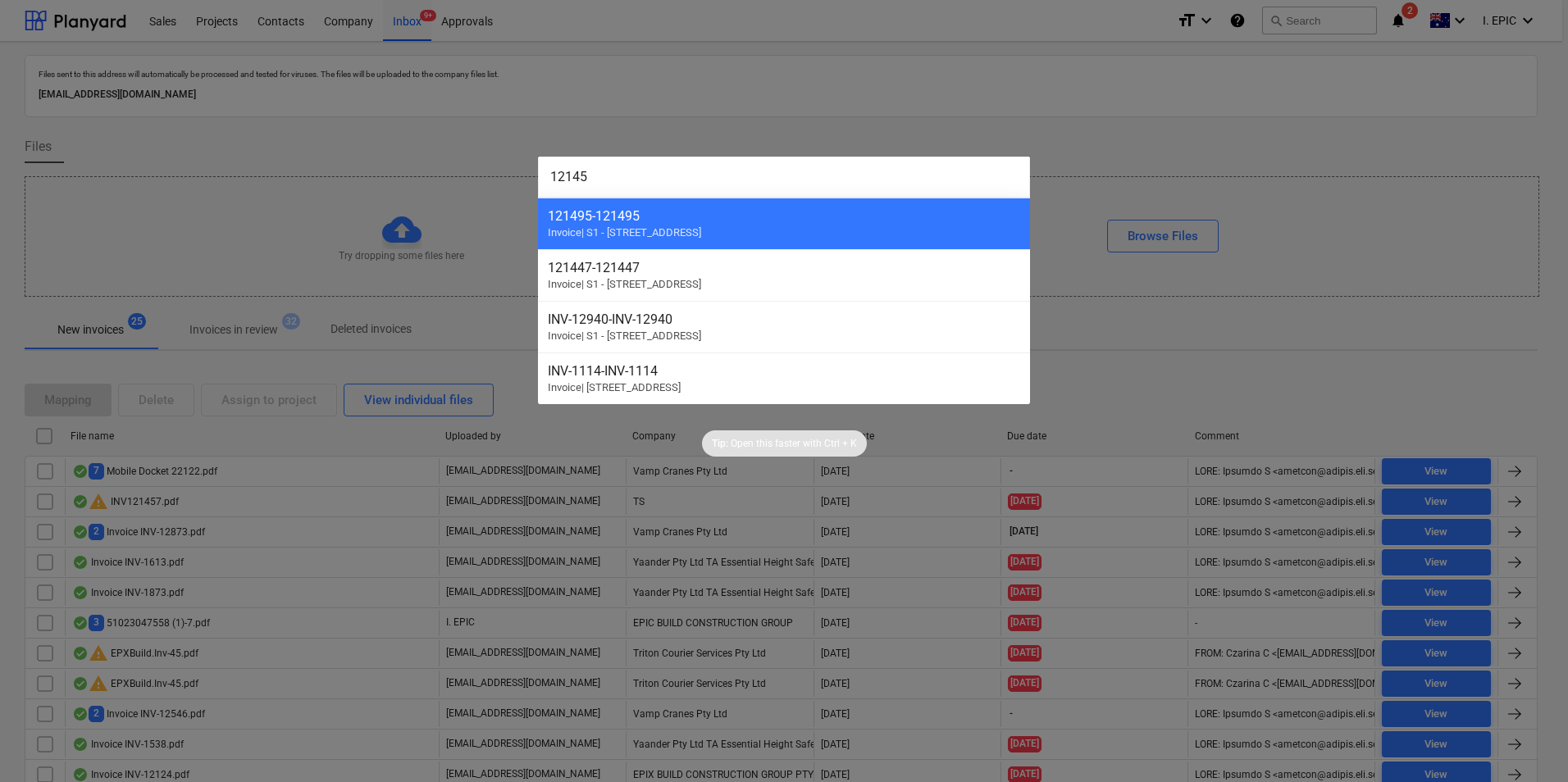
type input "121457"
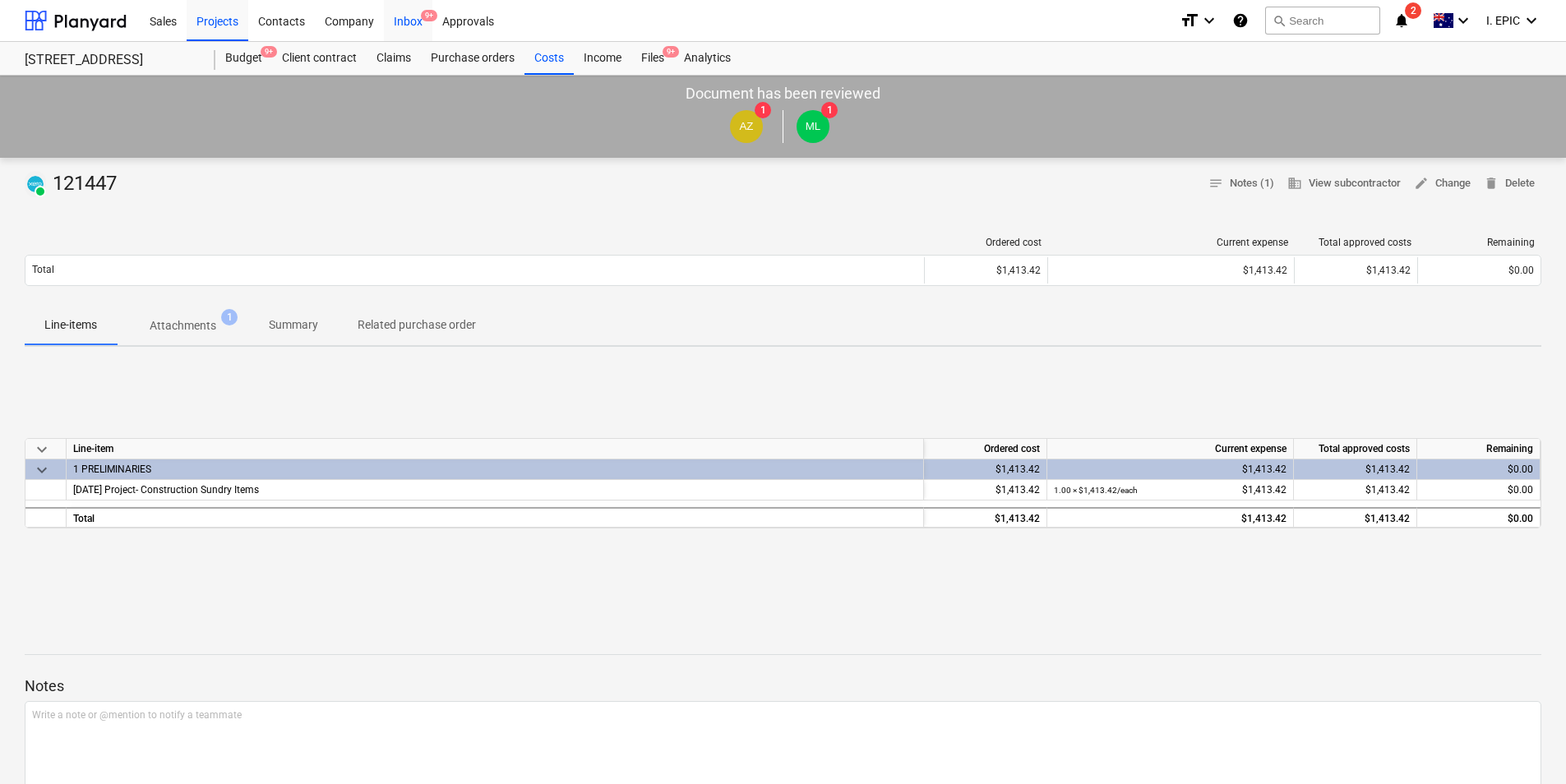
click at [410, 20] on div "Inbox 9+" at bounding box center [408, 20] width 48 height 42
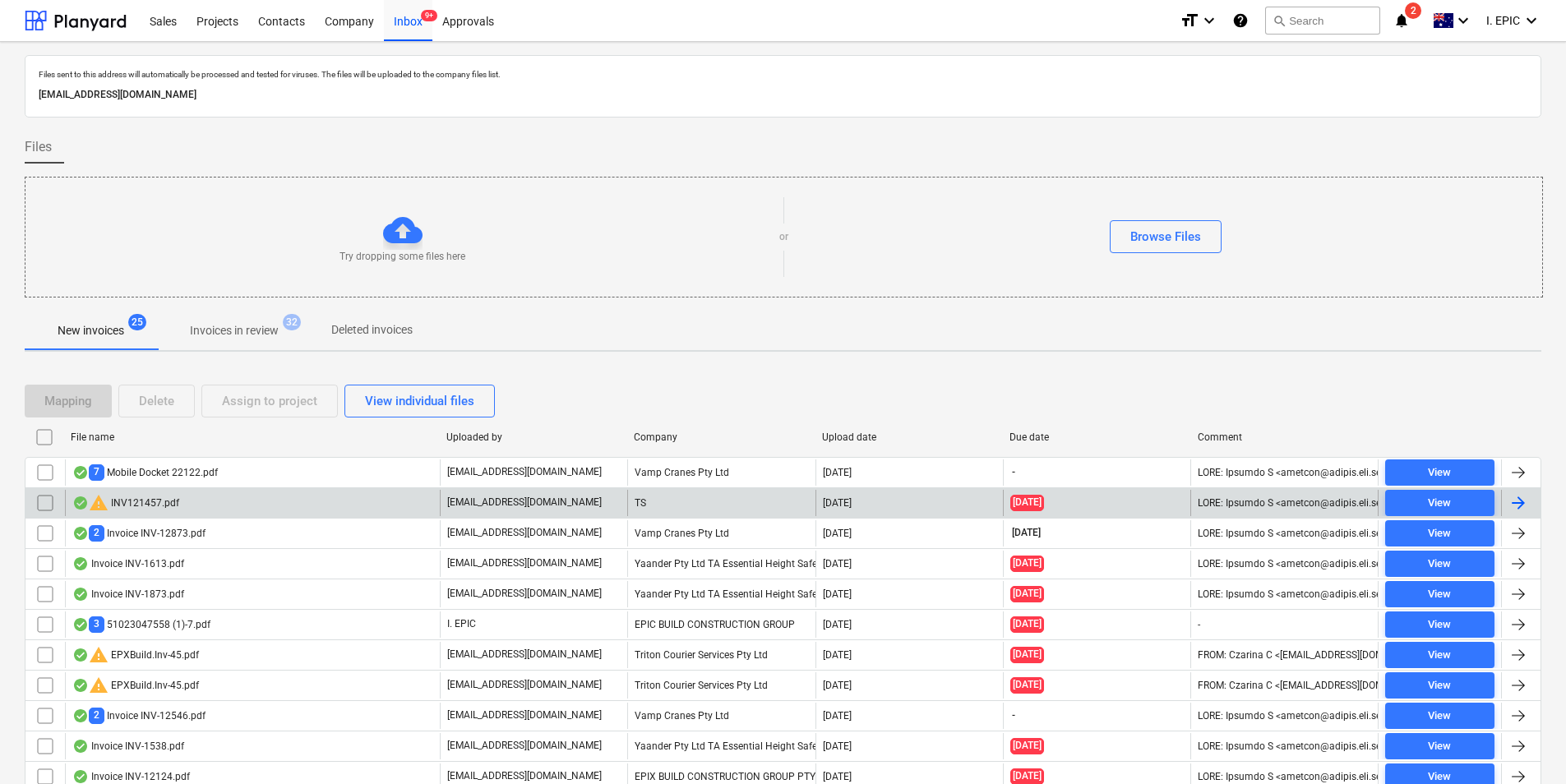
click at [309, 509] on div "warning INV121457.pdf" at bounding box center [251, 503] width 374 height 27
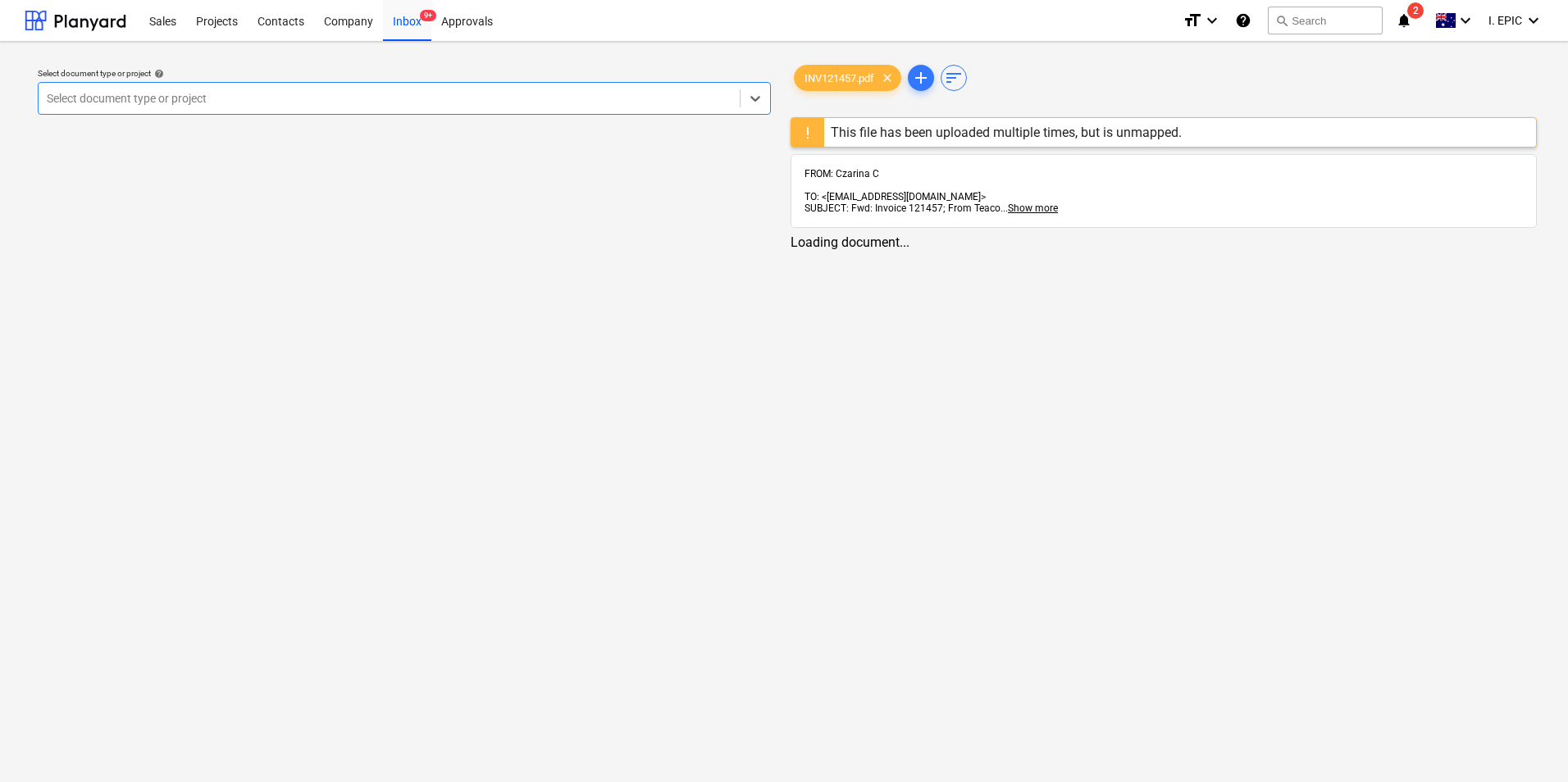
click at [941, 121] on div "This file has been uploaded multiple times, but is unmapped." at bounding box center [1006, 132] width 364 height 28
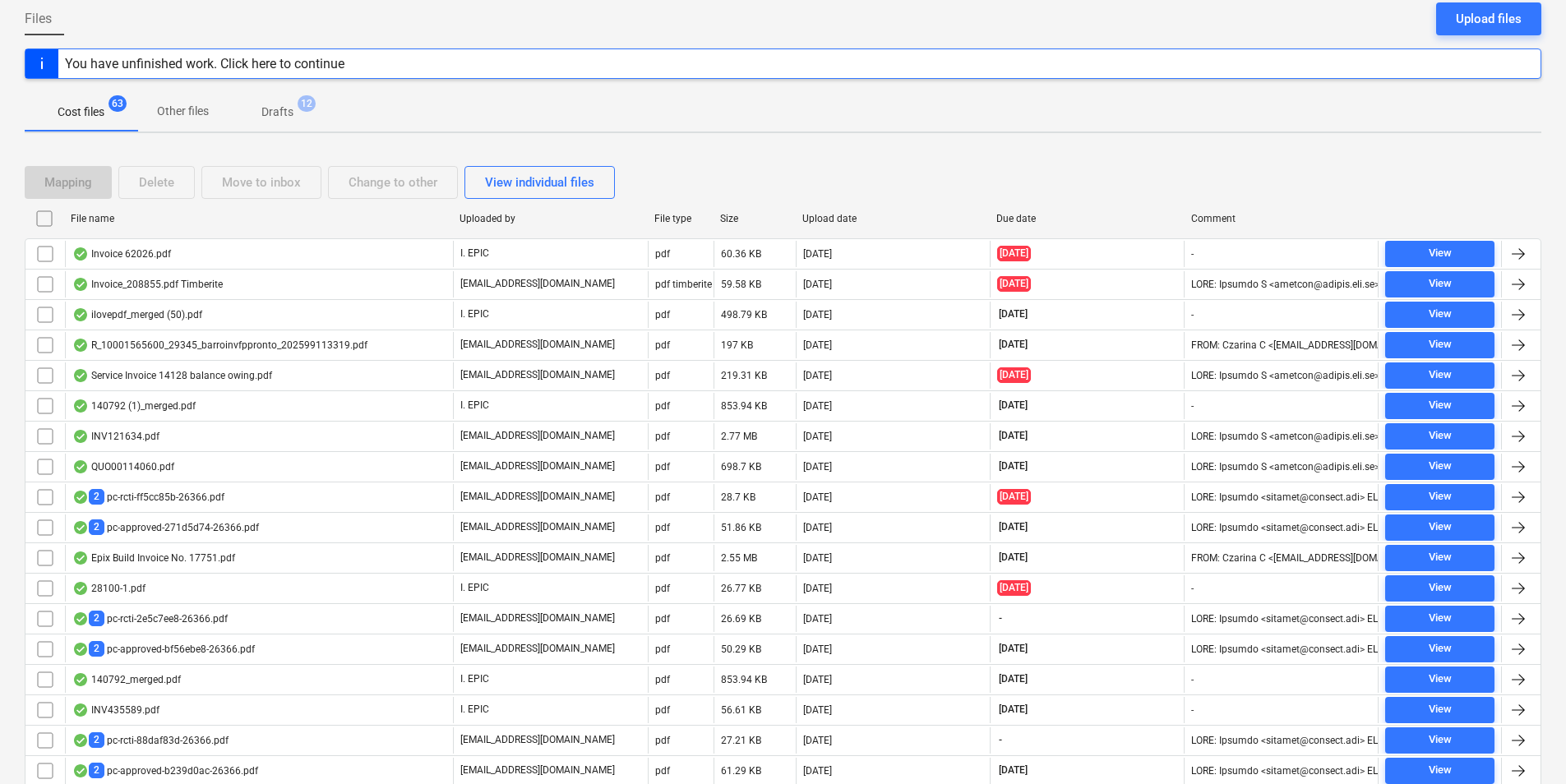
scroll to position [164, 0]
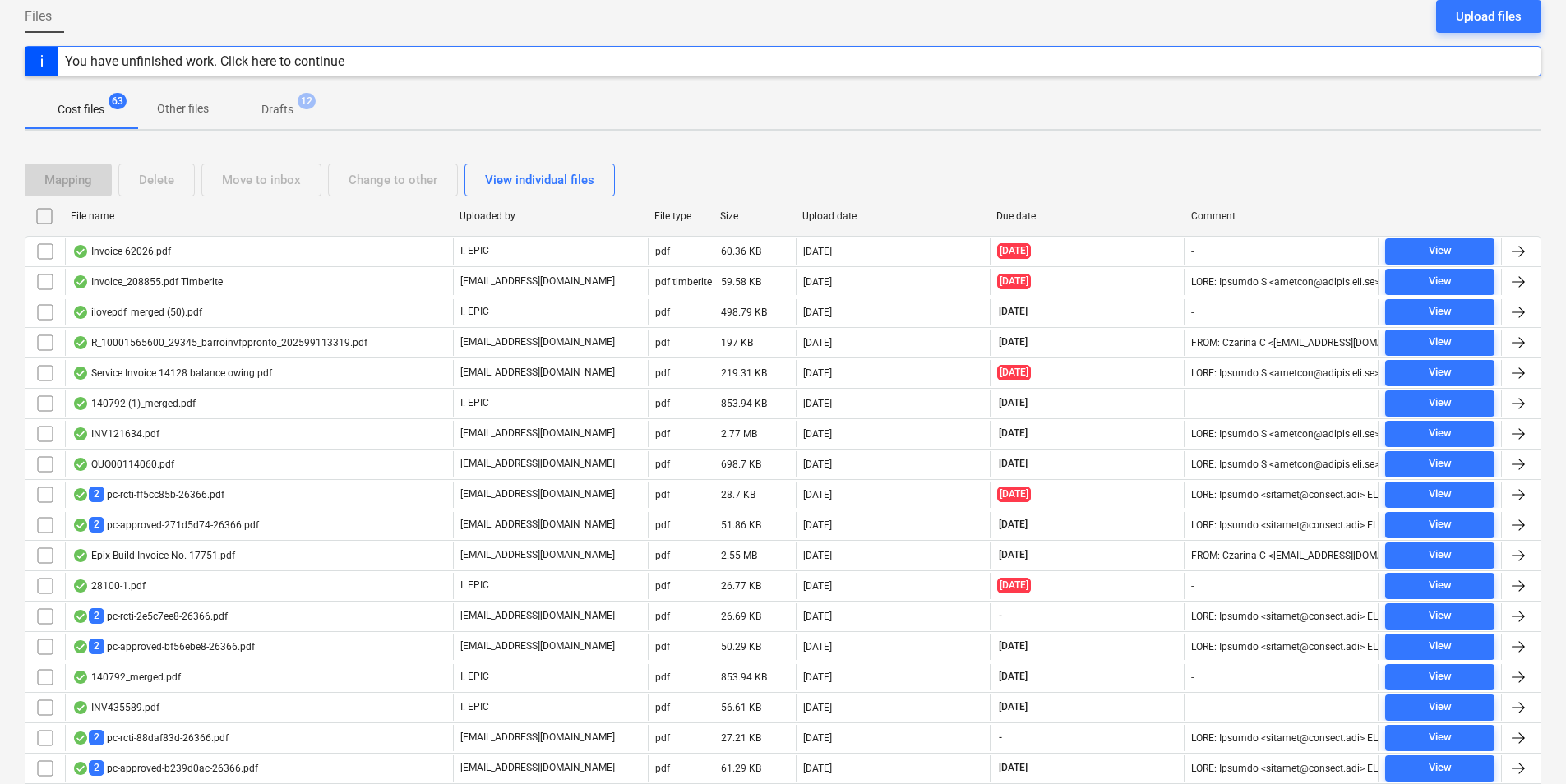
click at [90, 109] on p "Cost files" at bounding box center [81, 109] width 46 height 17
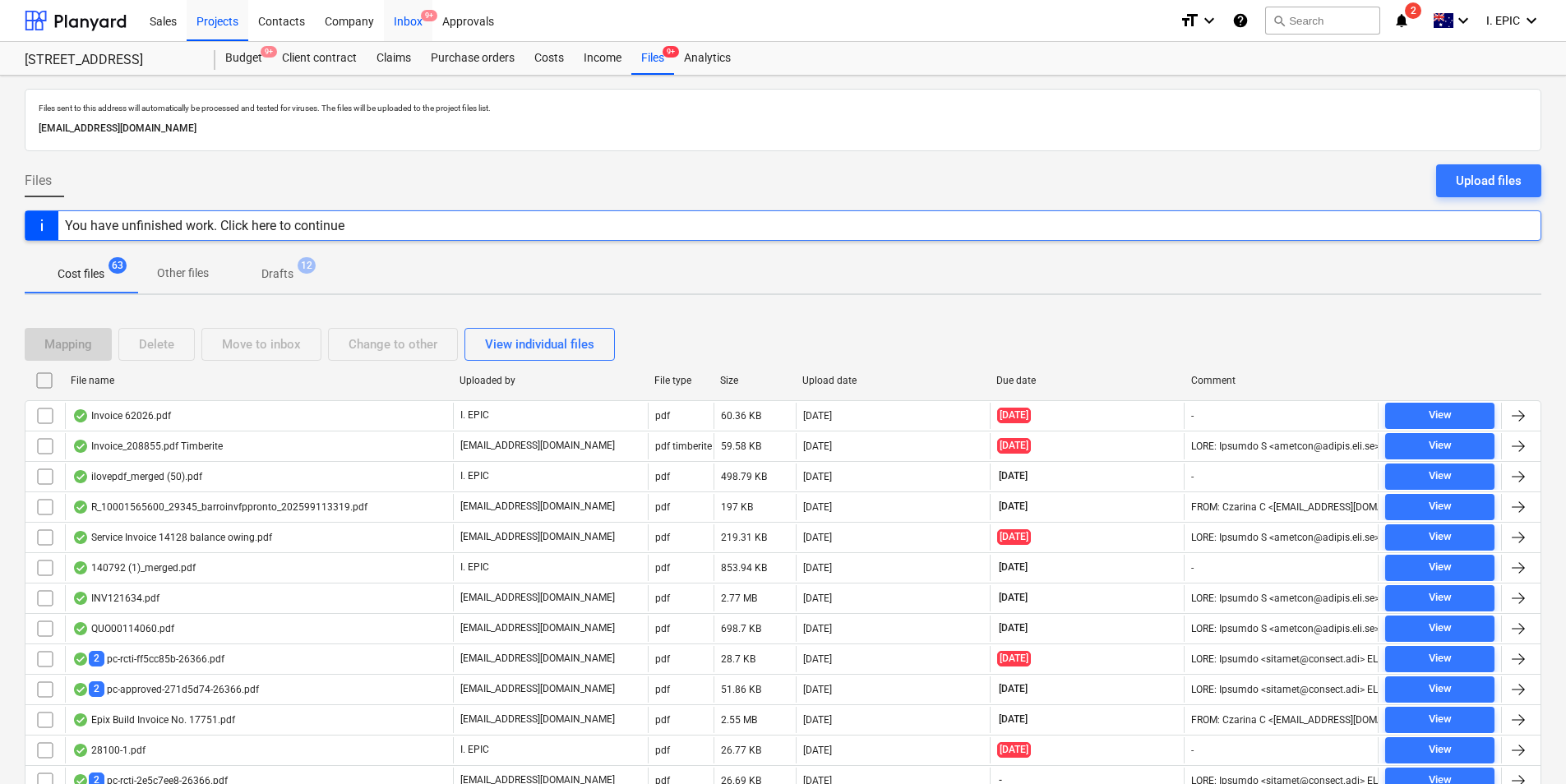
click at [403, 17] on div "Inbox 9+" at bounding box center [408, 20] width 48 height 42
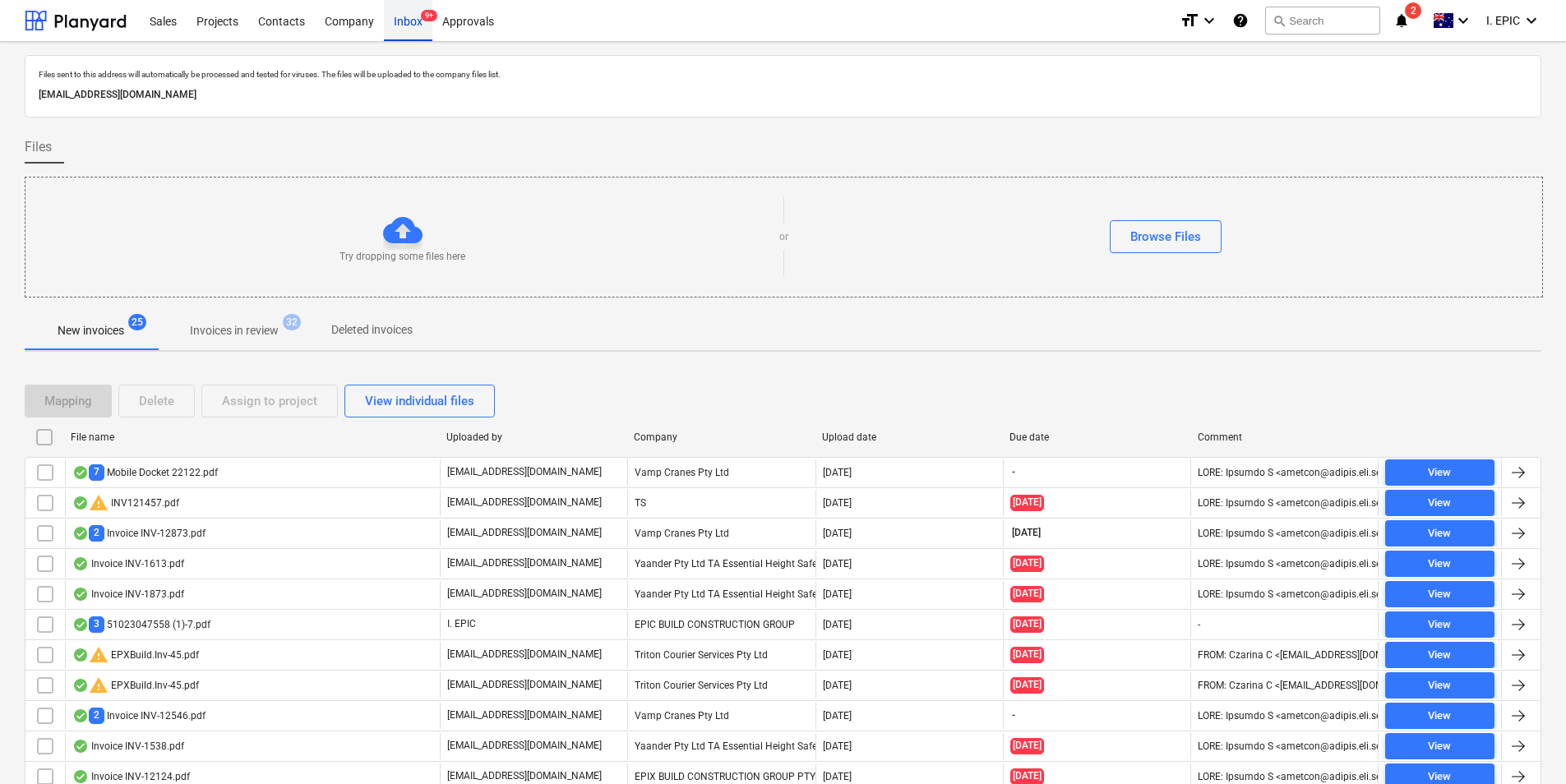
click at [416, 17] on div "Inbox 9+" at bounding box center [408, 20] width 48 height 42
click at [1320, 28] on button "search Search" at bounding box center [1323, 21] width 115 height 28
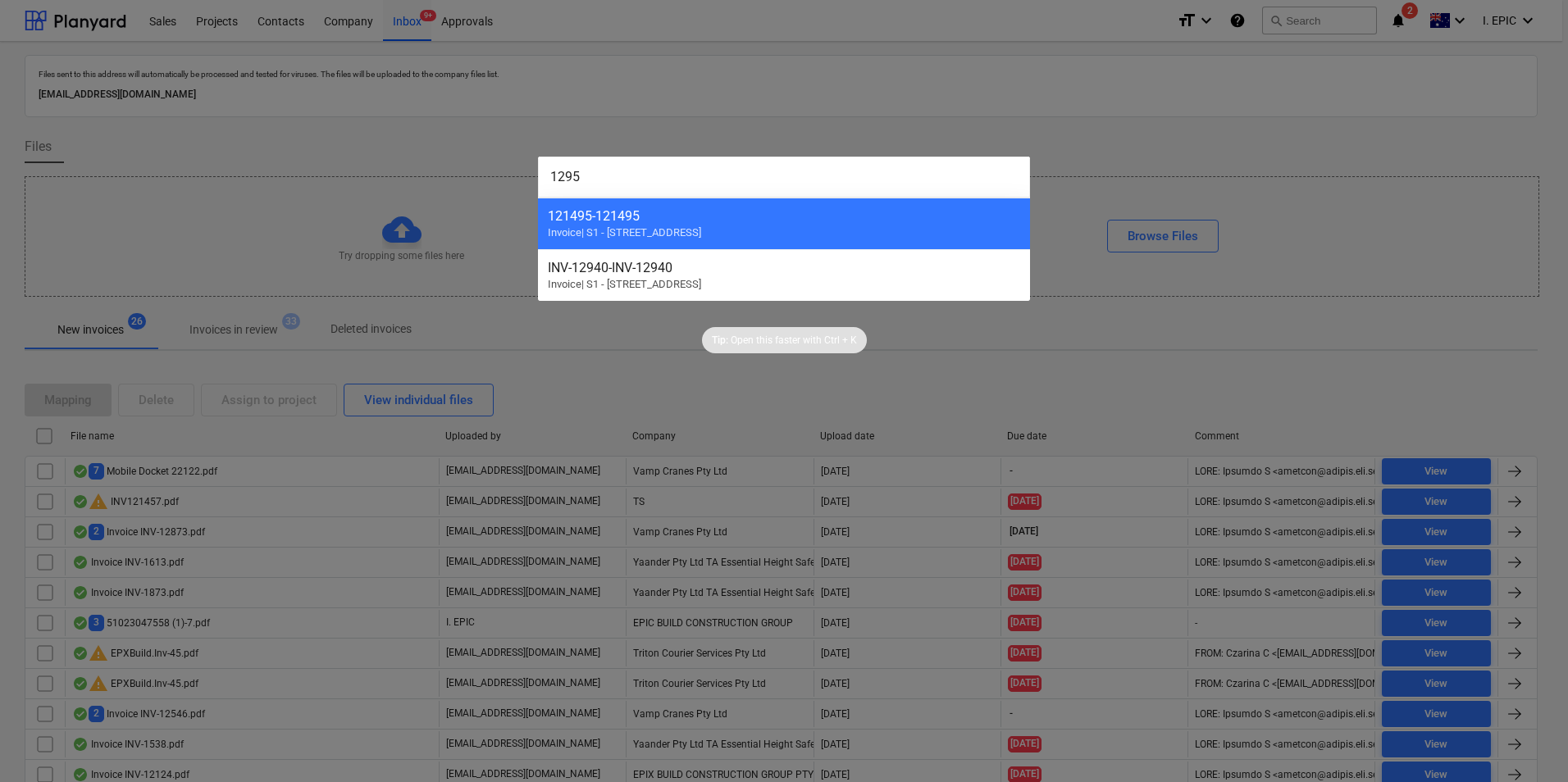
type input "12950"
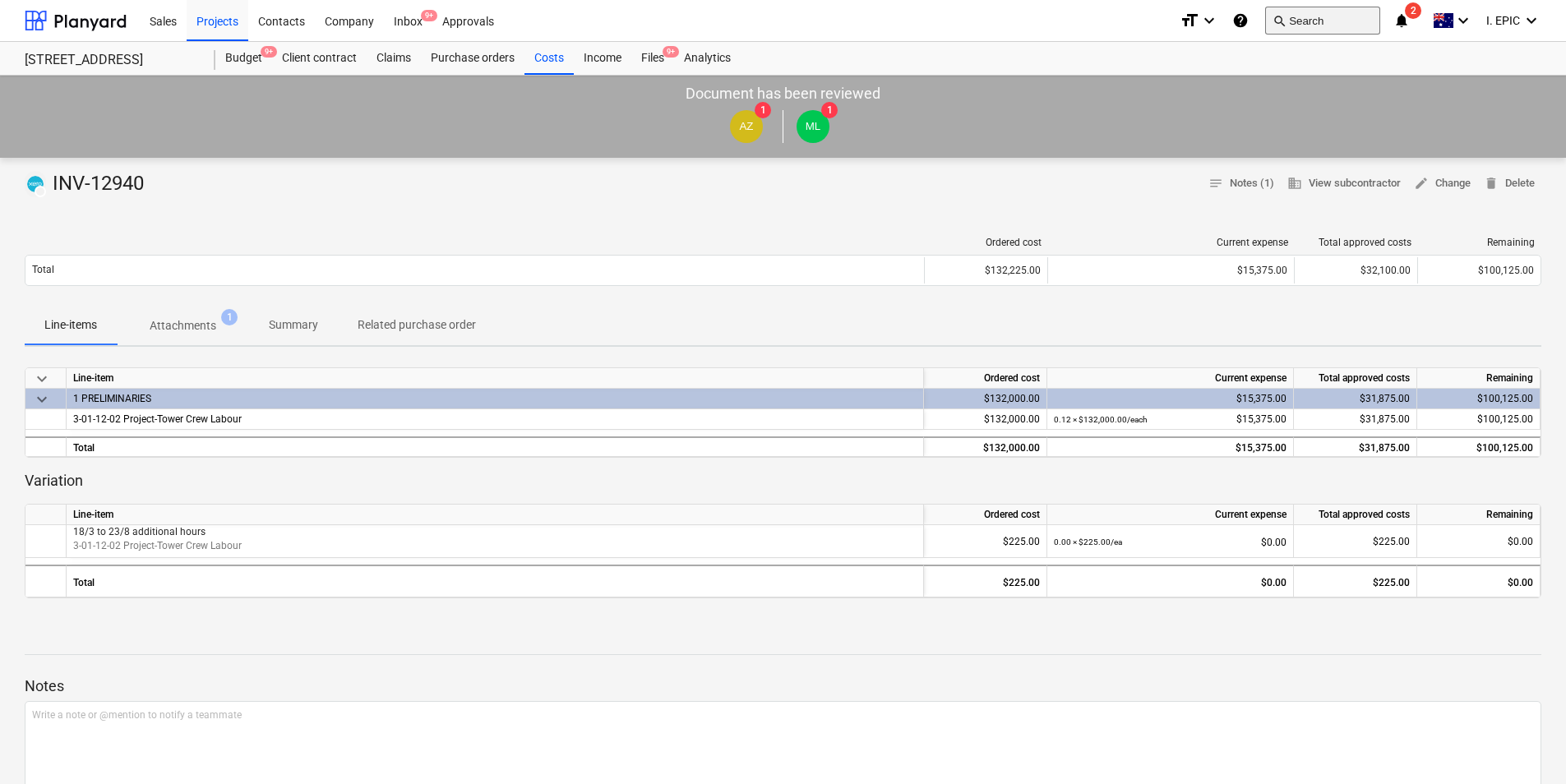
click at [1291, 19] on button "search Search" at bounding box center [1323, 21] width 115 height 28
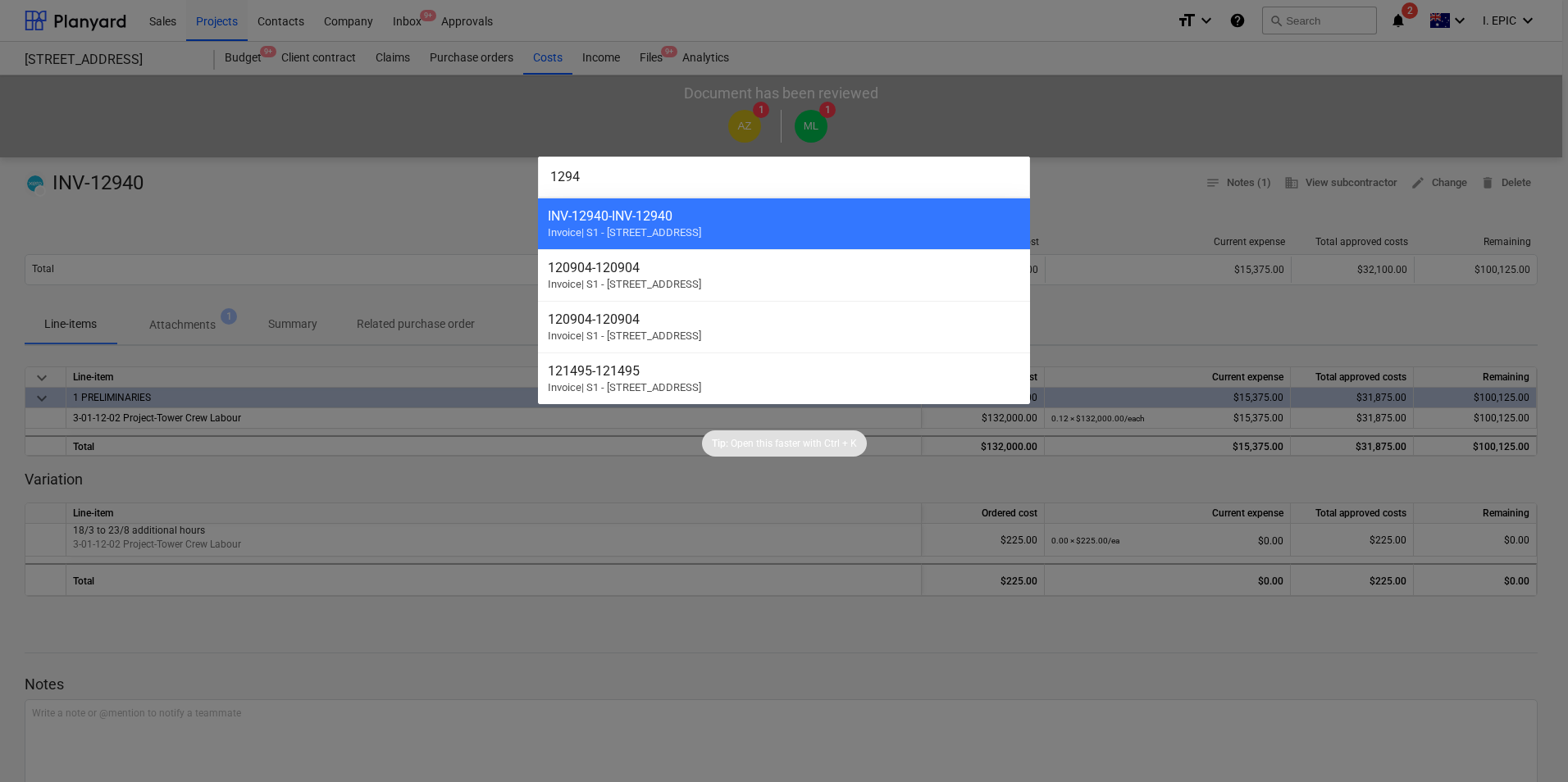
type input "12943"
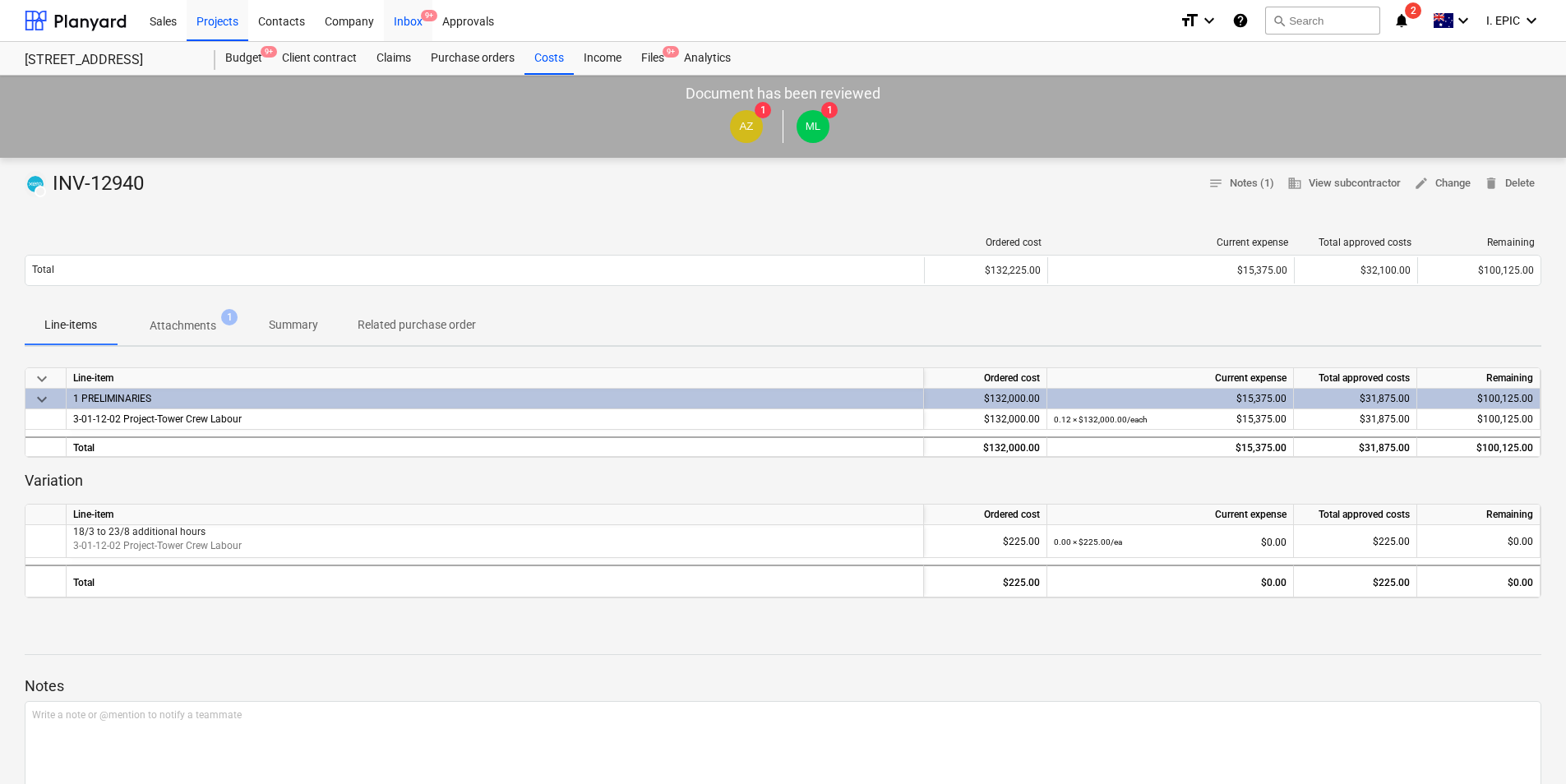
click at [417, 16] on div "Inbox 9+" at bounding box center [408, 20] width 48 height 42
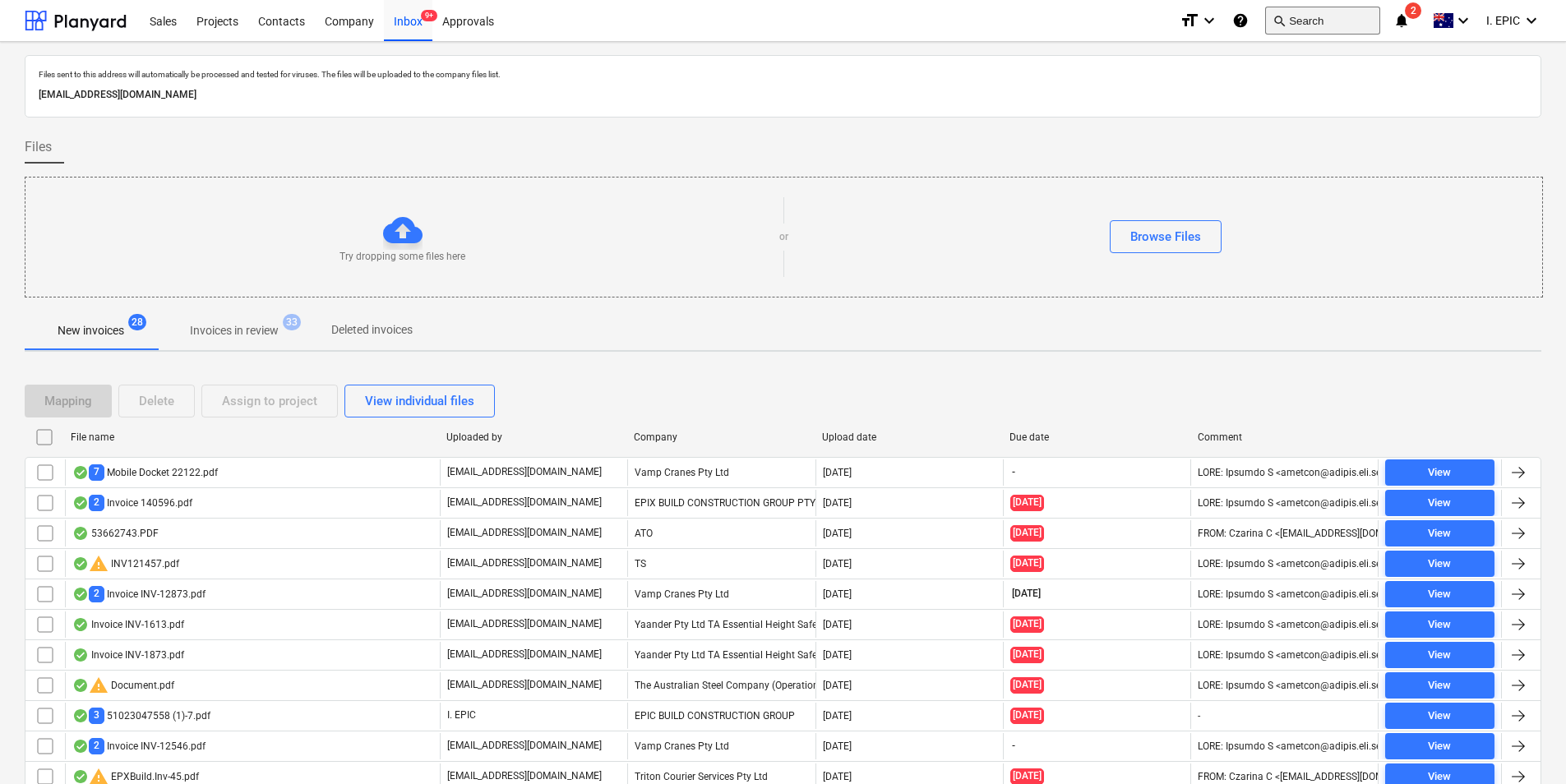
click at [1339, 28] on button "search Search" at bounding box center [1323, 21] width 115 height 28
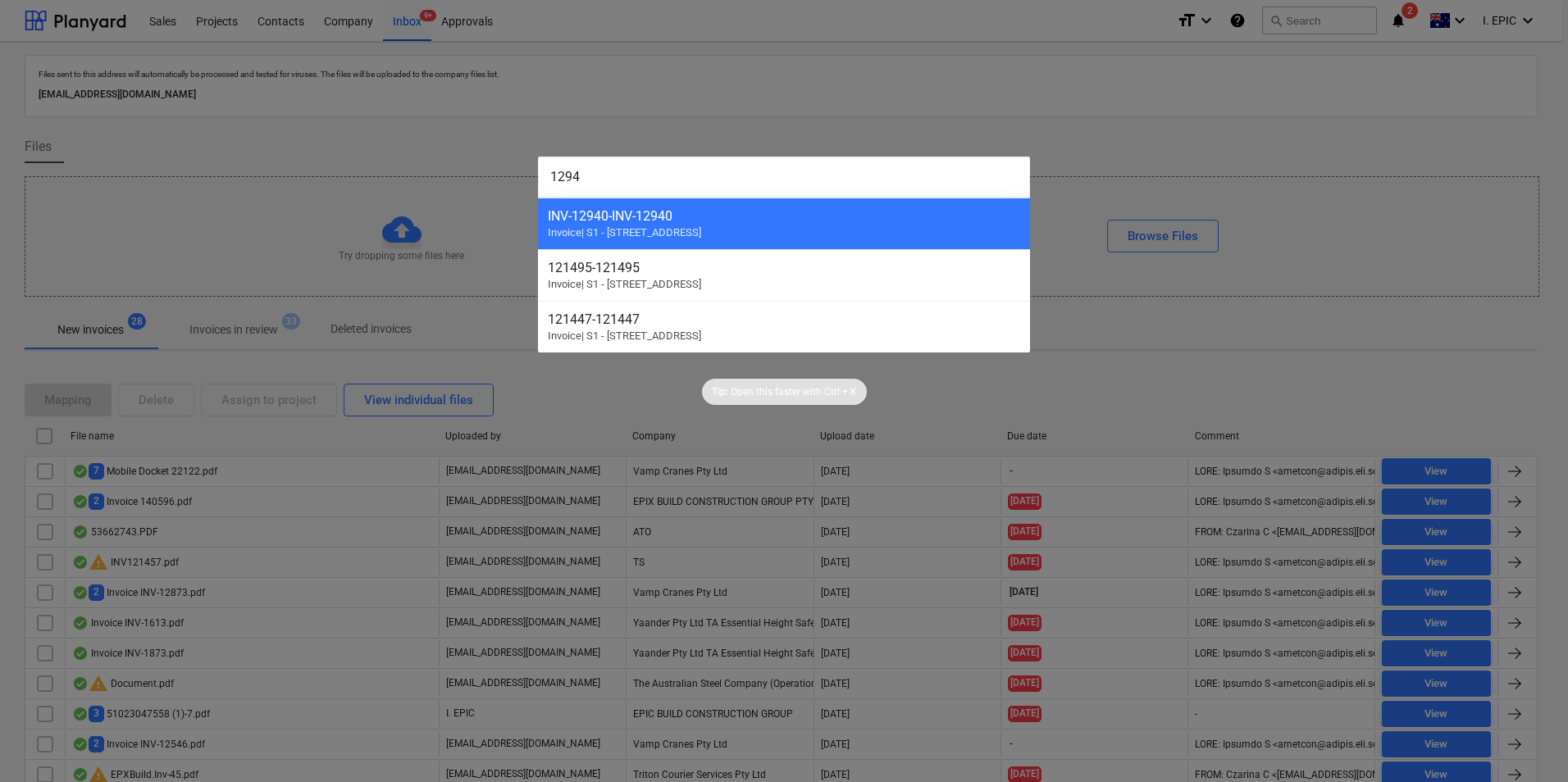
type input "12943"
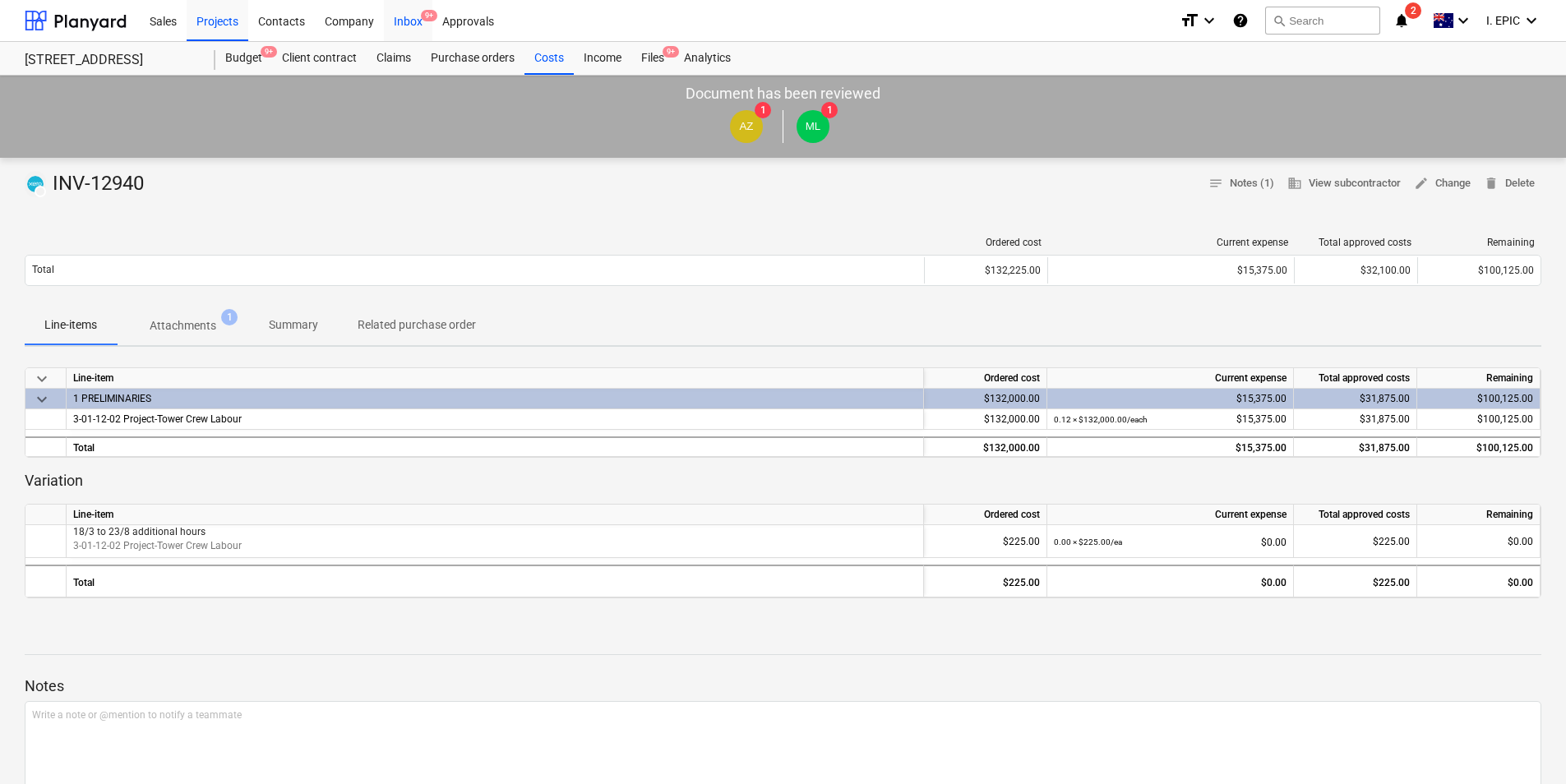
click at [399, 17] on div "Inbox 9+" at bounding box center [408, 20] width 48 height 42
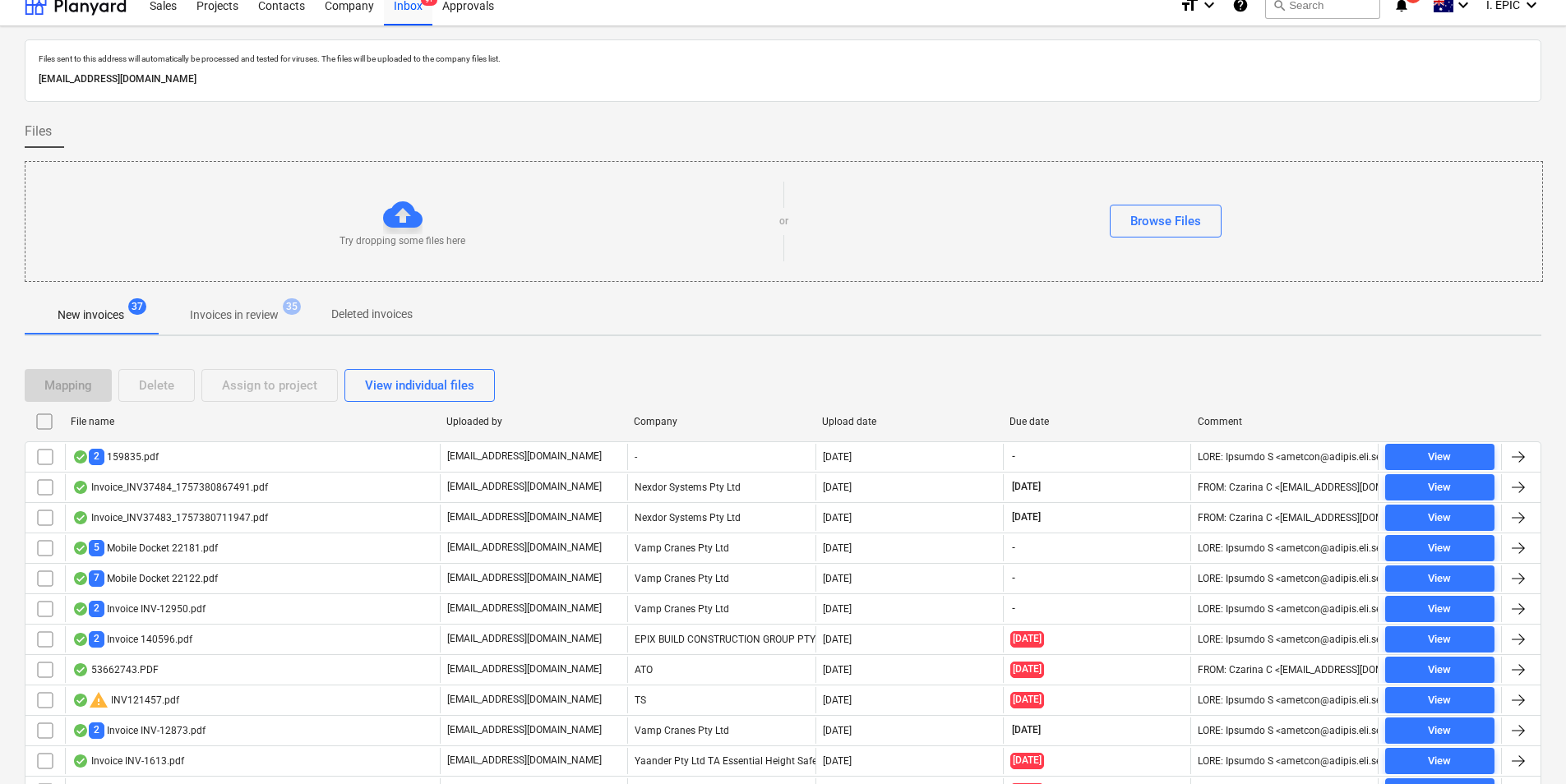
scroll to position [12, 0]
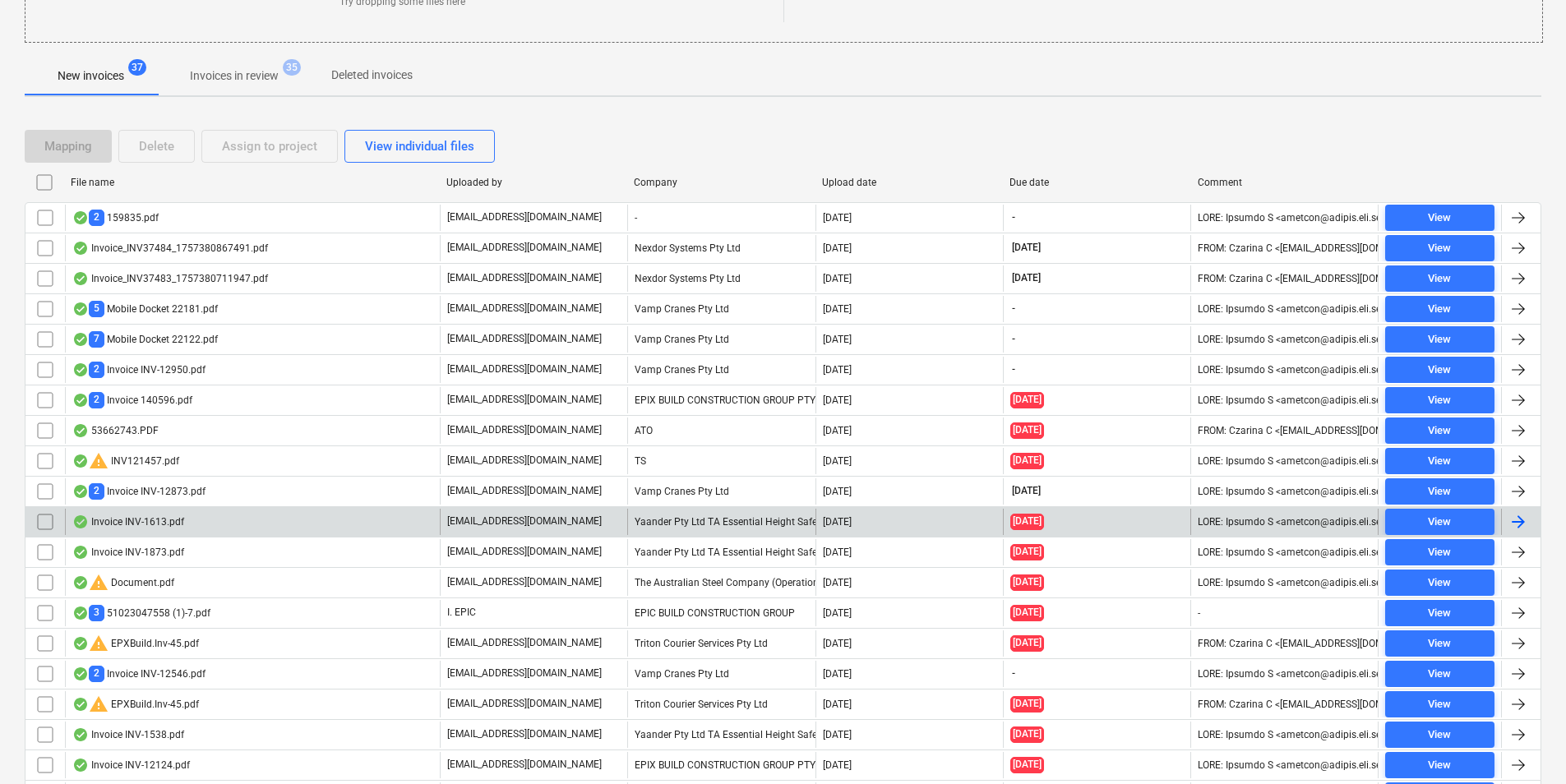
scroll to position [95, 0]
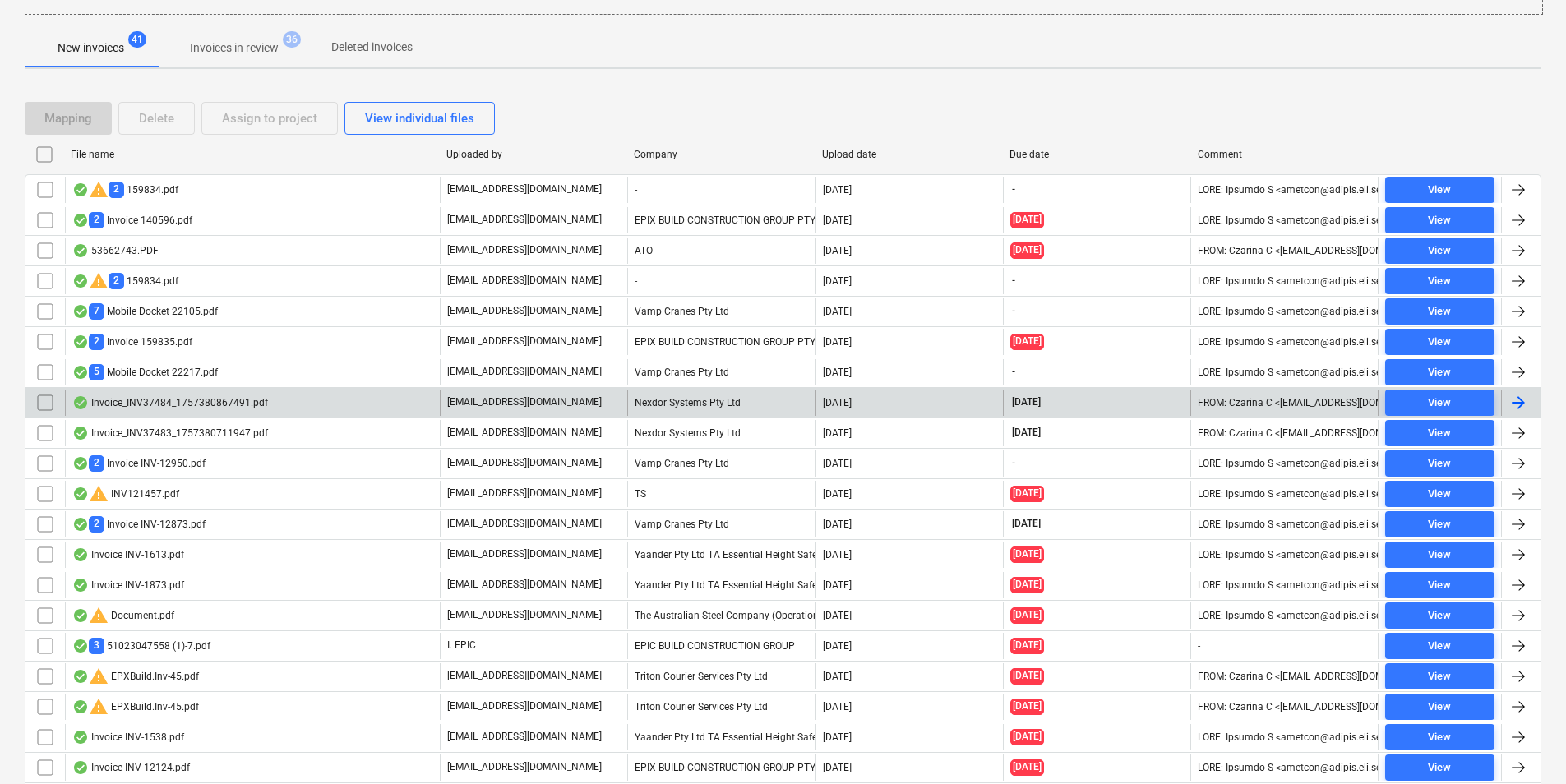
scroll to position [329, 0]
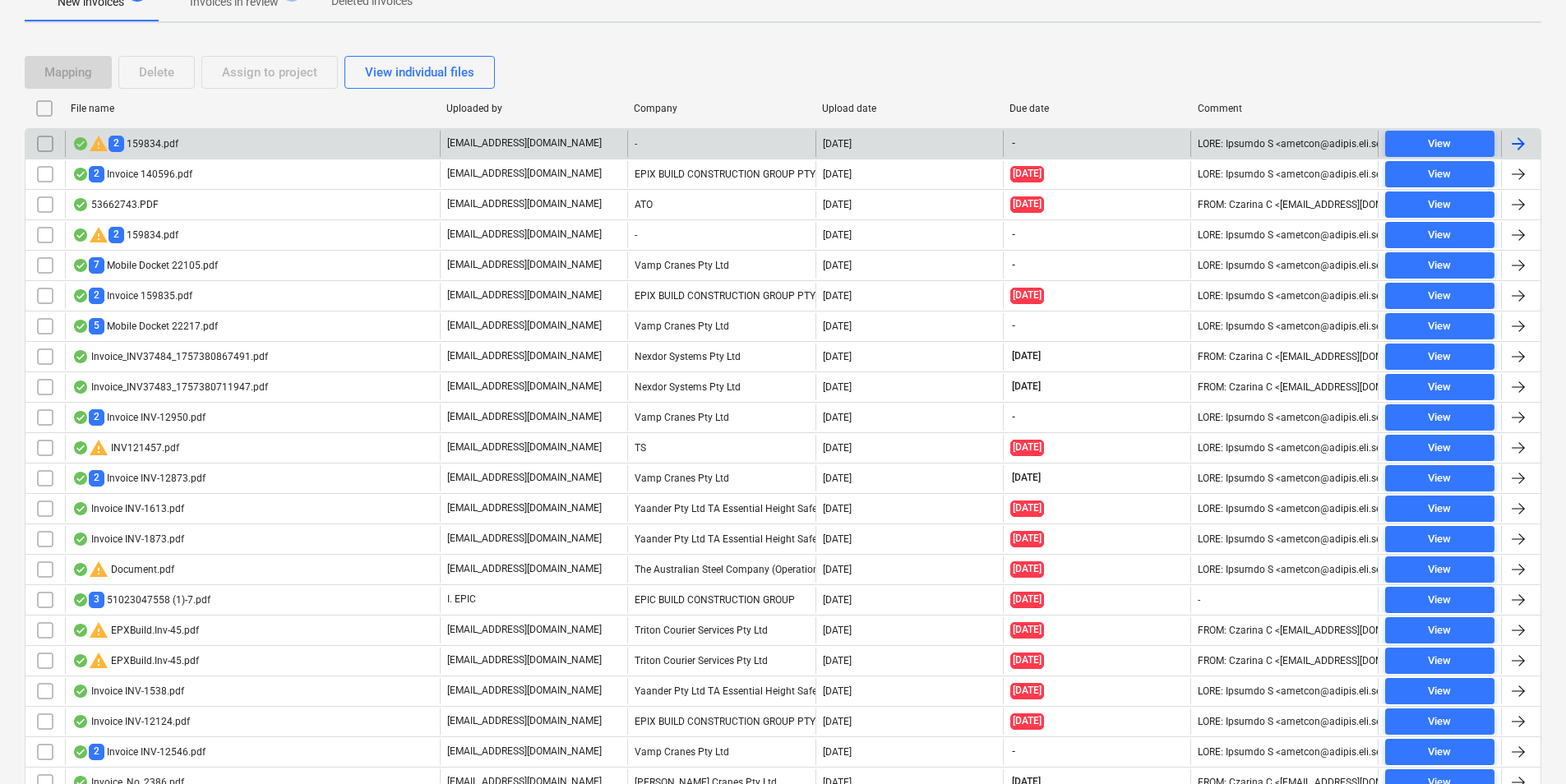
click at [46, 143] on input "checkbox" at bounding box center [45, 144] width 27 height 27
click at [169, 70] on div "Delete" at bounding box center [156, 72] width 35 height 22
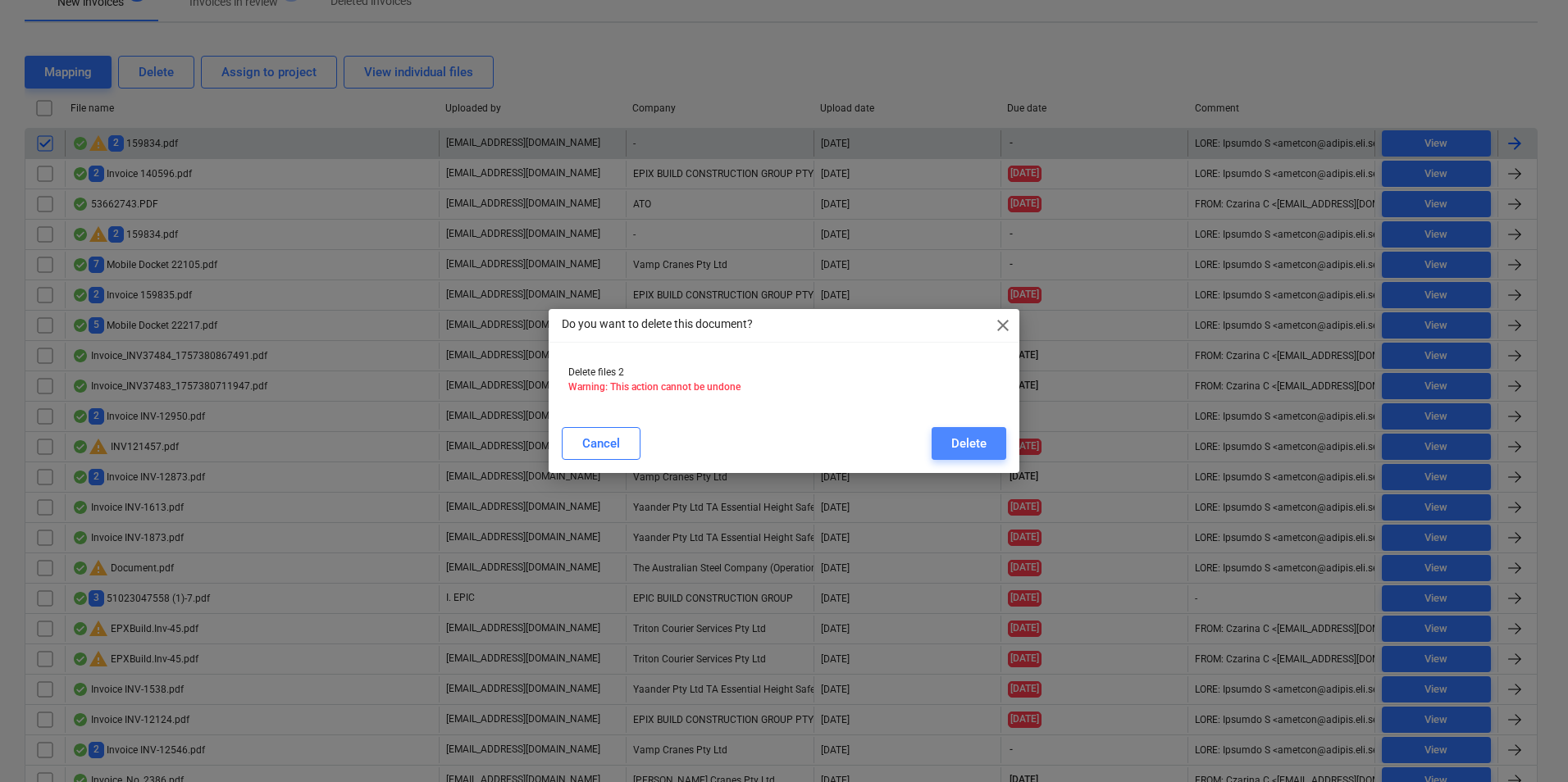
click at [946, 436] on button "Delete" at bounding box center [969, 444] width 75 height 33
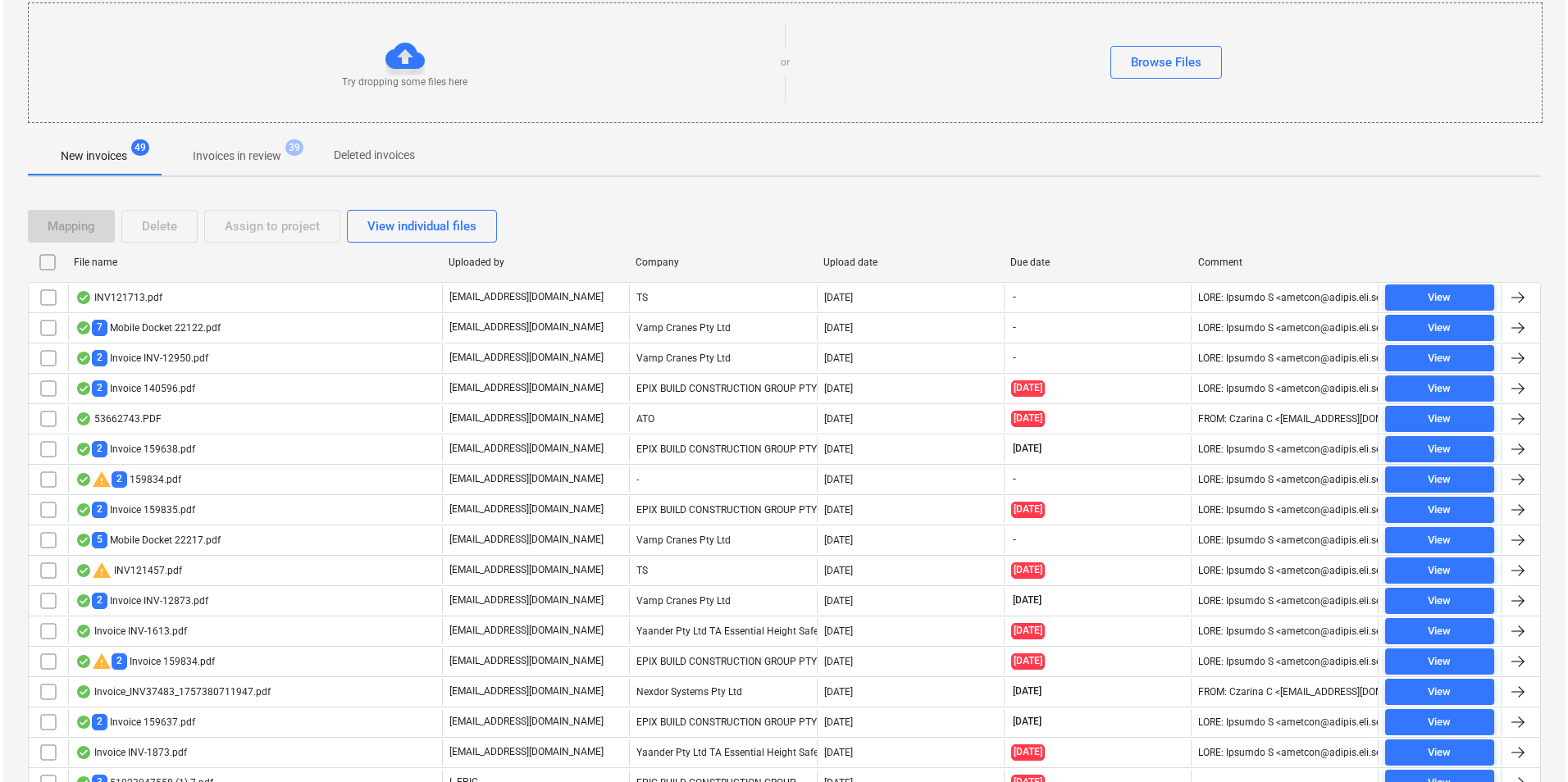
scroll to position [9, 0]
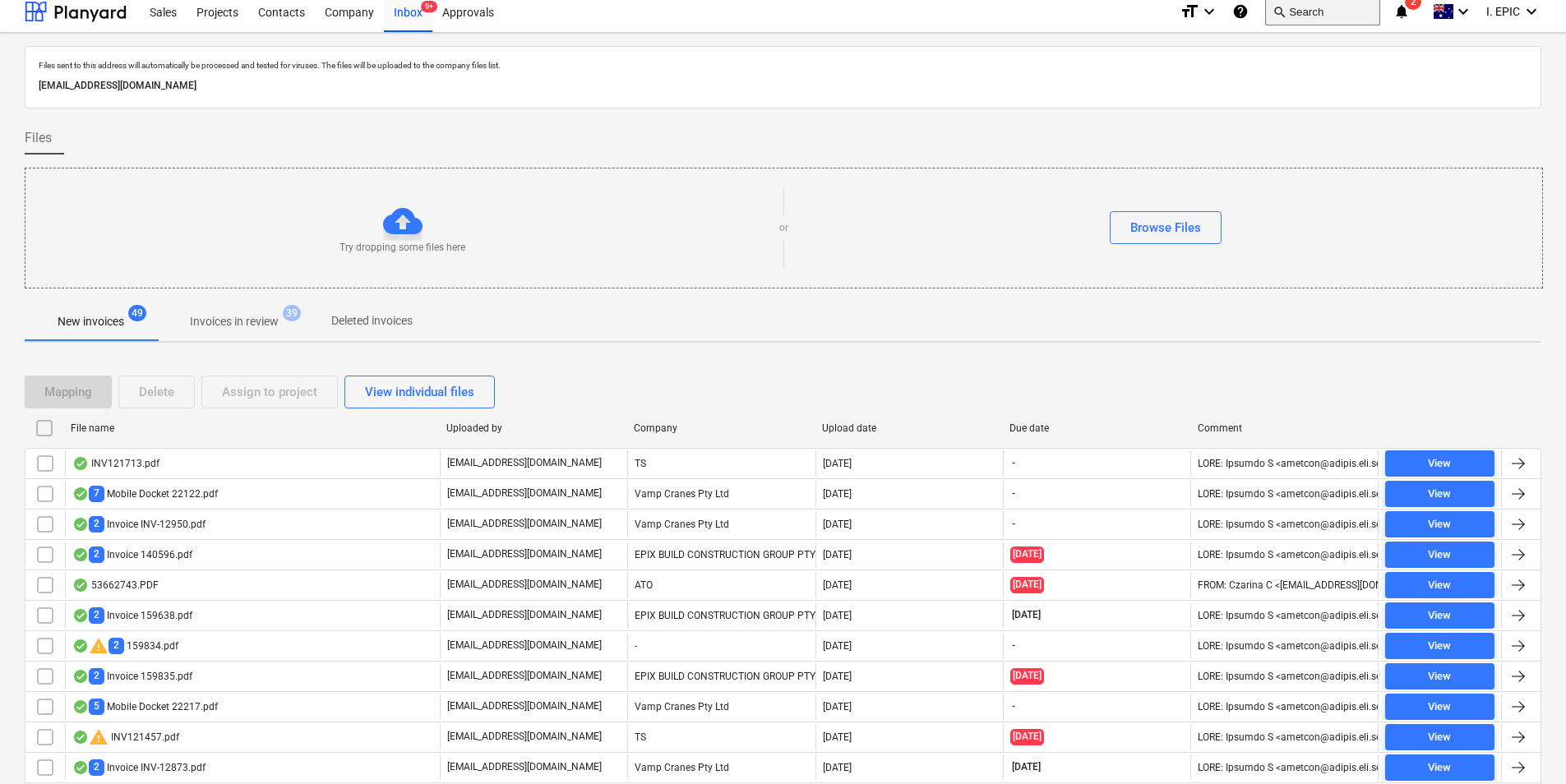
click at [1307, 15] on button "search Search" at bounding box center [1323, 11] width 115 height 28
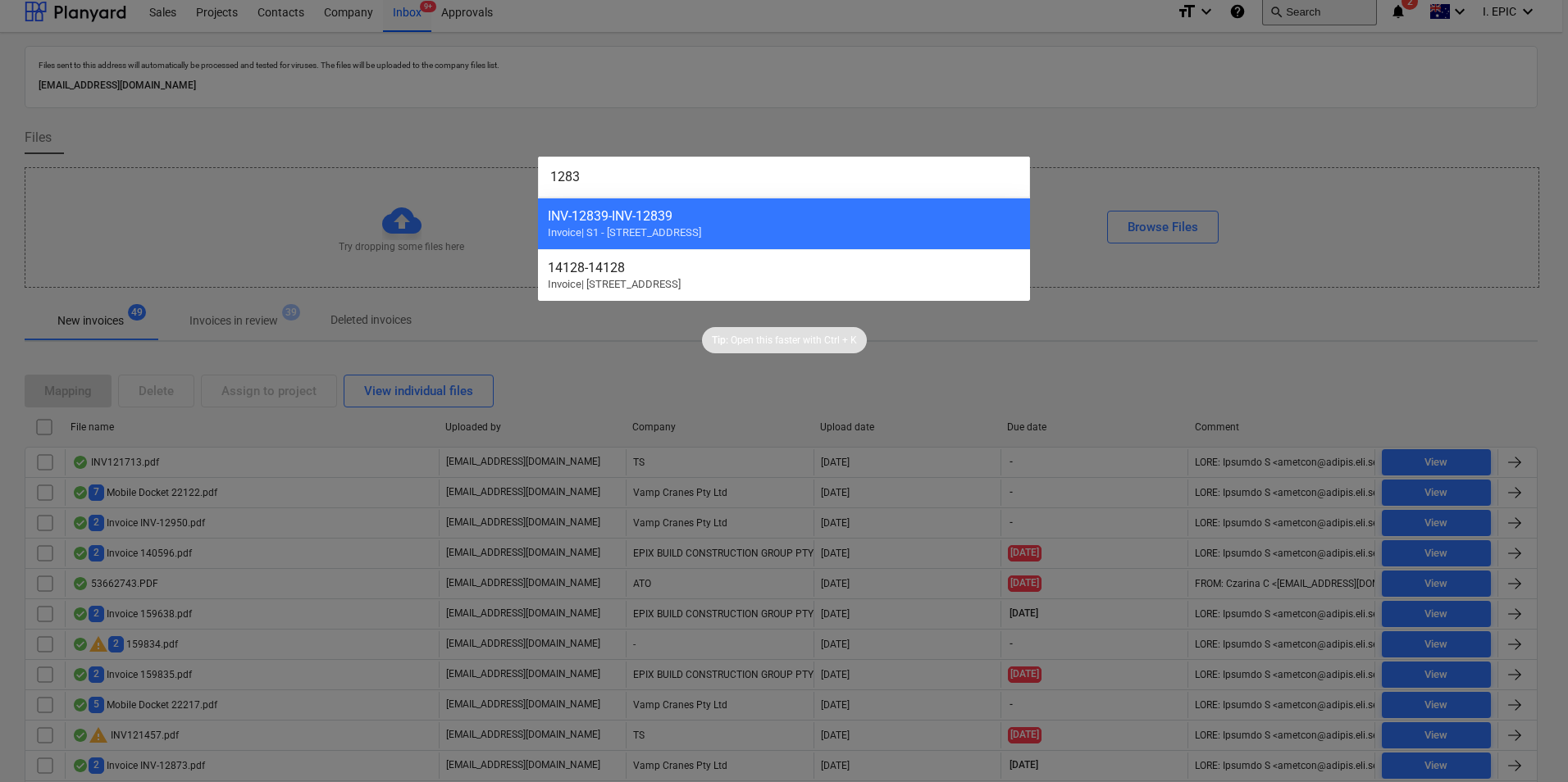
type input "12839"
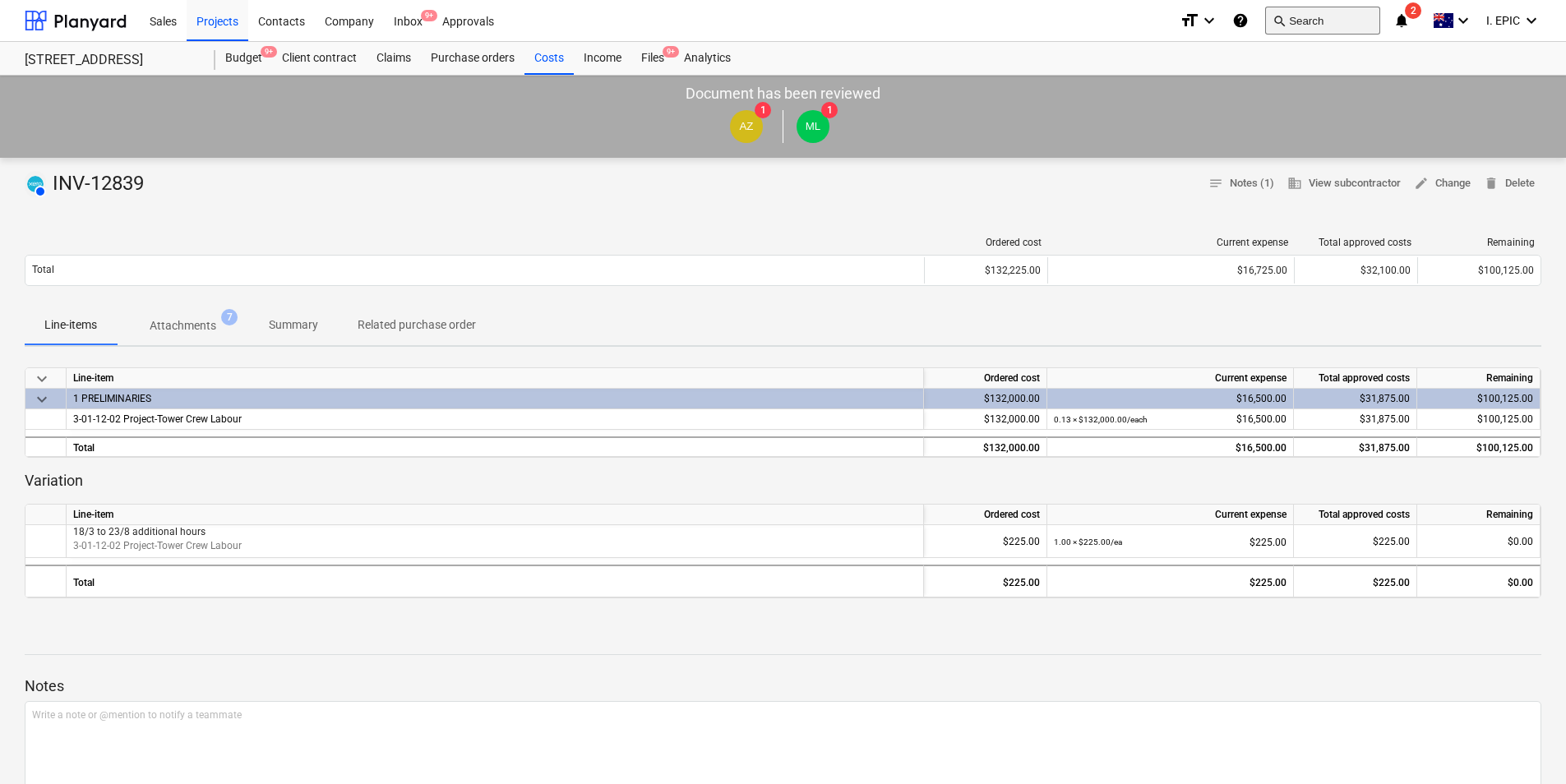
click at [1295, 24] on button "search Search" at bounding box center [1323, 21] width 115 height 28
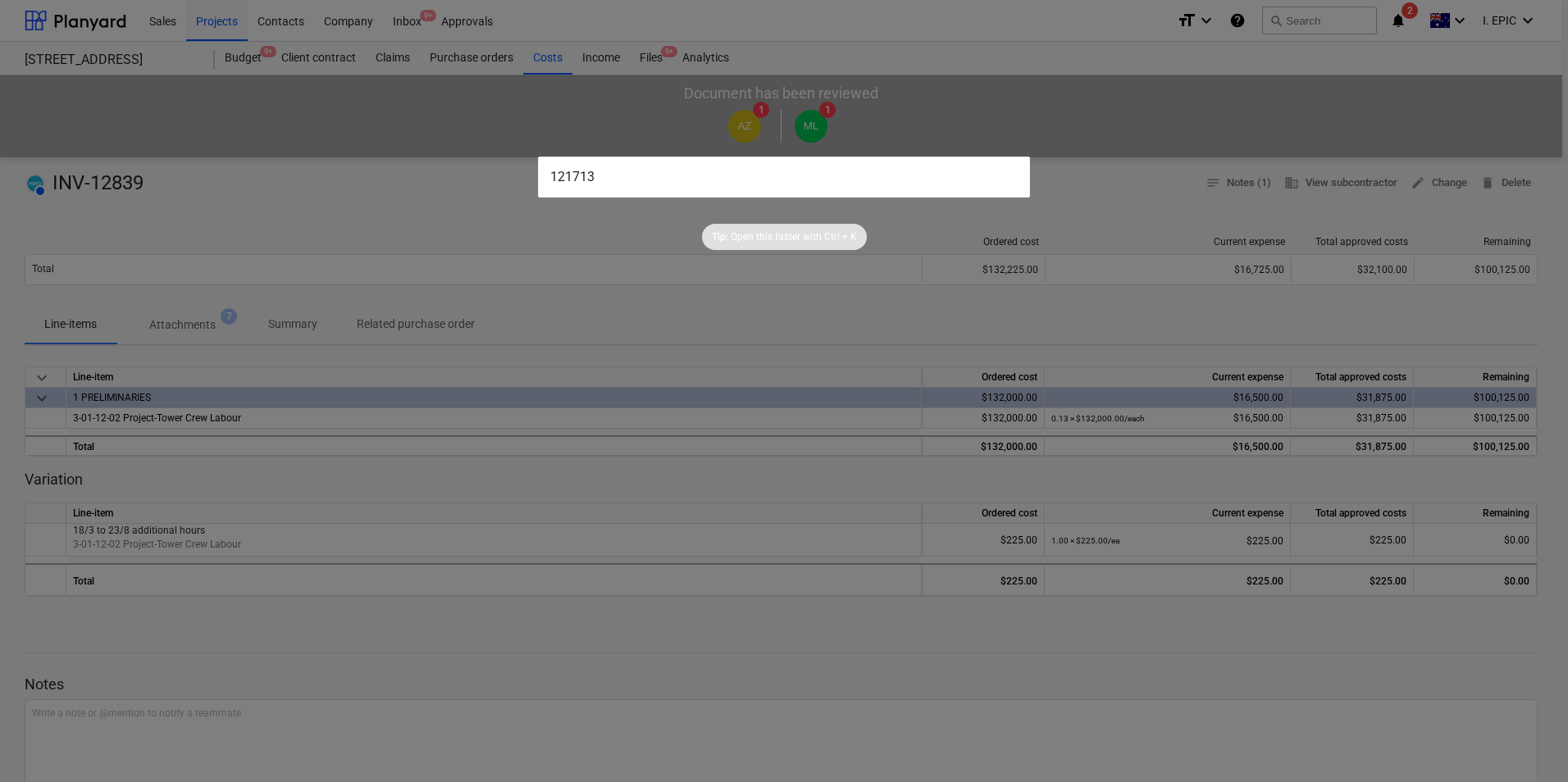
type input "121713"
click at [1010, 139] on div at bounding box center [784, 391] width 1568 height 782
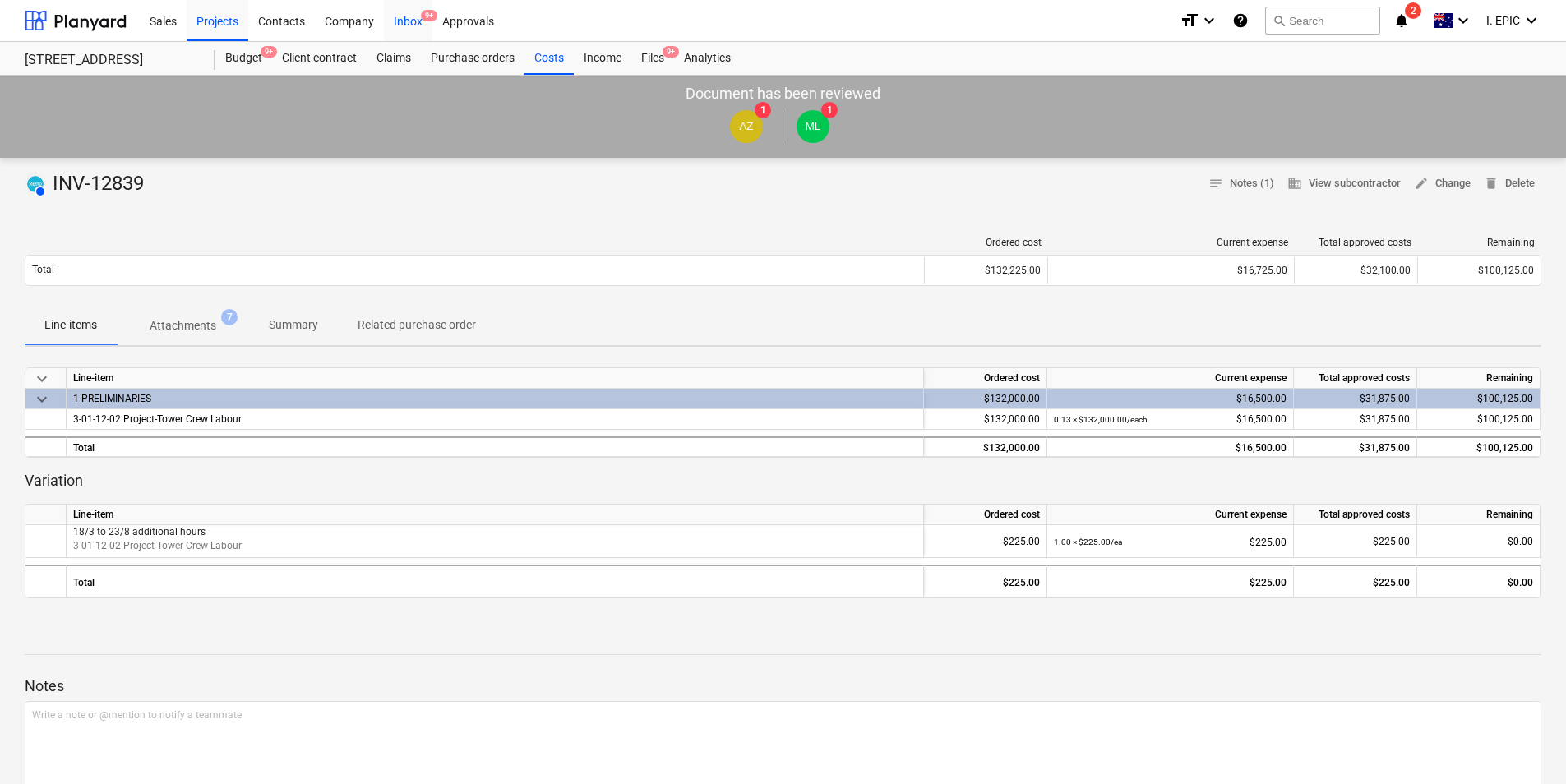
click at [411, 15] on div "Inbox 9+" at bounding box center [408, 20] width 48 height 42
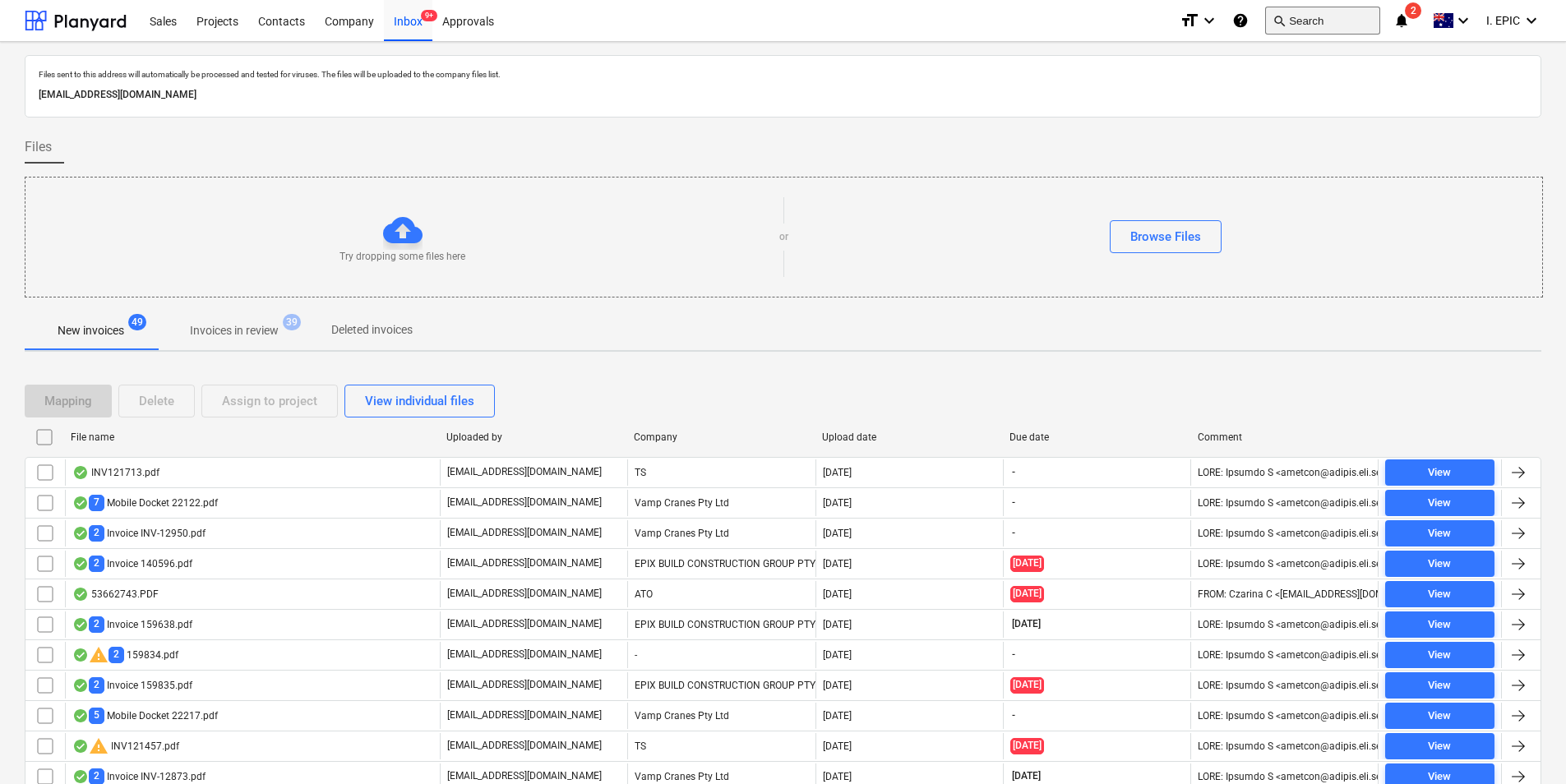
click at [1331, 17] on button "search Search" at bounding box center [1323, 21] width 115 height 28
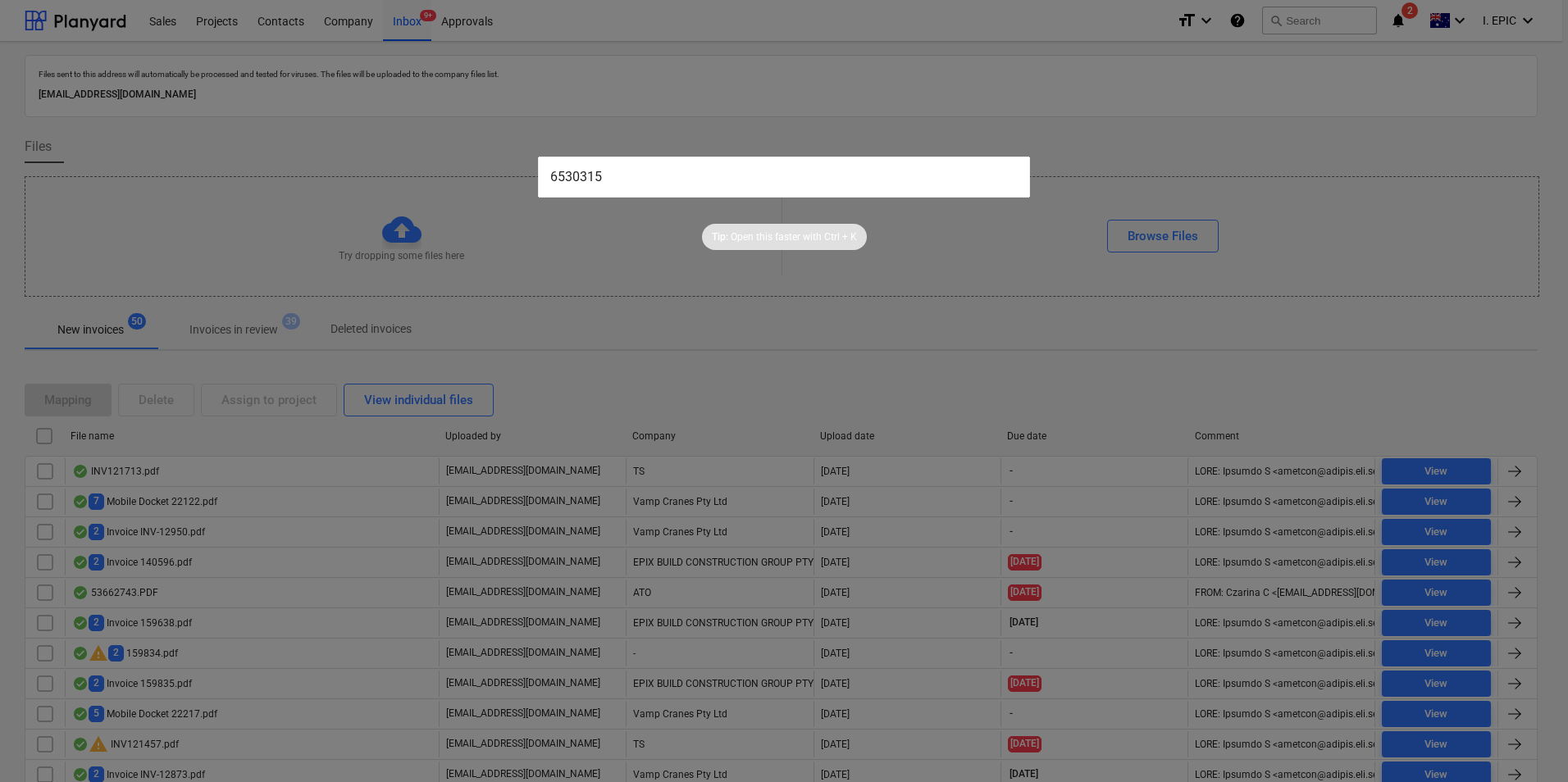
type input "6530315"
click at [577, 106] on div at bounding box center [784, 391] width 1568 height 782
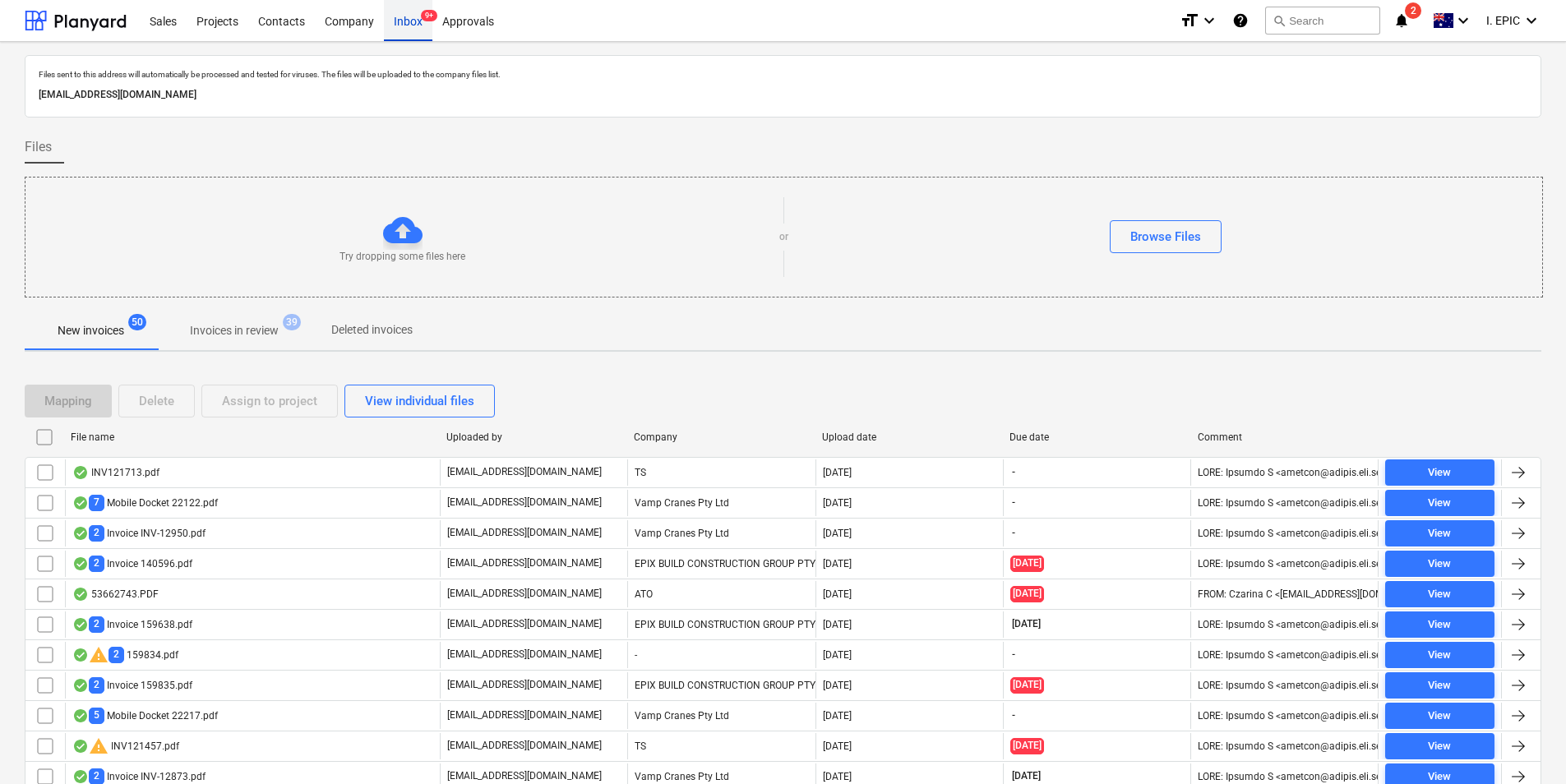
click at [414, 13] on div "Inbox 9+" at bounding box center [408, 20] width 48 height 42
click at [633, 390] on div "Mapping Delete Assign to project View individual files" at bounding box center [783, 401] width 1517 height 33
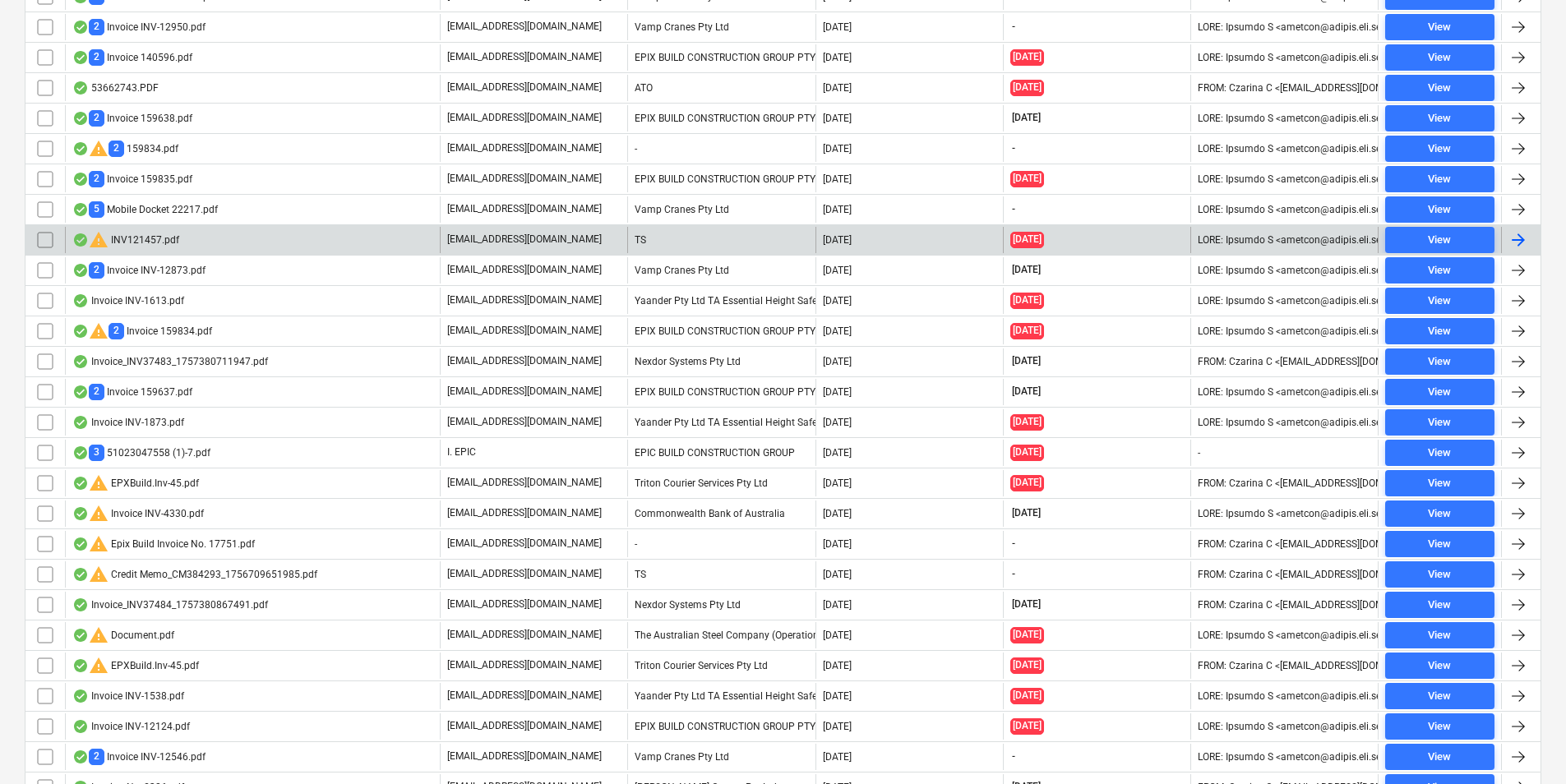
scroll to position [584, 0]
